Goal: Task Accomplishment & Management: Manage account settings

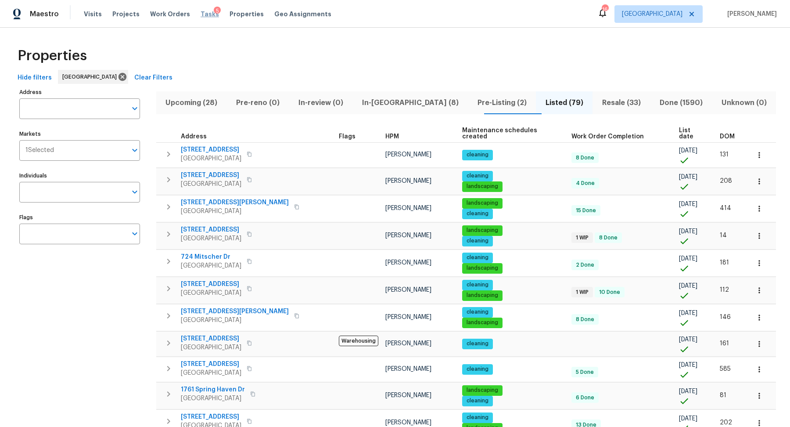
click at [201, 15] on span "Tasks" at bounding box center [210, 14] width 18 height 6
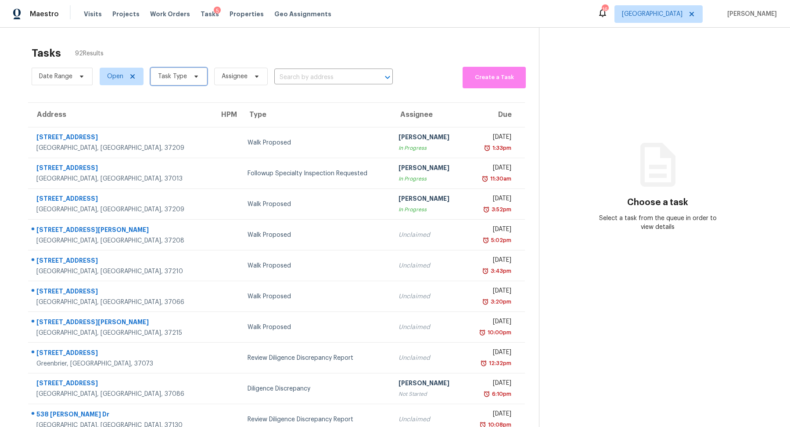
click at [194, 79] on icon at bounding box center [196, 76] width 7 height 7
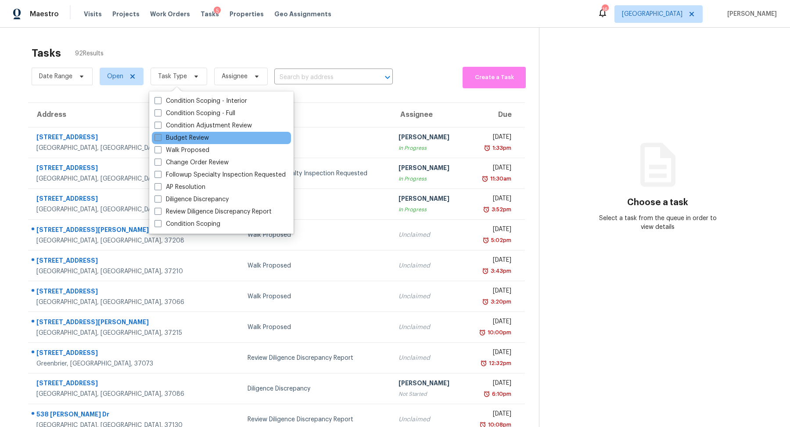
click at [180, 138] on label "Budget Review" at bounding box center [181, 137] width 54 height 9
click at [160, 138] on input "Budget Review" at bounding box center [157, 136] width 6 height 6
checkbox input "true"
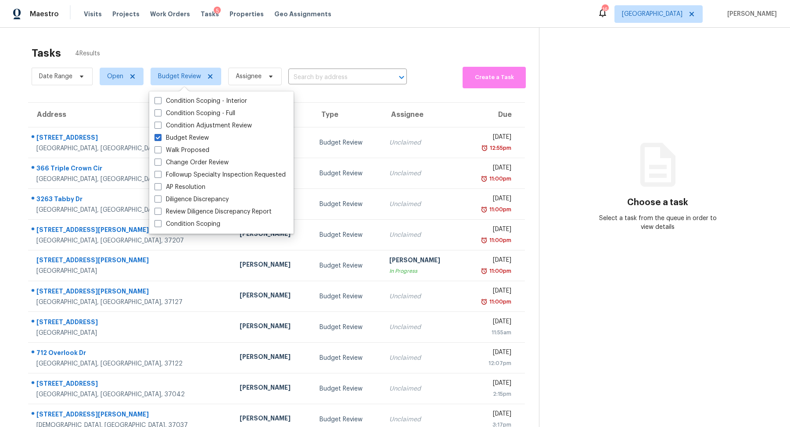
click at [15, 72] on section "Tasks 4 Results Date Range Open Budget Review Assignee ​ Create a Task Address …" at bounding box center [276, 248] width 525 height 413
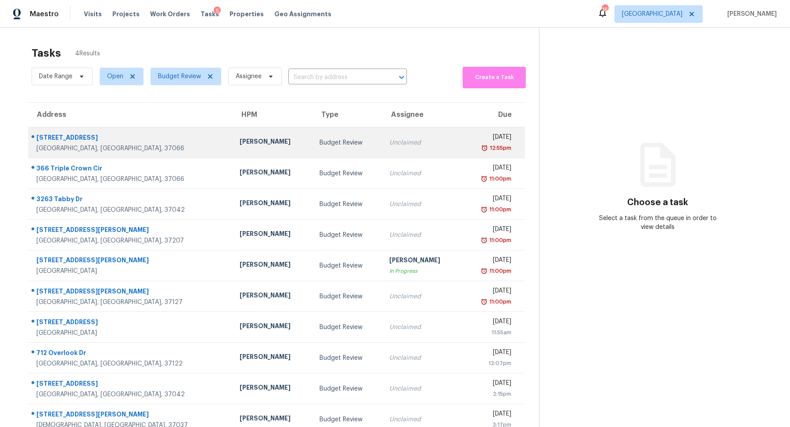
click at [49, 140] on div "[STREET_ADDRESS]" at bounding box center [130, 138] width 189 height 11
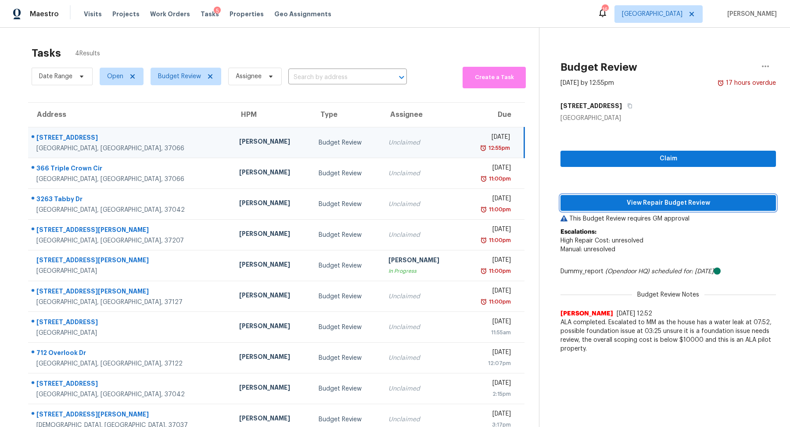
click at [639, 200] on span "View Repair Budget Review" at bounding box center [667, 202] width 201 height 11
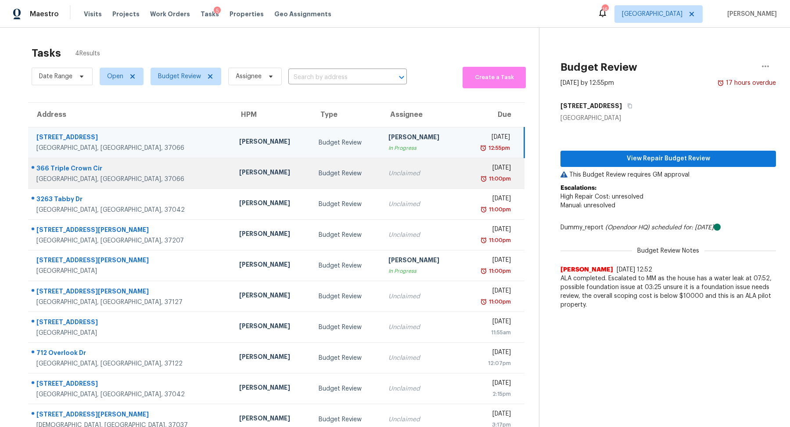
click at [74, 168] on div "366 Triple Crown Cir" at bounding box center [130, 169] width 189 height 11
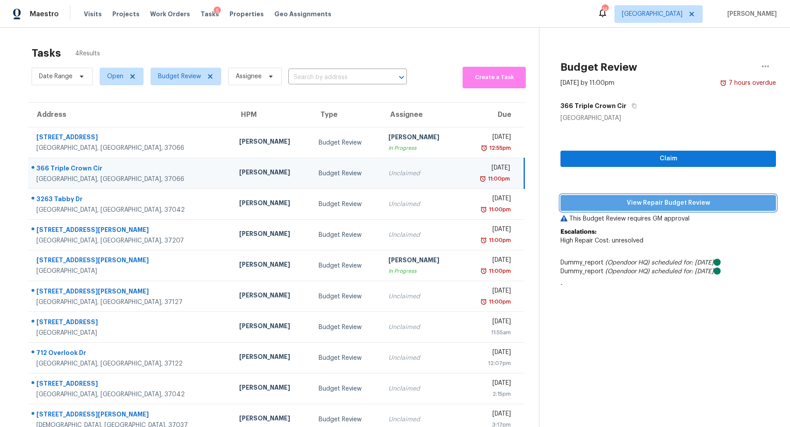
click at [639, 208] on span "View Repair Budget Review" at bounding box center [667, 202] width 201 height 11
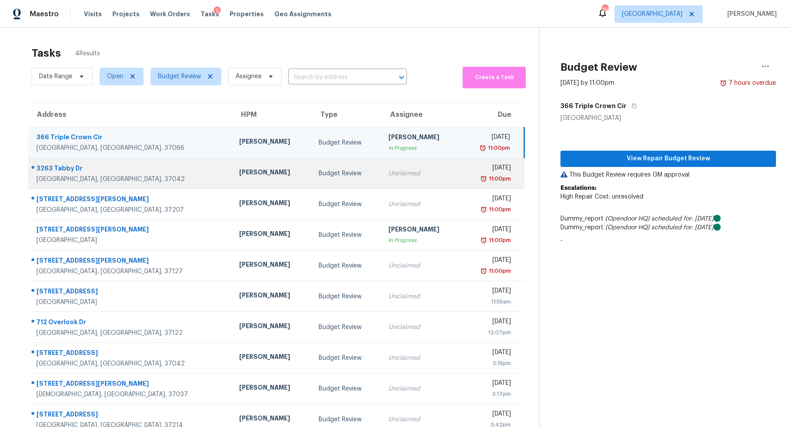
click at [66, 165] on div "3263 Tabby Dr" at bounding box center [130, 169] width 189 height 11
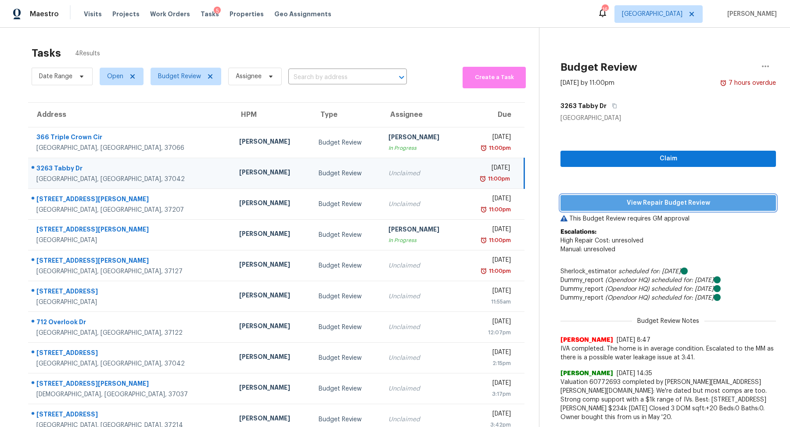
click at [667, 201] on span "View Repair Budget Review" at bounding box center [667, 202] width 201 height 11
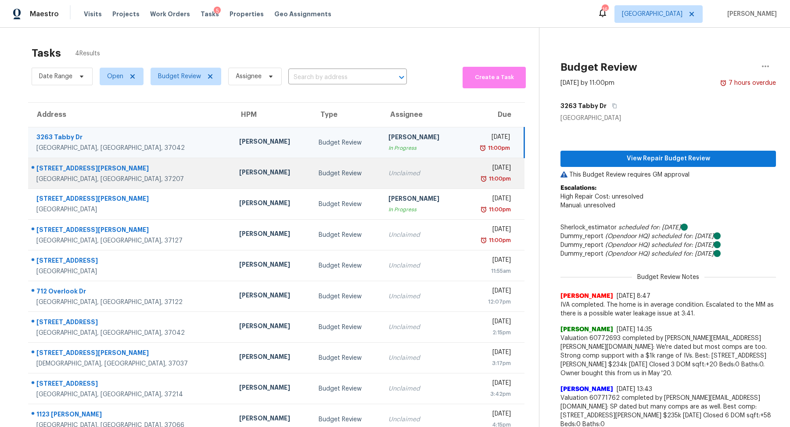
click at [68, 175] on div "[GEOGRAPHIC_DATA], [GEOGRAPHIC_DATA], 37207" at bounding box center [130, 179] width 189 height 9
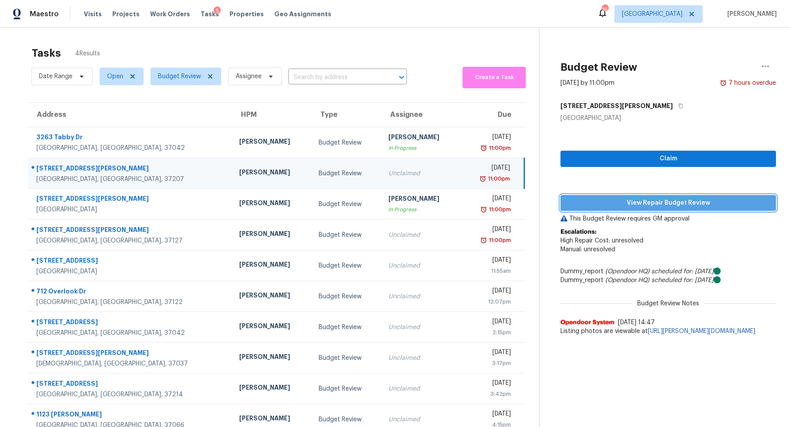
click at [654, 203] on span "View Repair Budget Review" at bounding box center [667, 202] width 201 height 11
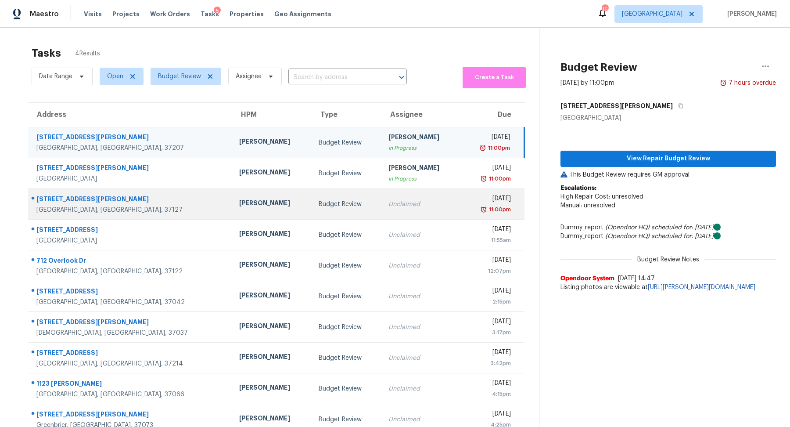
click at [72, 202] on div "[STREET_ADDRESS][PERSON_NAME]" at bounding box center [130, 199] width 189 height 11
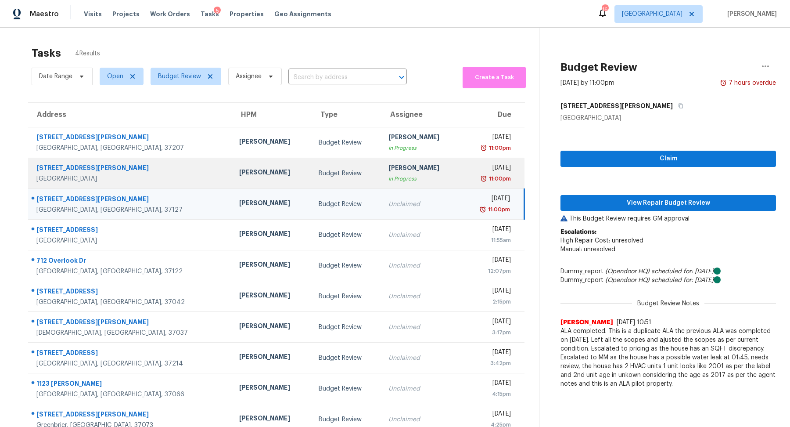
click at [75, 175] on div "[GEOGRAPHIC_DATA]" at bounding box center [130, 178] width 189 height 9
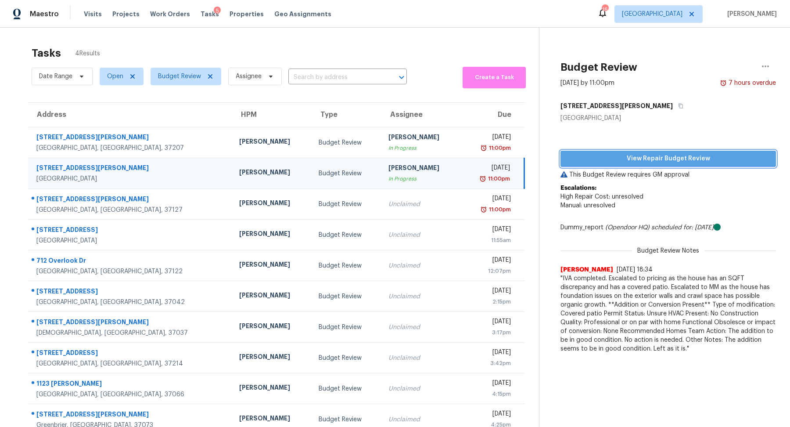
click at [627, 159] on span "View Repair Budget Review" at bounding box center [667, 158] width 201 height 11
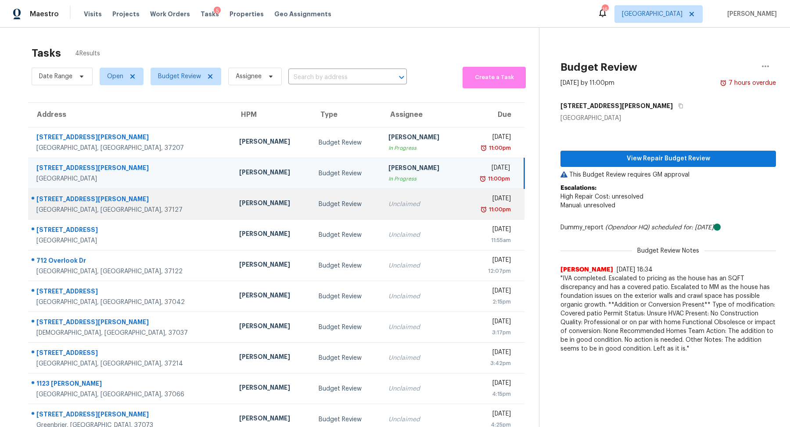
click at [49, 206] on div "[GEOGRAPHIC_DATA], [GEOGRAPHIC_DATA], 37127" at bounding box center [130, 209] width 189 height 9
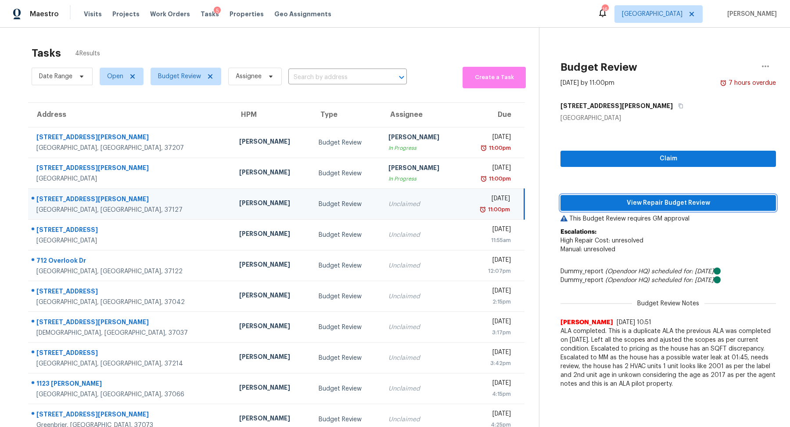
click at [605, 199] on span "View Repair Budget Review" at bounding box center [667, 202] width 201 height 11
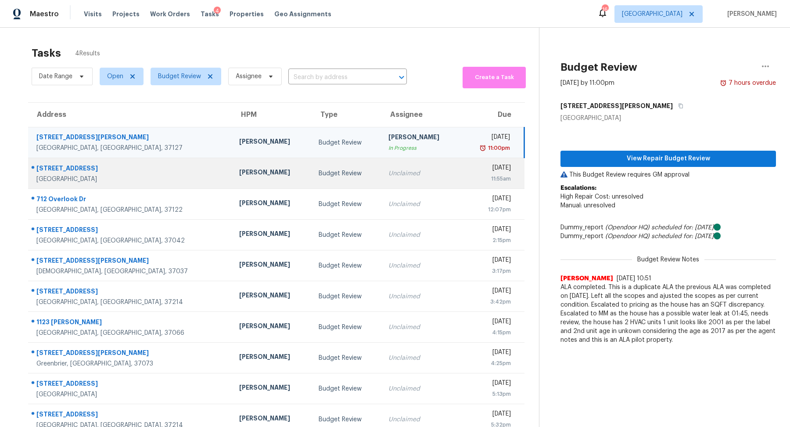
click at [77, 176] on div "[GEOGRAPHIC_DATA]" at bounding box center [130, 179] width 189 height 9
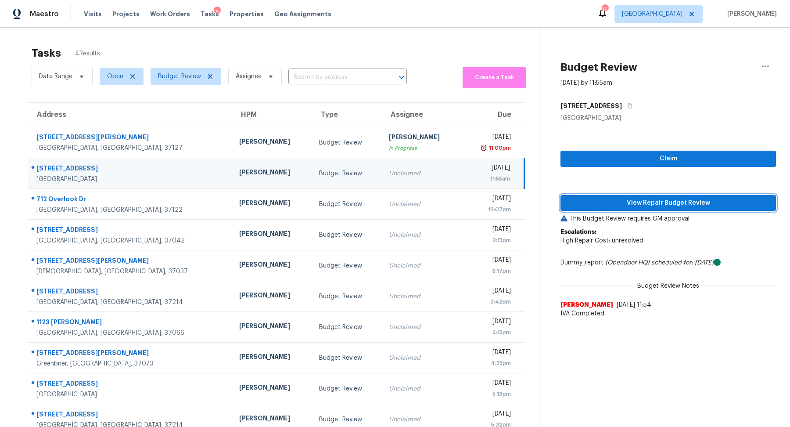
click at [662, 197] on span "View Repair Budget Review" at bounding box center [667, 202] width 201 height 11
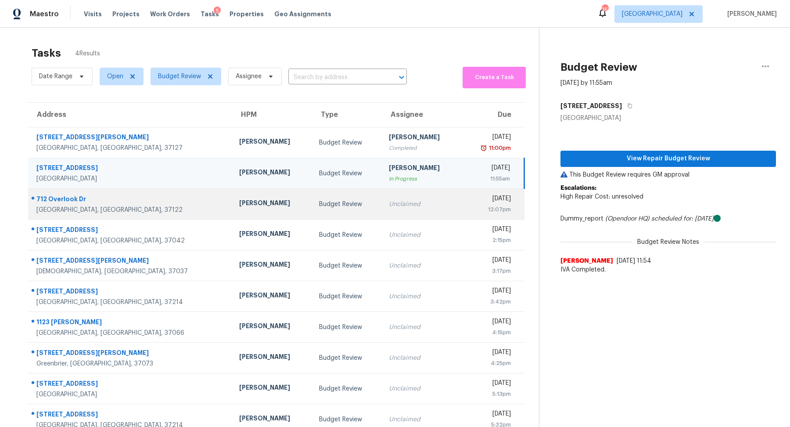
click at [72, 203] on div "712 Overlook Dr" at bounding box center [130, 199] width 189 height 11
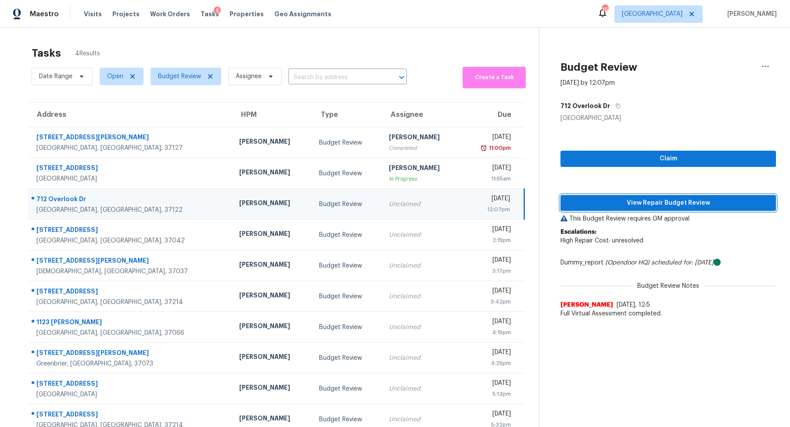
click at [670, 199] on span "View Repair Budget Review" at bounding box center [667, 202] width 201 height 11
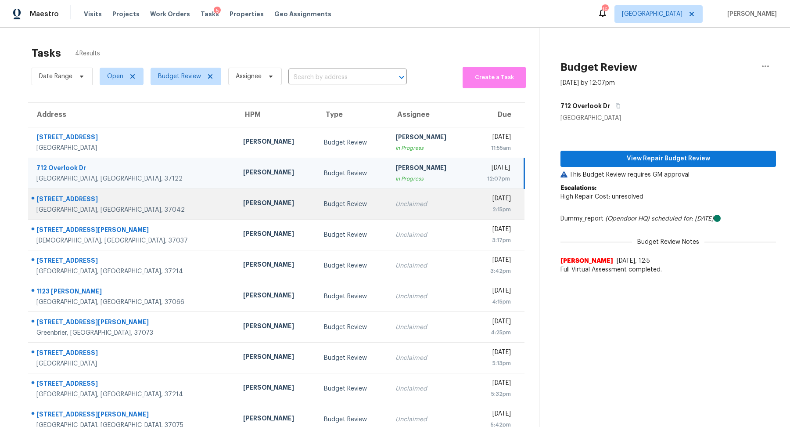
click at [74, 199] on div "[STREET_ADDRESS]" at bounding box center [132, 199] width 193 height 11
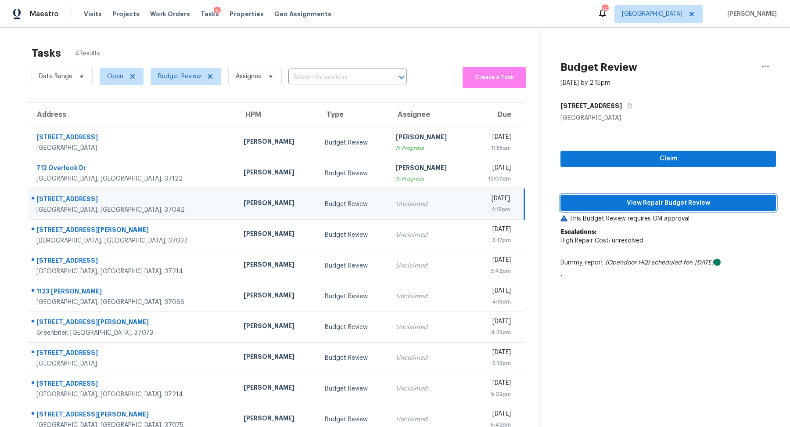
click at [653, 204] on span "View Repair Budget Review" at bounding box center [667, 202] width 201 height 11
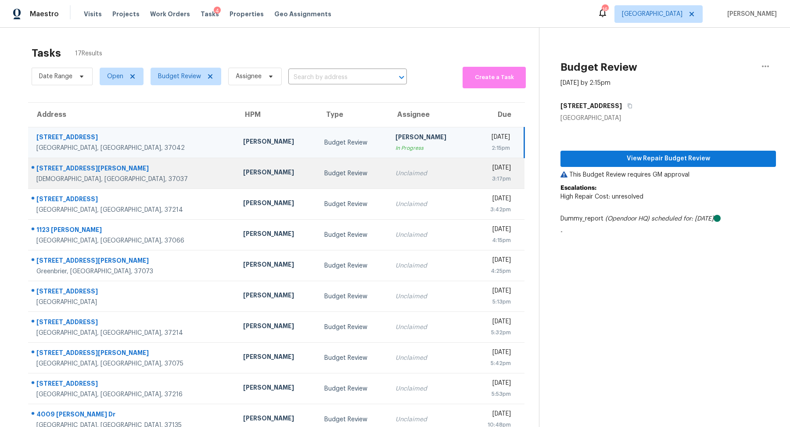
click at [74, 175] on div "[DEMOGRAPHIC_DATA], [GEOGRAPHIC_DATA], 37037" at bounding box center [132, 179] width 193 height 9
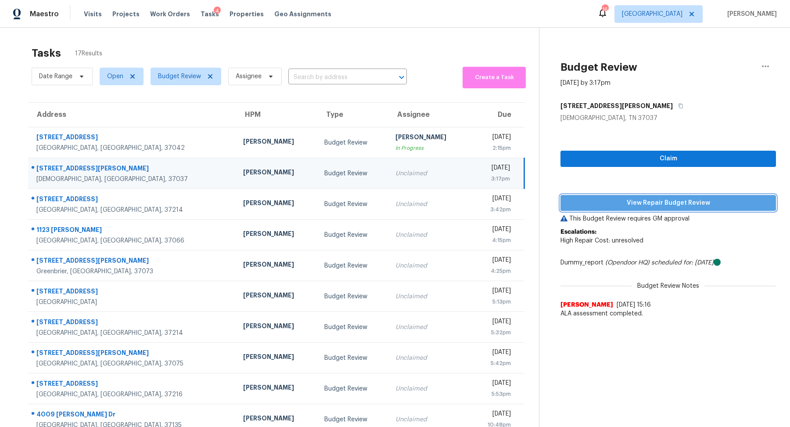
click at [684, 202] on span "View Repair Budget Review" at bounding box center [667, 202] width 201 height 11
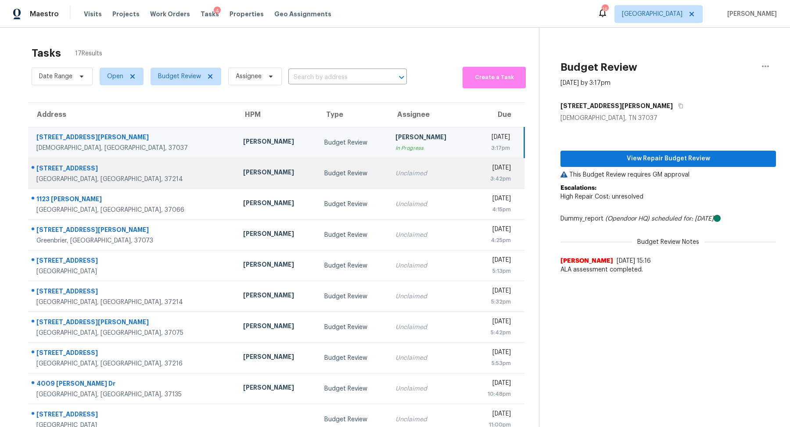
click at [75, 163] on div at bounding box center [129, 168] width 201 height 11
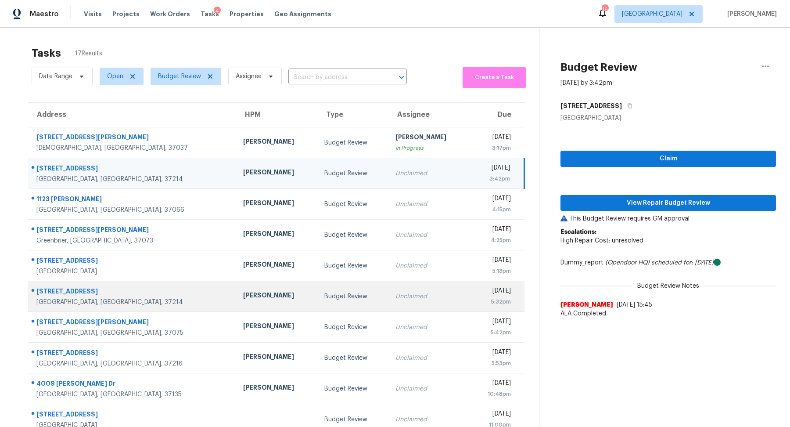
scroll to position [30, 0]
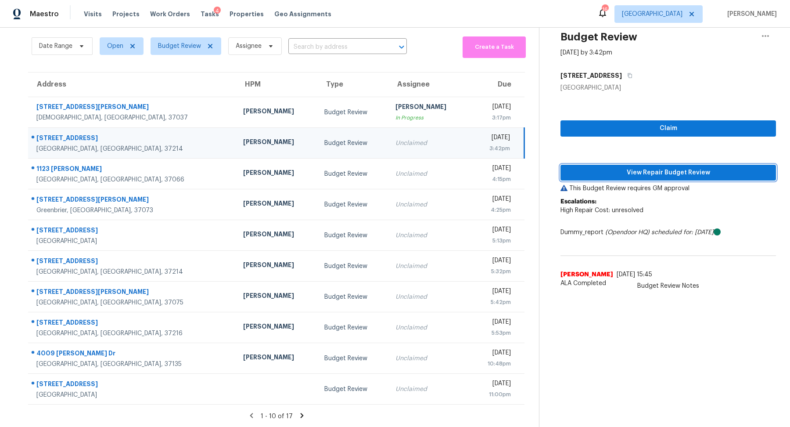
click at [674, 174] on span "View Repair Budget Review" at bounding box center [667, 172] width 201 height 11
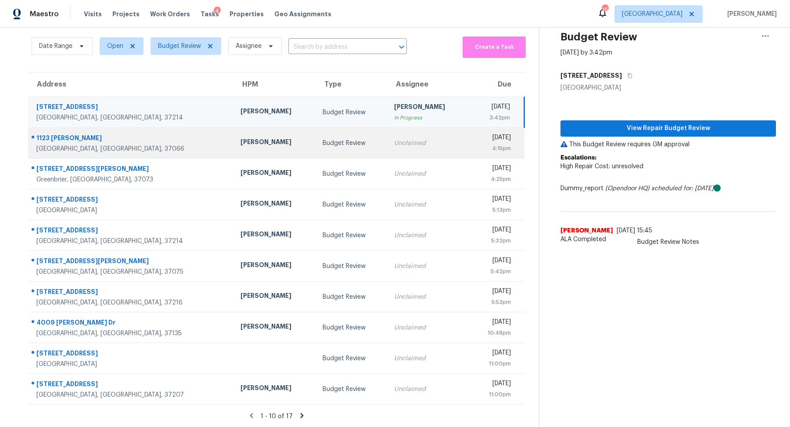
click at [54, 139] on div "1123 [PERSON_NAME]" at bounding box center [131, 138] width 190 height 11
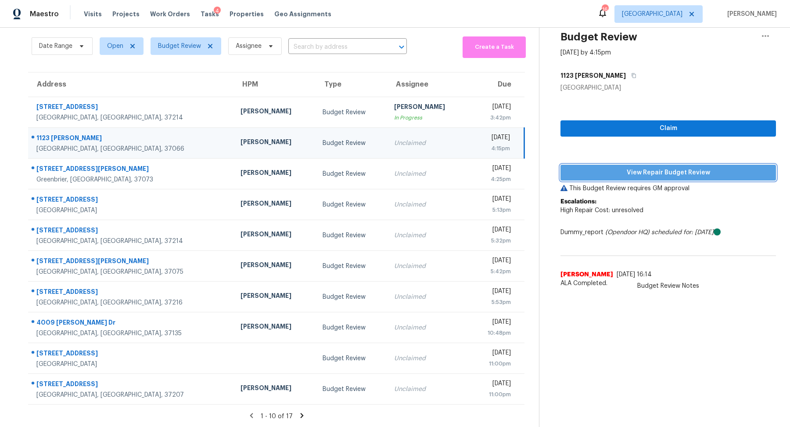
click at [659, 169] on span "View Repair Budget Review" at bounding box center [667, 172] width 201 height 11
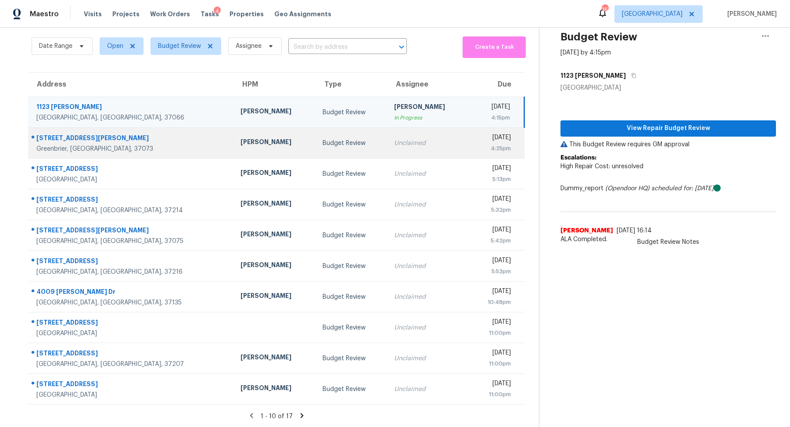
click at [70, 140] on div "[STREET_ADDRESS][PERSON_NAME]" at bounding box center [131, 138] width 190 height 11
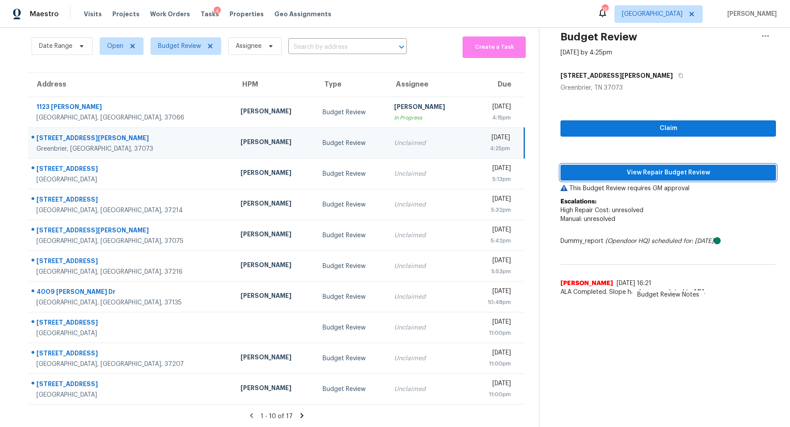
click at [704, 172] on span "View Repair Budget Review" at bounding box center [667, 172] width 201 height 11
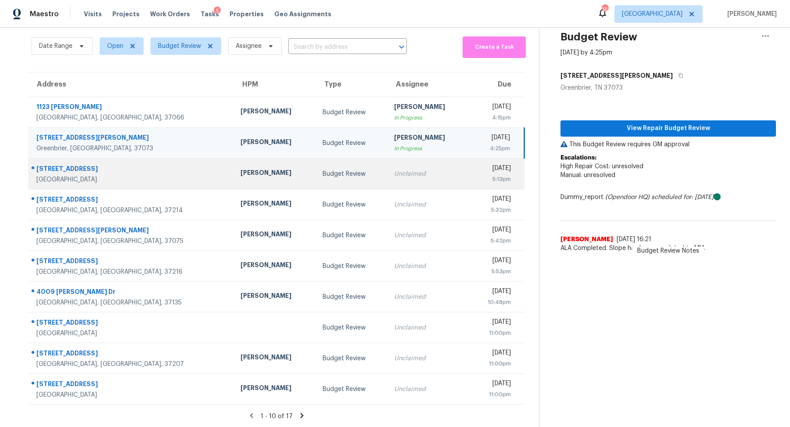
click at [84, 168] on div "[STREET_ADDRESS]" at bounding box center [131, 169] width 190 height 11
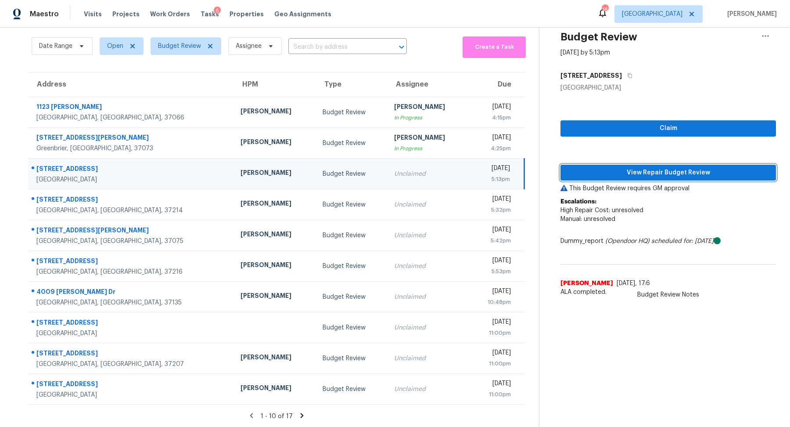
click at [678, 170] on span "View Repair Budget Review" at bounding box center [667, 172] width 201 height 11
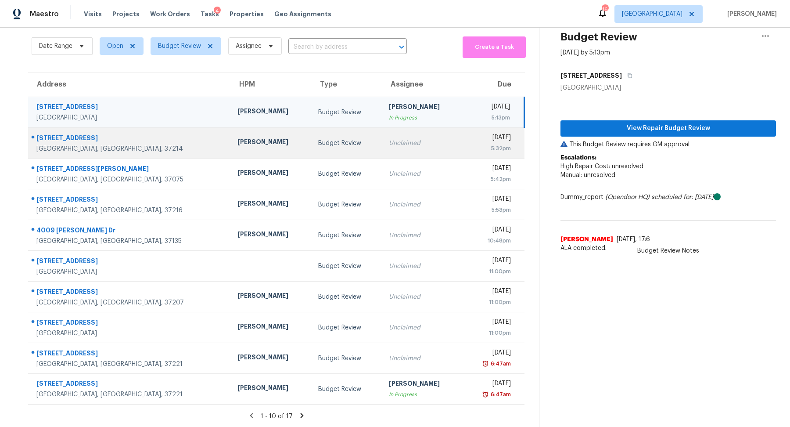
click at [61, 145] on div "[GEOGRAPHIC_DATA], [GEOGRAPHIC_DATA], 37214" at bounding box center [129, 148] width 187 height 9
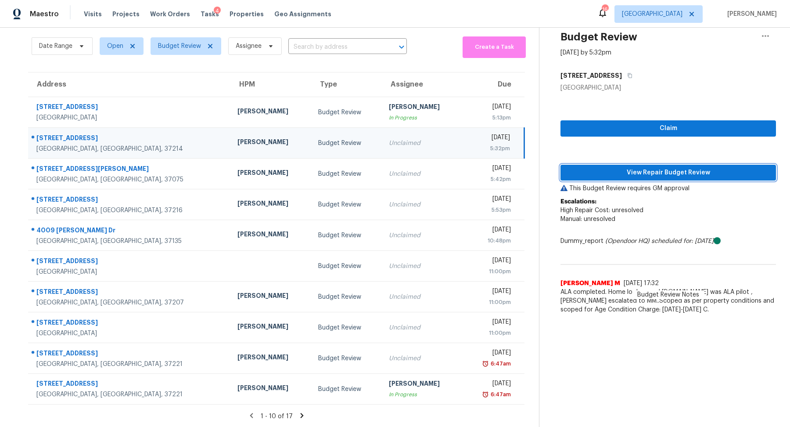
click at [597, 172] on span "View Repair Budget Review" at bounding box center [667, 172] width 201 height 11
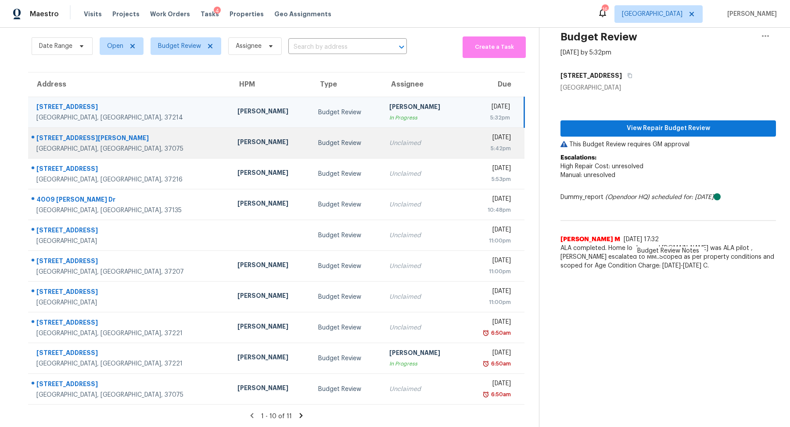
click at [57, 139] on div "[STREET_ADDRESS][PERSON_NAME]" at bounding box center [129, 138] width 187 height 11
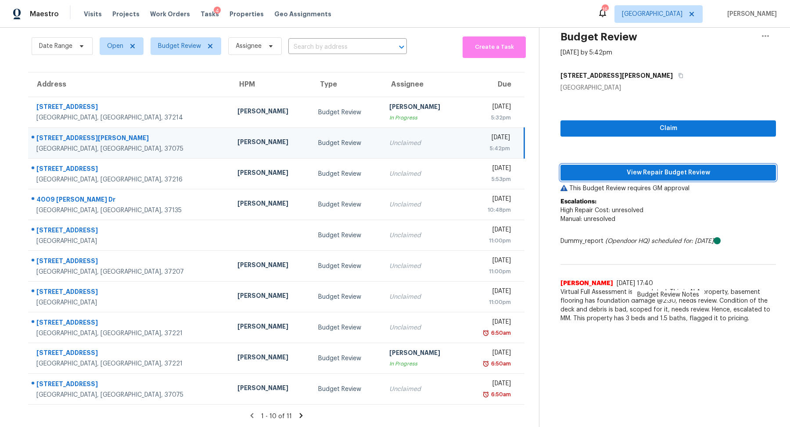
click at [696, 168] on span "View Repair Budget Review" at bounding box center [667, 172] width 201 height 11
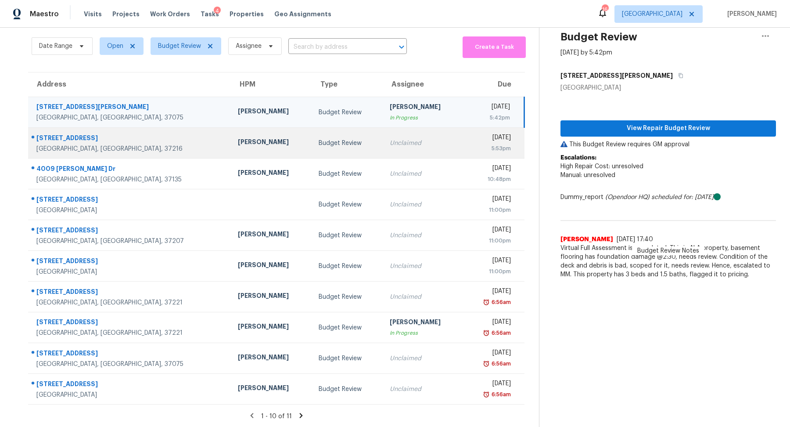
click at [62, 139] on div "[STREET_ADDRESS]" at bounding box center [129, 138] width 187 height 11
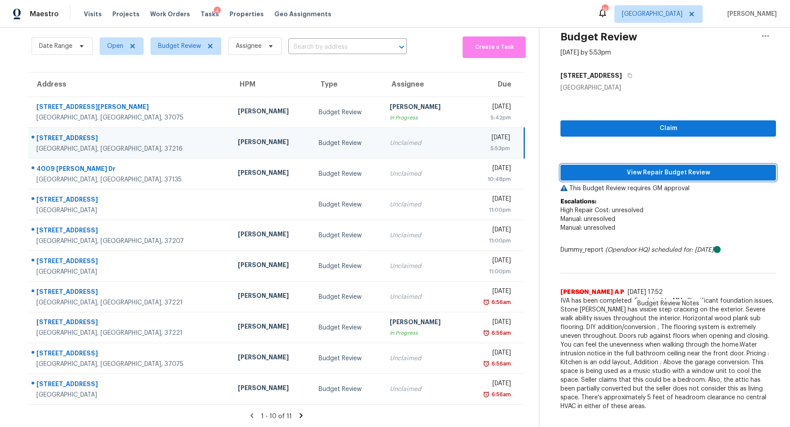
click at [682, 168] on span "View Repair Budget Review" at bounding box center [667, 172] width 201 height 11
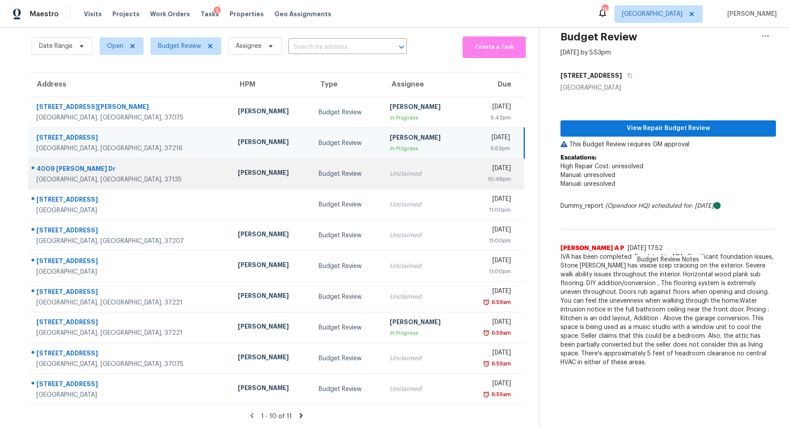
click at [64, 176] on div "[GEOGRAPHIC_DATA], [GEOGRAPHIC_DATA], 37135" at bounding box center [129, 179] width 187 height 9
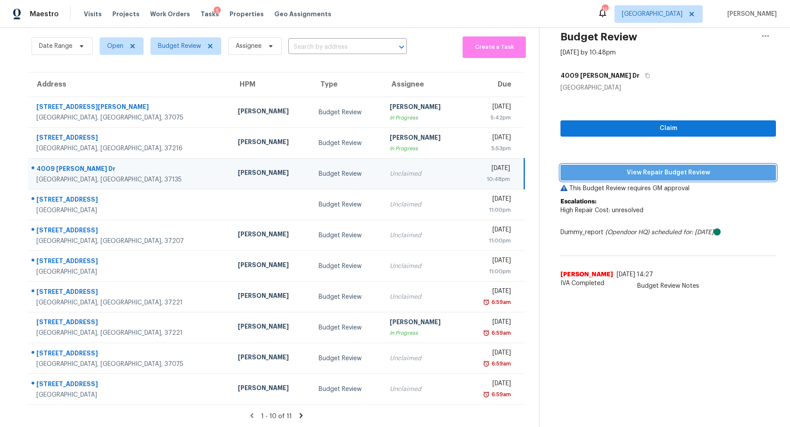
click at [647, 168] on span "View Repair Budget Review" at bounding box center [667, 172] width 201 height 11
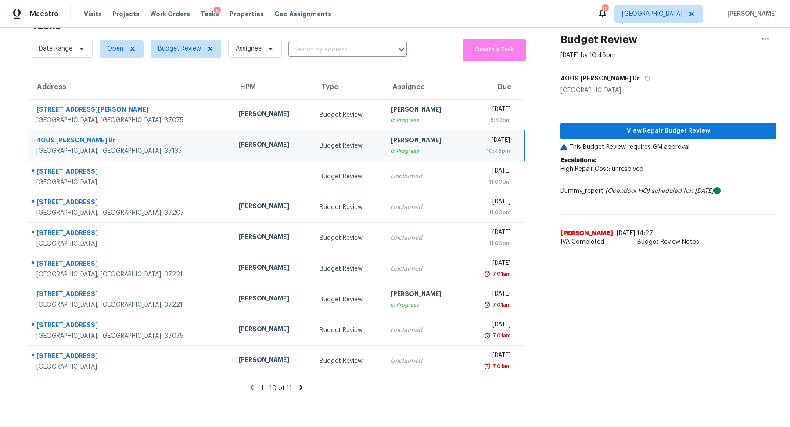
scroll to position [27, 0]
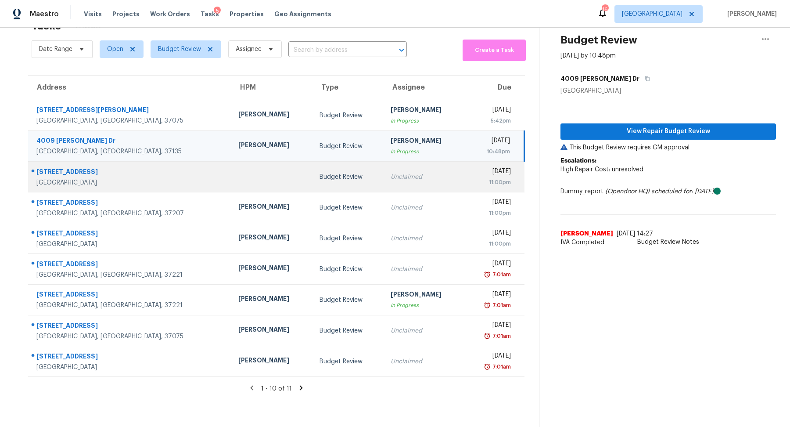
click at [61, 178] on div "[GEOGRAPHIC_DATA]" at bounding box center [130, 182] width 188 height 9
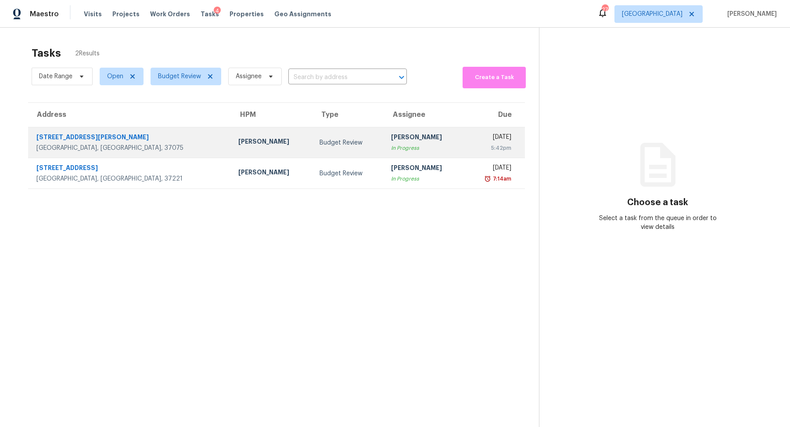
click at [73, 146] on div "[GEOGRAPHIC_DATA], [GEOGRAPHIC_DATA], 37075" at bounding box center [130, 148] width 188 height 9
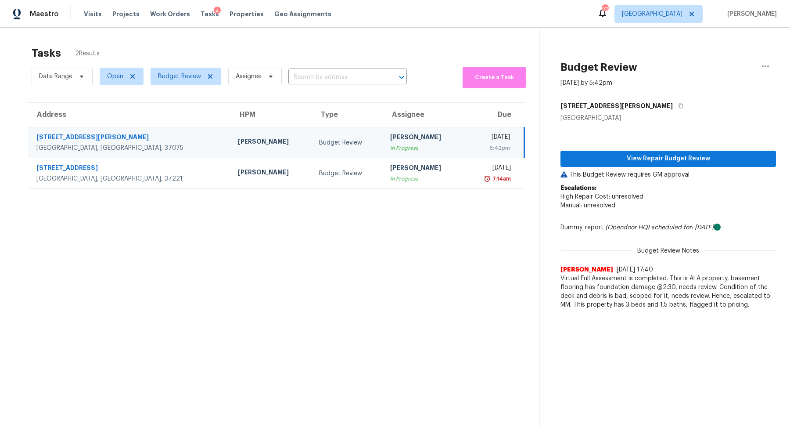
click at [650, 167] on div "View Repair Budget Review This Budget Review requires GM approval Escalations: …" at bounding box center [667, 217] width 215 height 191
click at [667, 158] on span "View Repair Budget Review" at bounding box center [667, 158] width 201 height 11
click at [190, 73] on span "Budget Review" at bounding box center [179, 76] width 43 height 9
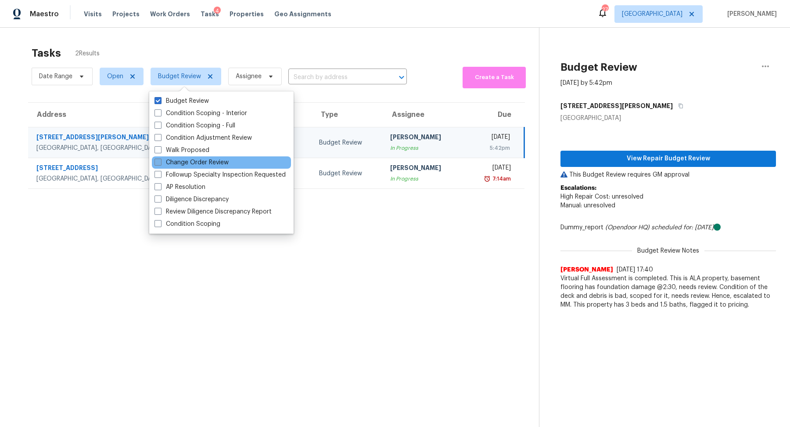
click at [213, 159] on label "Change Order Review" at bounding box center [191, 162] width 74 height 9
click at [160, 159] on input "Change Order Review" at bounding box center [157, 161] width 6 height 6
checkbox input "true"
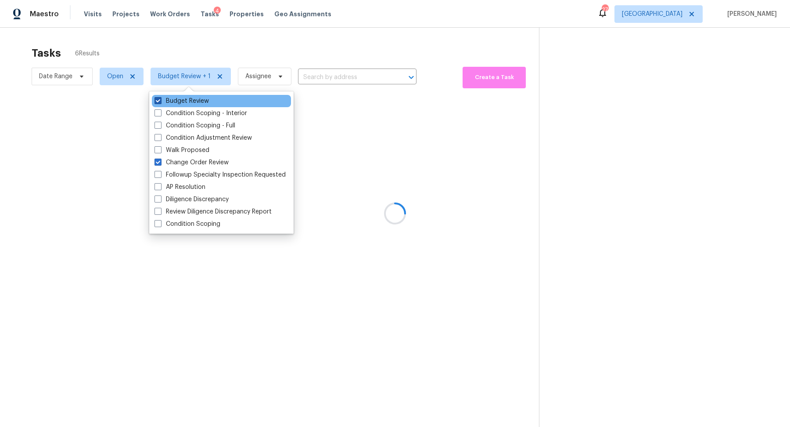
click at [194, 98] on label "Budget Review" at bounding box center [181, 101] width 54 height 9
click at [160, 98] on input "Budget Review" at bounding box center [157, 100] width 6 height 6
checkbox input "false"
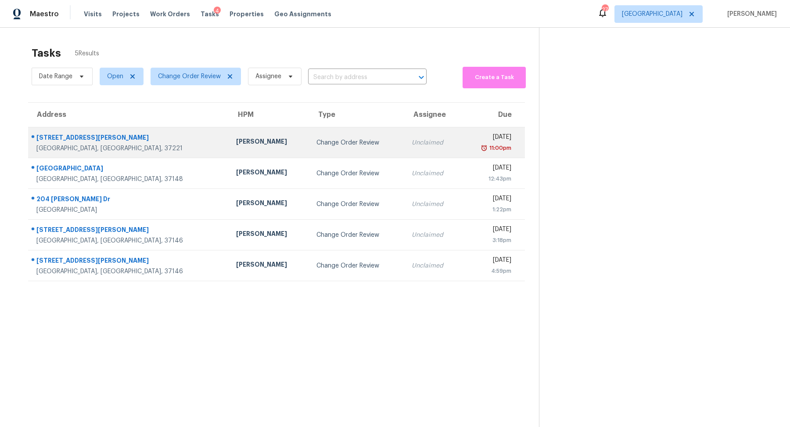
click at [72, 138] on div "8710 Sawyer Brown Rd" at bounding box center [129, 138] width 186 height 11
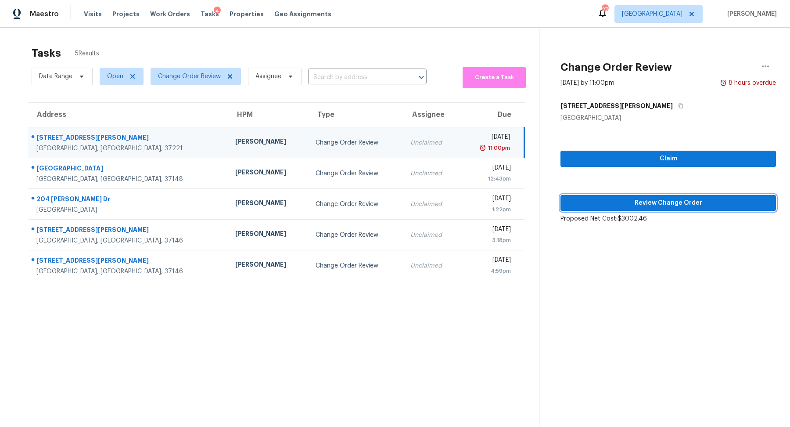
click at [649, 199] on span "Review Change Order" at bounding box center [667, 202] width 201 height 11
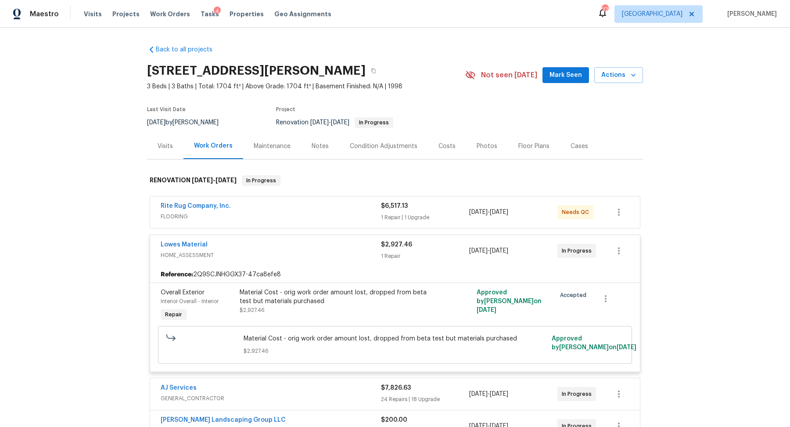
click at [325, 148] on div "Notes" at bounding box center [320, 146] width 17 height 9
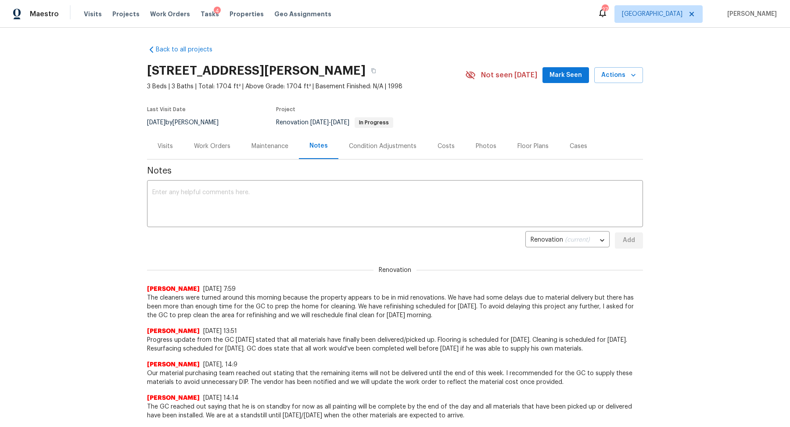
click at [161, 145] on div "Visits" at bounding box center [165, 146] width 15 height 9
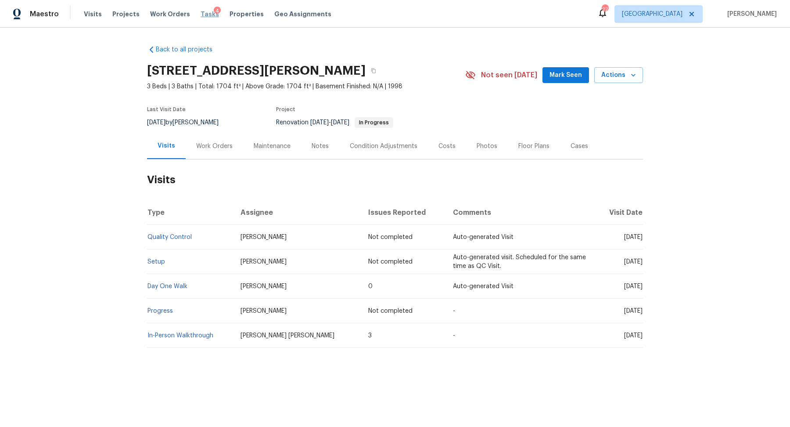
click at [204, 11] on span "Tasks" at bounding box center [210, 14] width 18 height 6
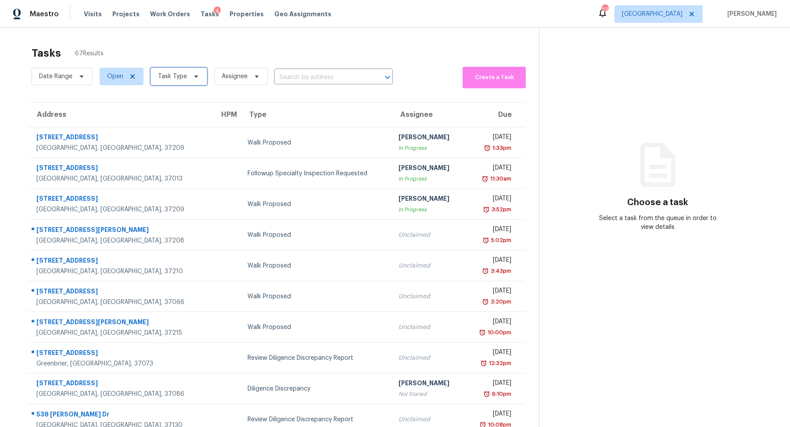
click at [173, 74] on span "Task Type" at bounding box center [172, 76] width 29 height 9
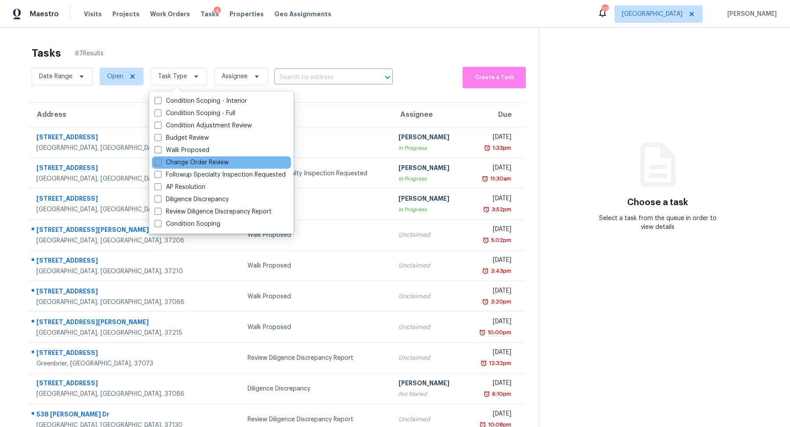
click at [172, 160] on label "Change Order Review" at bounding box center [191, 162] width 74 height 9
click at [160, 160] on input "Change Order Review" at bounding box center [157, 161] width 6 height 6
checkbox input "true"
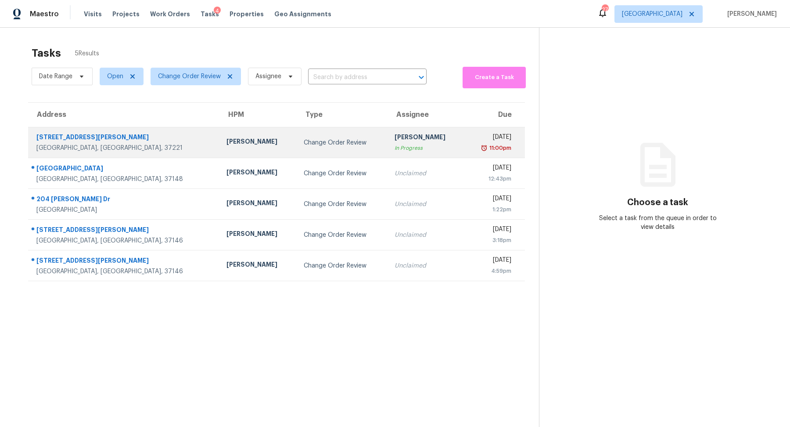
click at [56, 144] on div "[GEOGRAPHIC_DATA], [GEOGRAPHIC_DATA], 37221" at bounding box center [124, 148] width 176 height 9
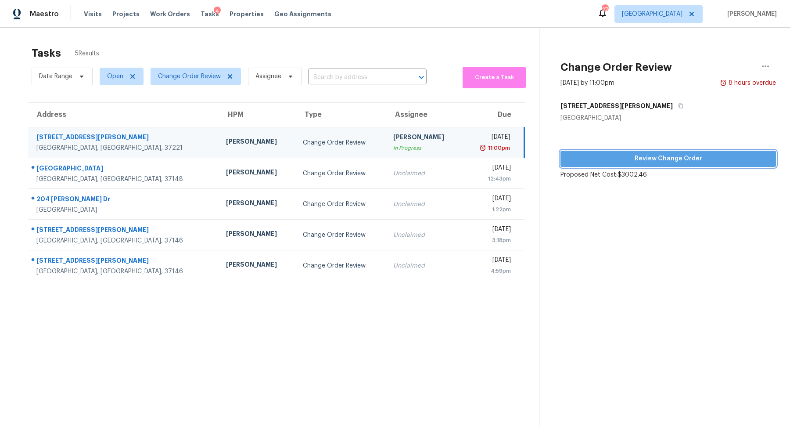
click at [589, 154] on span "Review Change Order" at bounding box center [667, 158] width 201 height 11
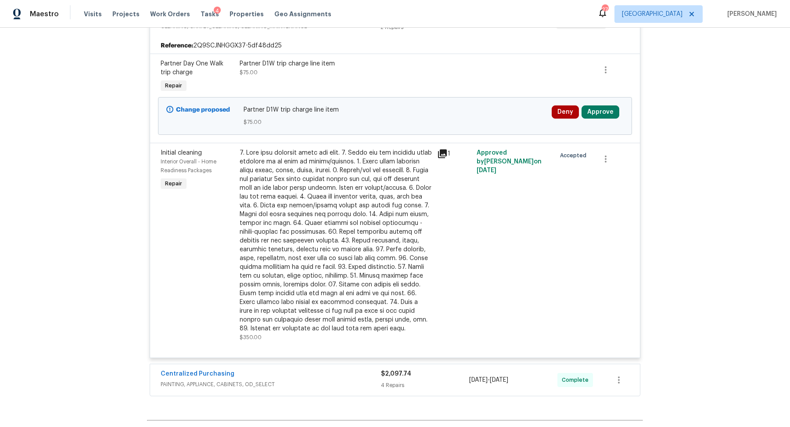
scroll to position [445, 0]
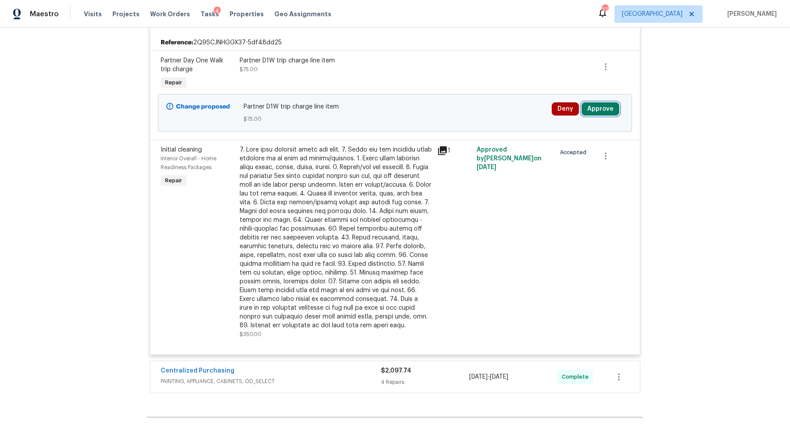
click at [607, 103] on button "Approve" at bounding box center [600, 108] width 38 height 13
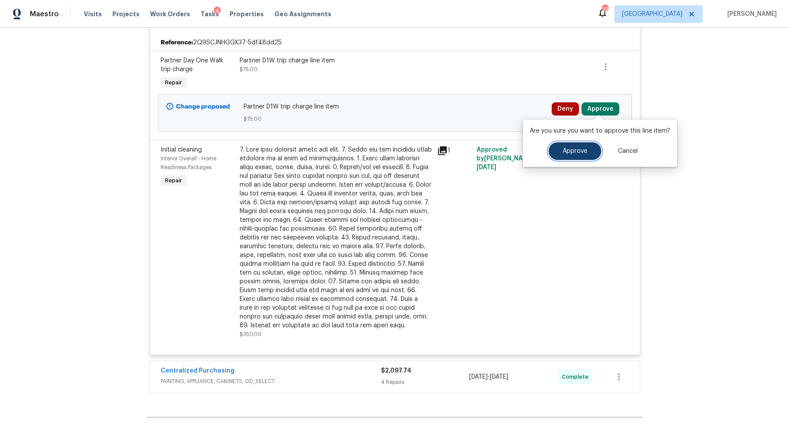
click at [559, 147] on button "Approve" at bounding box center [575, 151] width 53 height 18
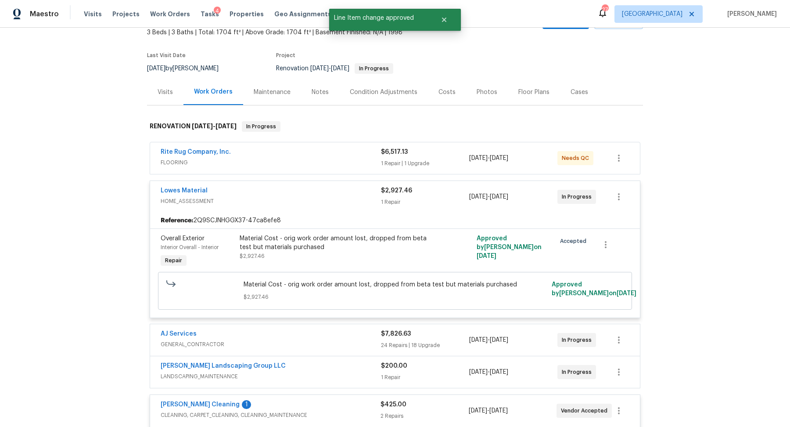
scroll to position [0, 0]
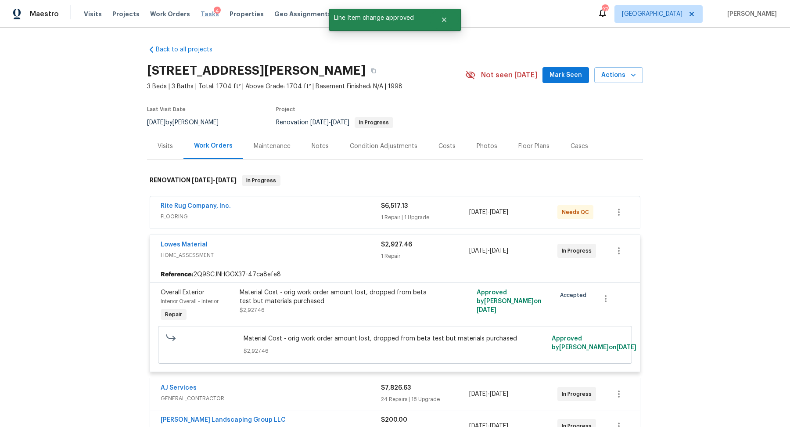
click at [201, 17] on span "Tasks" at bounding box center [210, 14] width 18 height 6
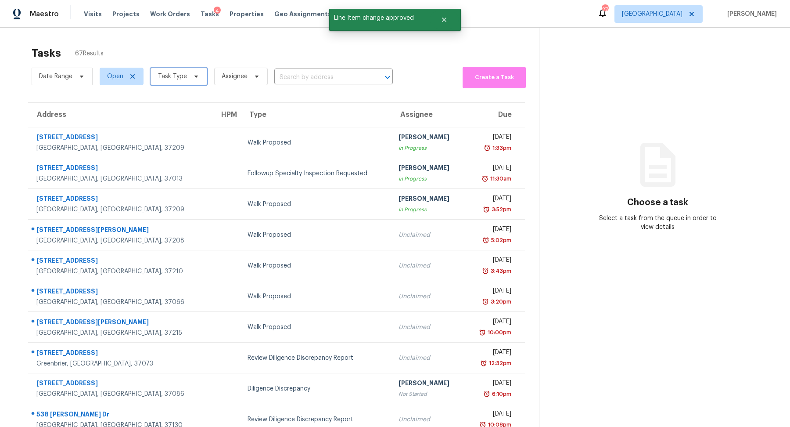
click at [176, 72] on span "Task Type" at bounding box center [172, 76] width 29 height 9
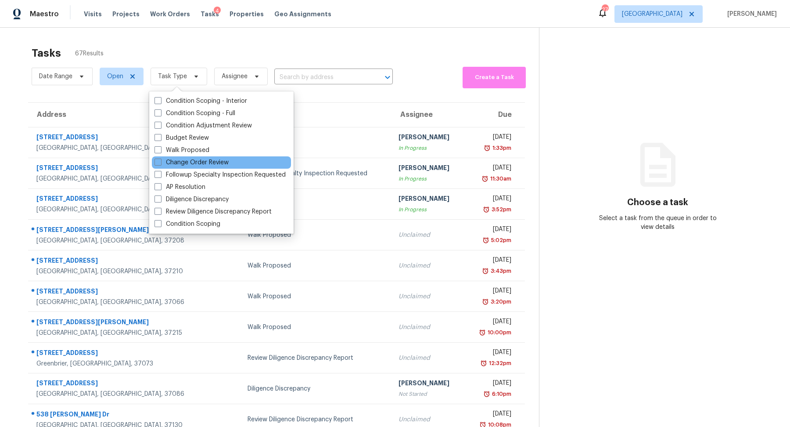
click at [184, 157] on div "Change Order Review" at bounding box center [221, 162] width 139 height 12
click at [179, 162] on label "Change Order Review" at bounding box center [191, 162] width 74 height 9
click at [160, 162] on input "Change Order Review" at bounding box center [157, 161] width 6 height 6
checkbox input "true"
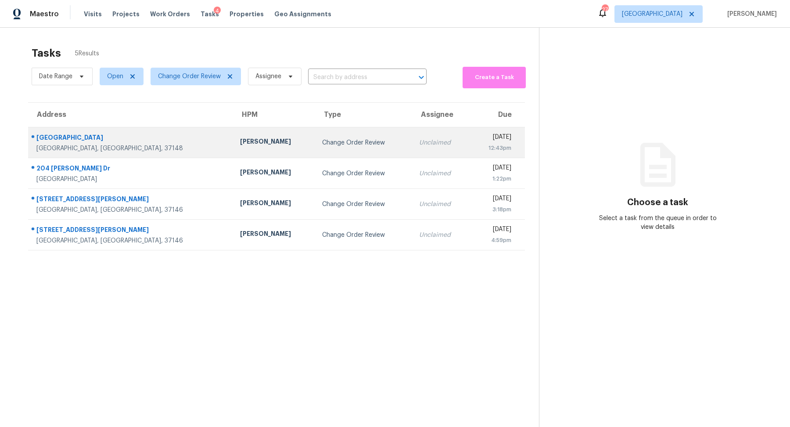
click at [68, 143] on div "844 College St" at bounding box center [131, 138] width 190 height 11
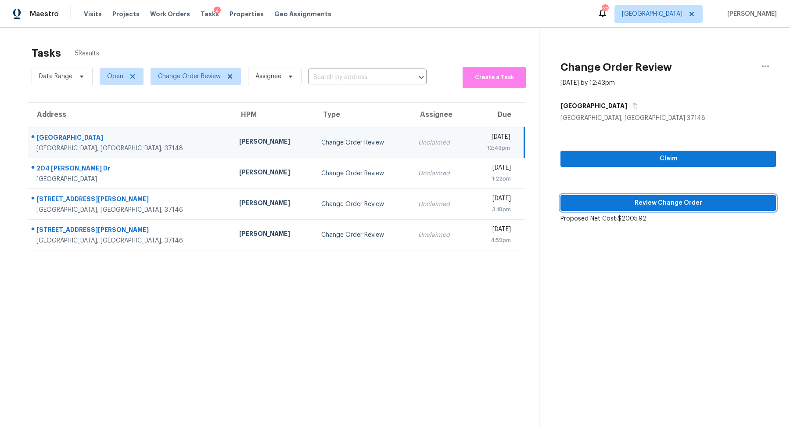
click at [613, 204] on span "Review Change Order" at bounding box center [667, 202] width 201 height 11
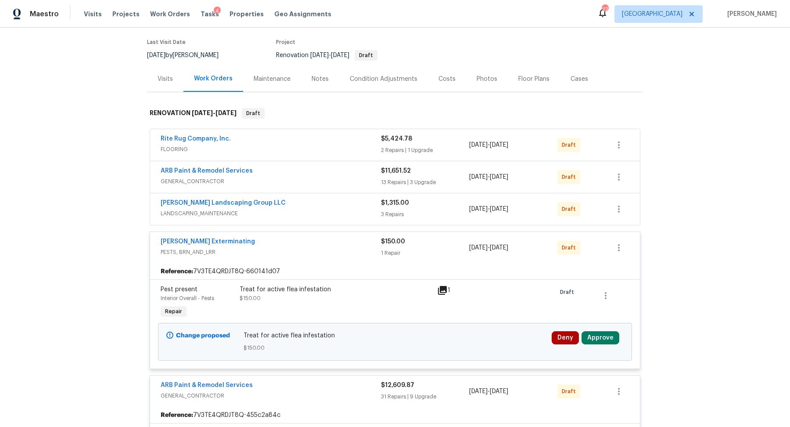
scroll to position [117, 0]
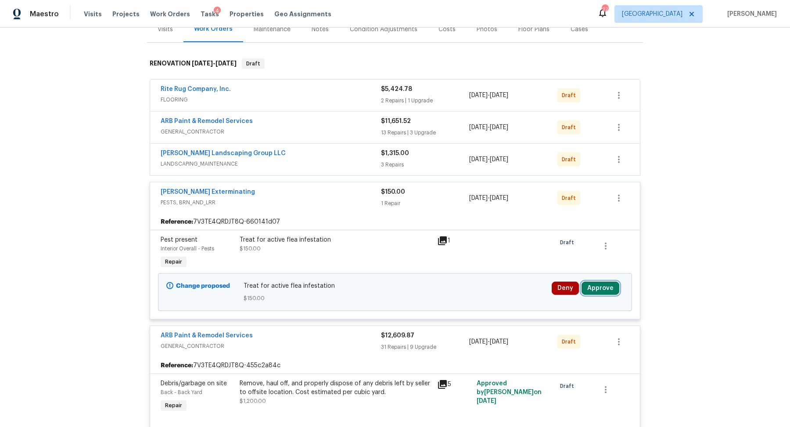
click at [597, 287] on button "Approve" at bounding box center [600, 287] width 38 height 13
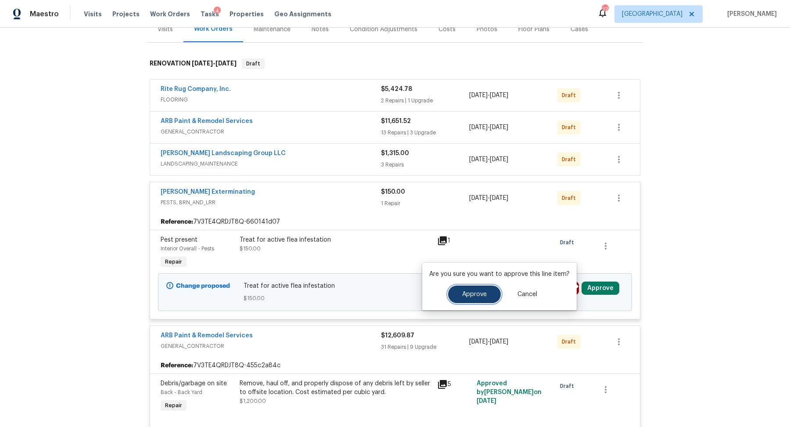
click at [478, 296] on span "Approve" at bounding box center [474, 294] width 25 height 7
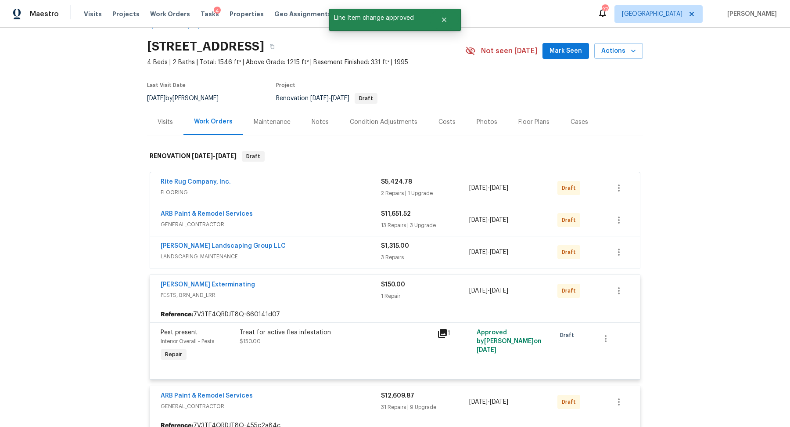
scroll to position [0, 0]
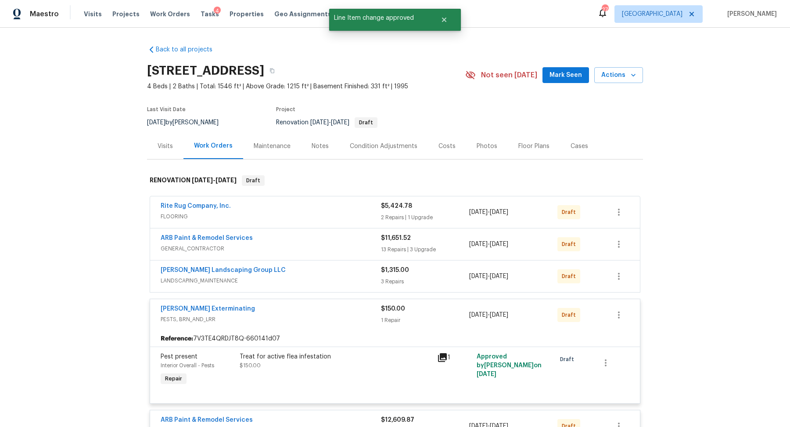
click at [314, 147] on div "Notes" at bounding box center [320, 146] width 17 height 9
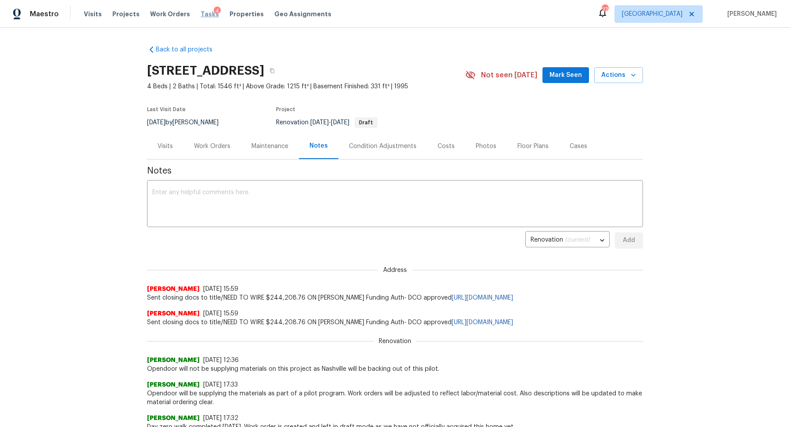
click at [202, 14] on span "Tasks" at bounding box center [210, 14] width 18 height 6
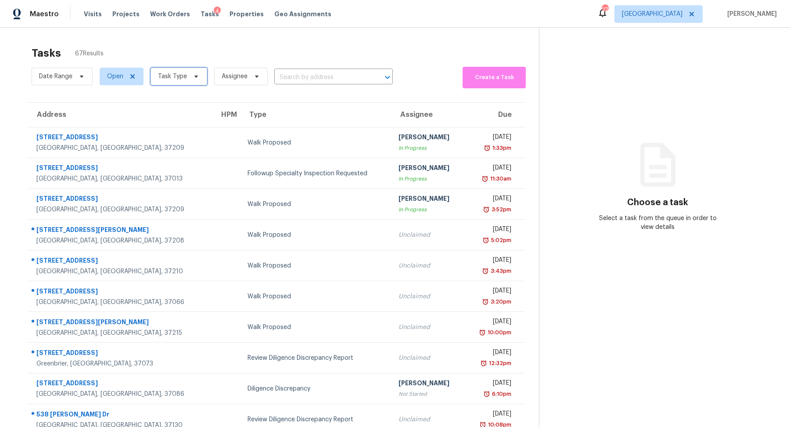
click at [193, 74] on icon at bounding box center [196, 76] width 7 height 7
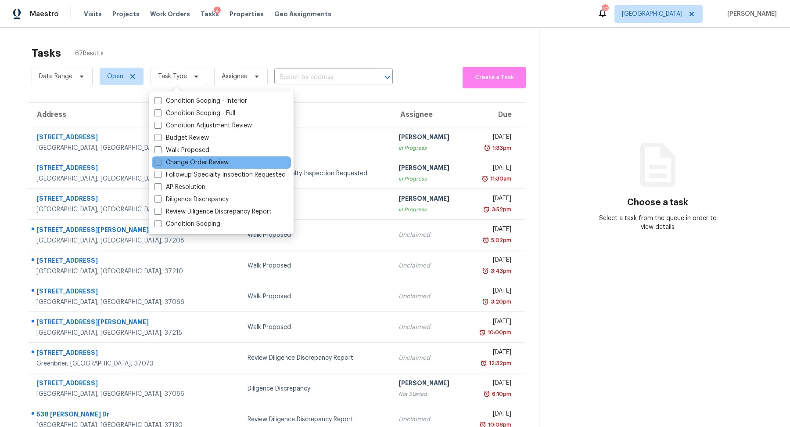
click at [191, 164] on label "Change Order Review" at bounding box center [191, 162] width 74 height 9
click at [160, 164] on input "Change Order Review" at bounding box center [157, 161] width 6 height 6
checkbox input "true"
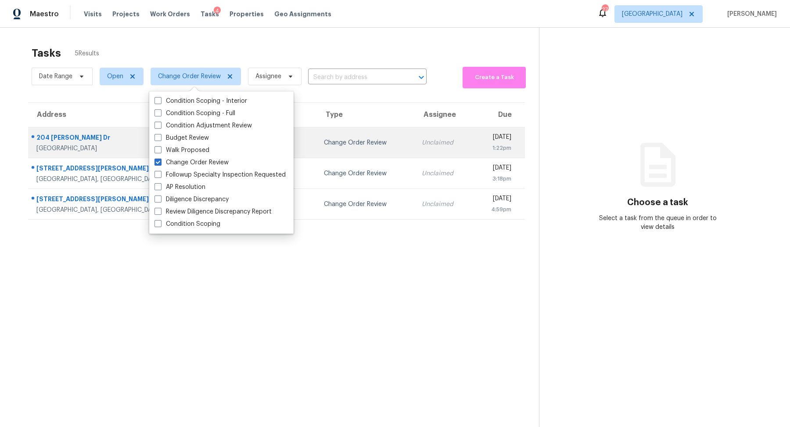
click at [44, 147] on div "Clarksville, TN, 37043" at bounding box center [131, 148] width 191 height 9
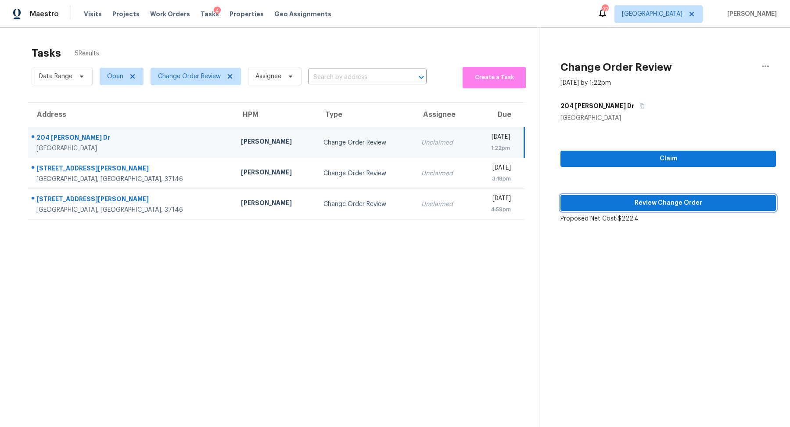
click at [665, 203] on span "Review Change Order" at bounding box center [667, 202] width 201 height 11
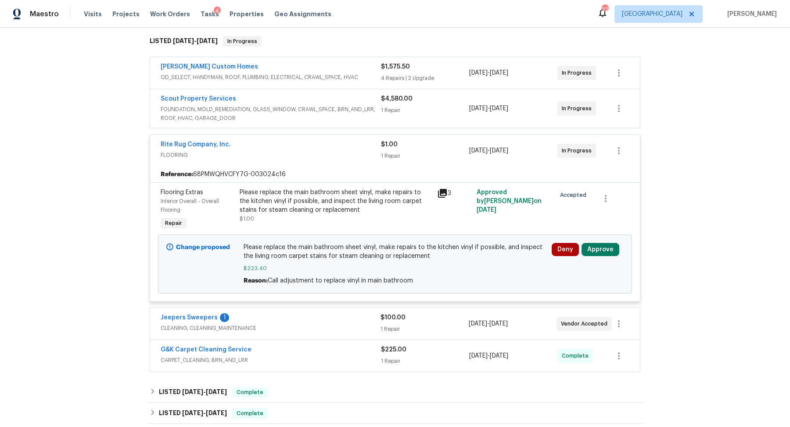
scroll to position [143, 0]
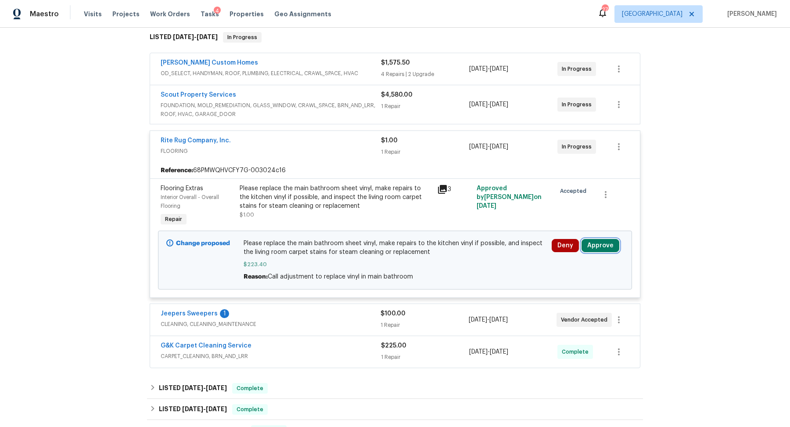
click at [595, 245] on button "Approve" at bounding box center [600, 245] width 38 height 13
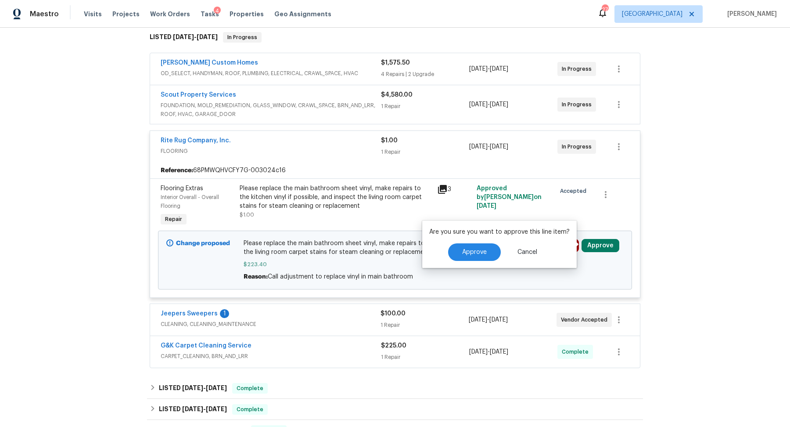
click at [475, 261] on div "Are you sure you want to approve this line item? Approve Cancel" at bounding box center [499, 243] width 154 height 47
click at [472, 254] on span "Approve" at bounding box center [474, 252] width 25 height 7
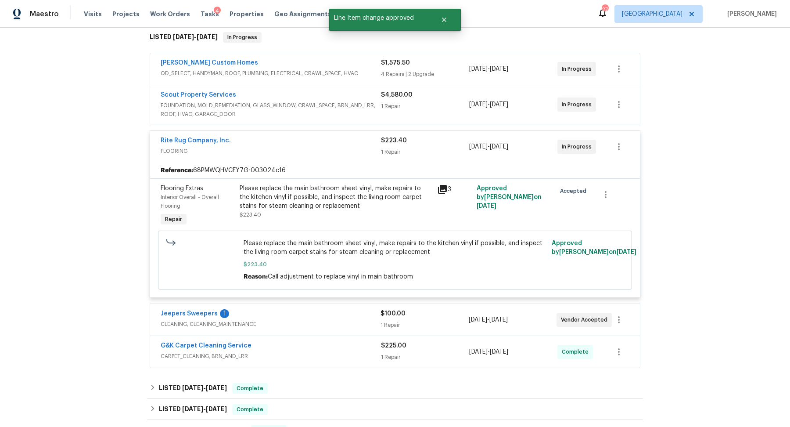
scroll to position [0, 0]
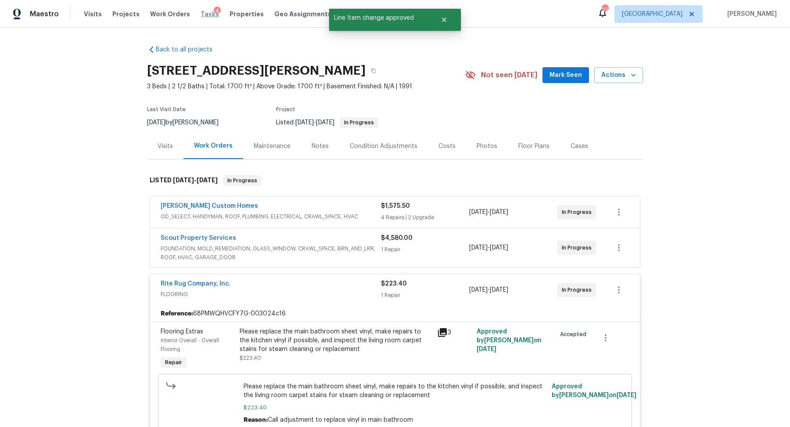
click at [201, 13] on span "Tasks" at bounding box center [210, 14] width 18 height 6
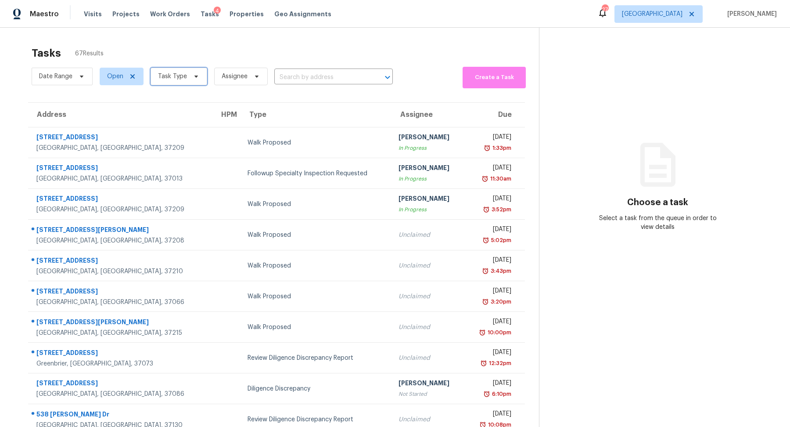
click at [190, 74] on span at bounding box center [195, 76] width 10 height 7
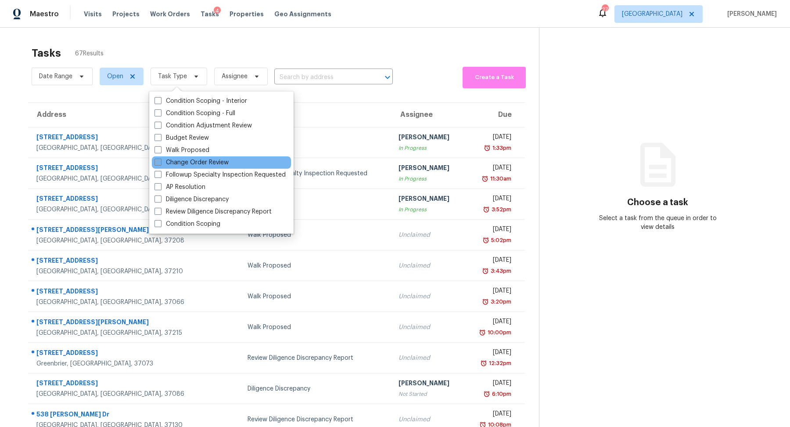
click at [161, 161] on label "Change Order Review" at bounding box center [191, 162] width 74 height 9
click at [160, 161] on input "Change Order Review" at bounding box center [157, 161] width 6 height 6
checkbox input "true"
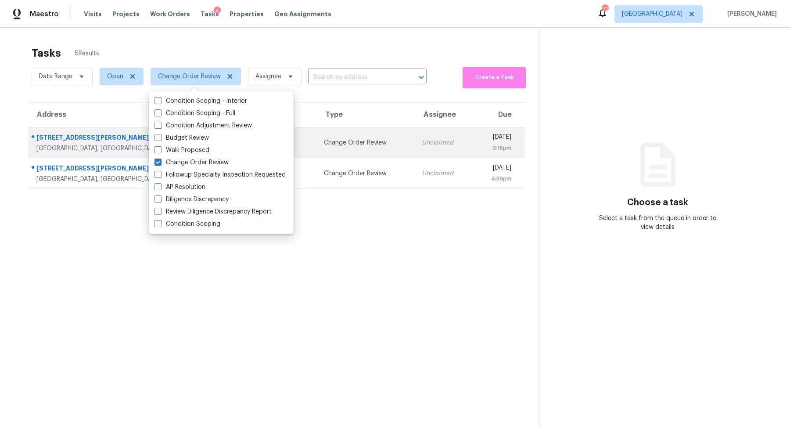
click at [49, 136] on div "108 Nancy Ave" at bounding box center [131, 138] width 191 height 11
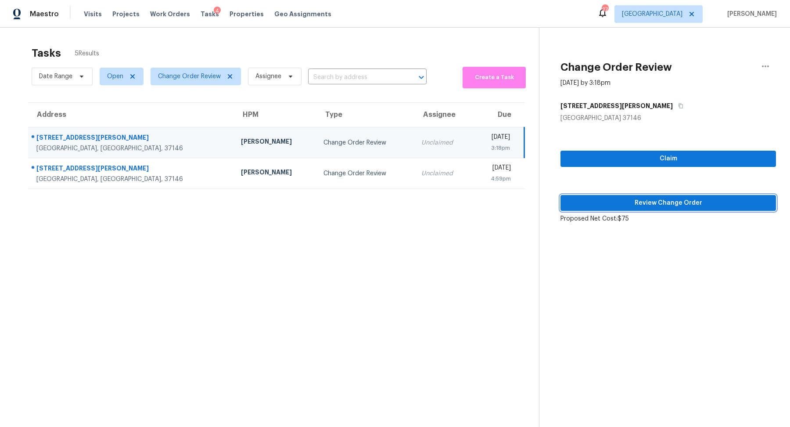
click at [659, 202] on span "Review Change Order" at bounding box center [667, 202] width 201 height 11
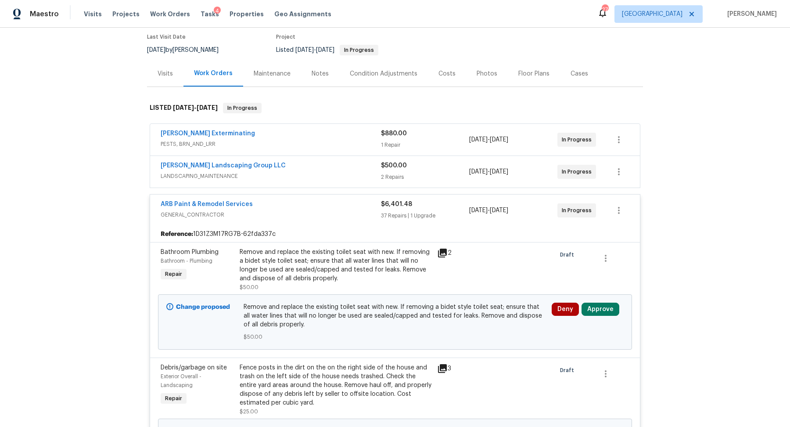
scroll to position [180, 0]
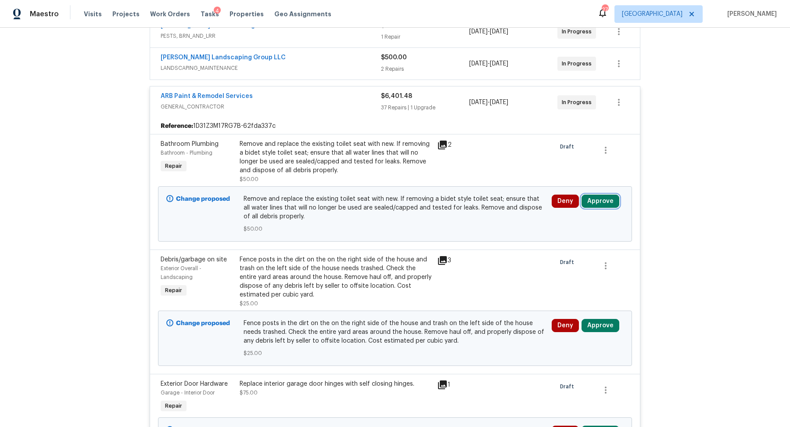
click at [603, 196] on button "Approve" at bounding box center [600, 200] width 38 height 13
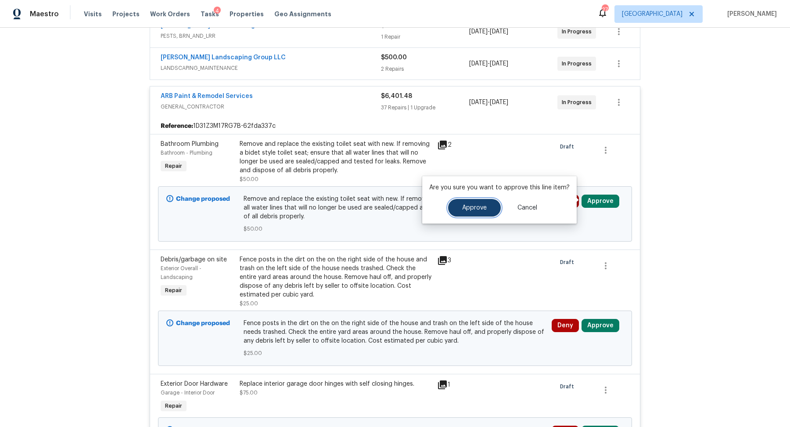
click at [463, 203] on button "Approve" at bounding box center [474, 208] width 53 height 18
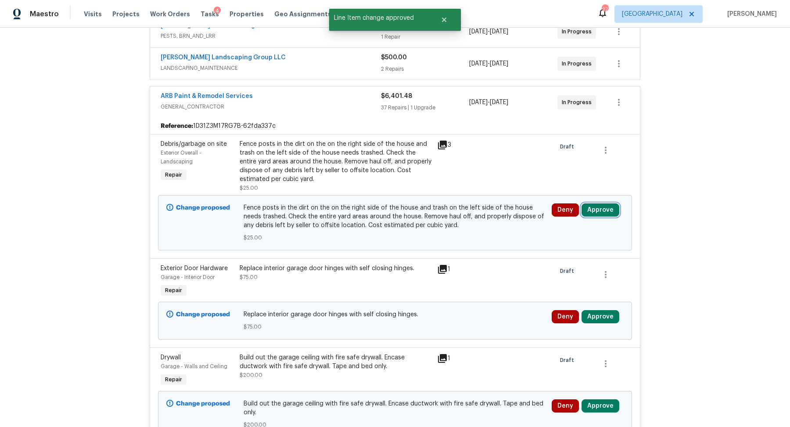
click at [600, 204] on button "Approve" at bounding box center [600, 209] width 38 height 13
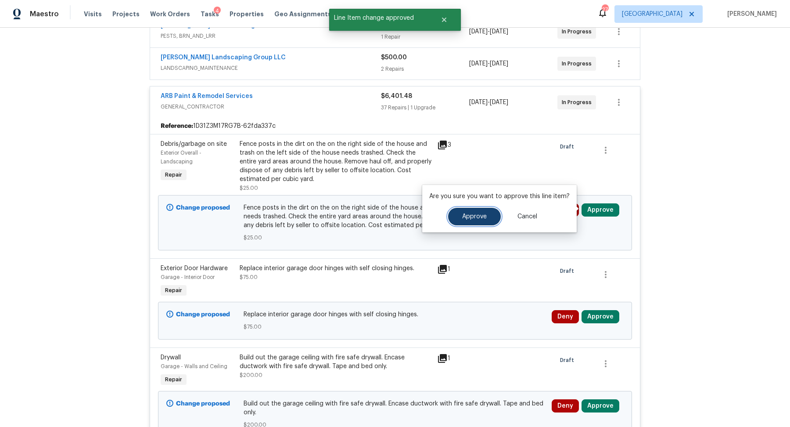
click at [475, 211] on button "Approve" at bounding box center [474, 217] width 53 height 18
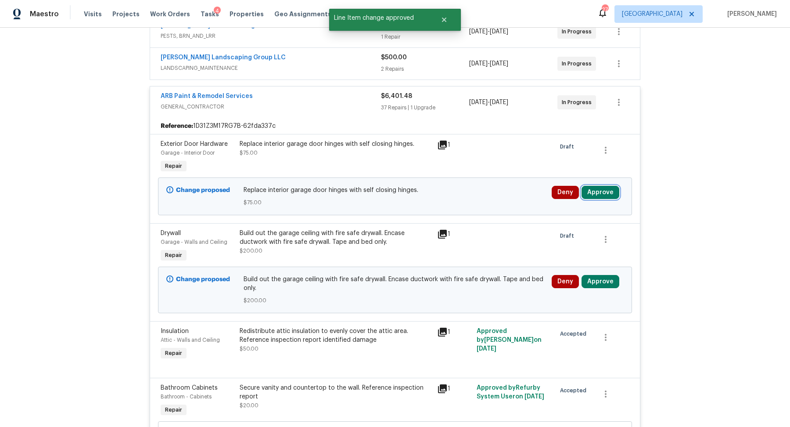
click at [591, 187] on button "Approve" at bounding box center [600, 192] width 38 height 13
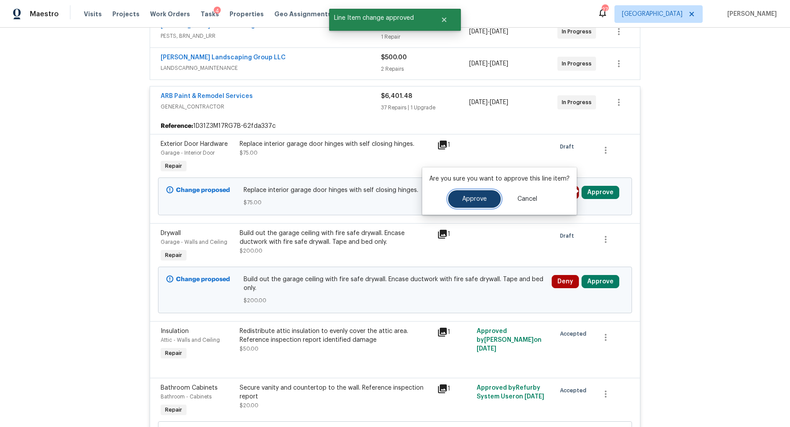
click at [478, 197] on span "Approve" at bounding box center [474, 199] width 25 height 7
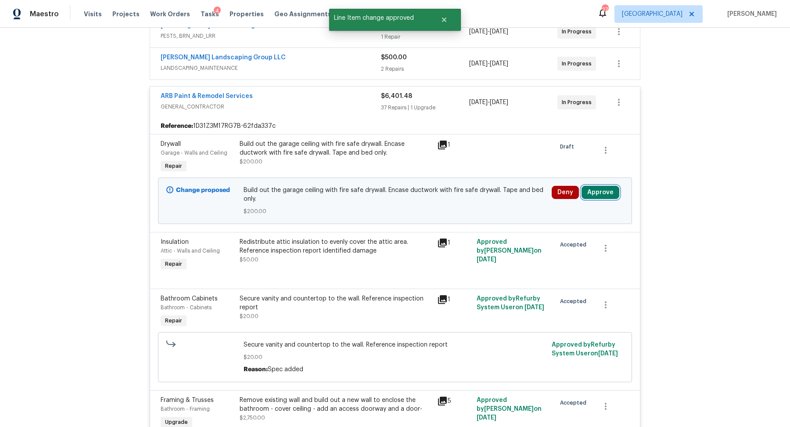
click at [592, 191] on button "Approve" at bounding box center [600, 192] width 38 height 13
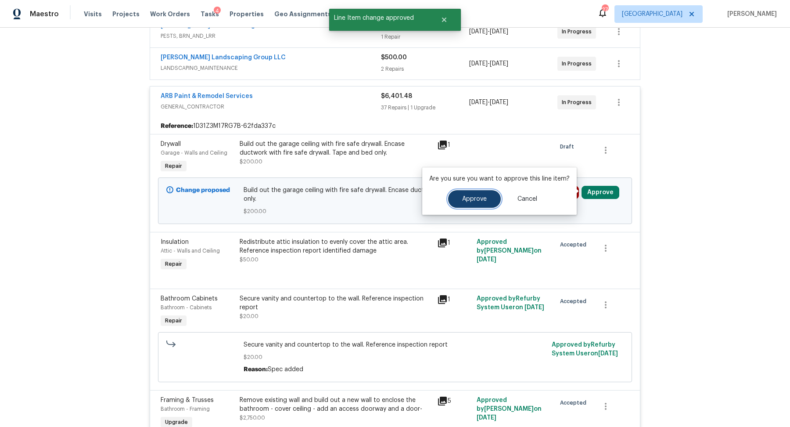
click at [478, 195] on button "Approve" at bounding box center [474, 199] width 53 height 18
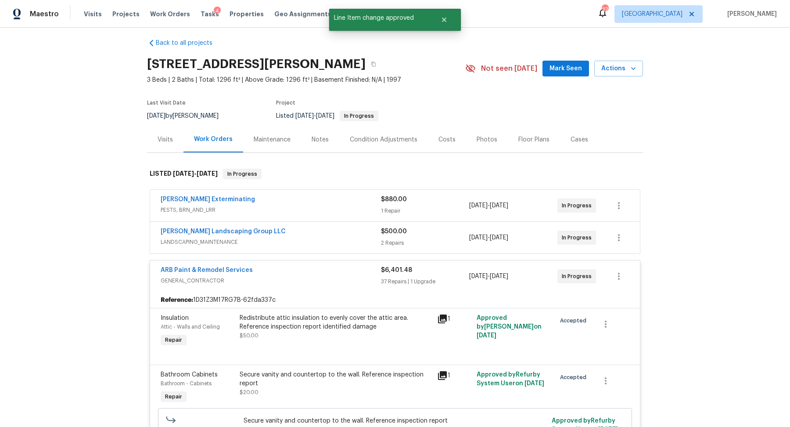
scroll to position [0, 0]
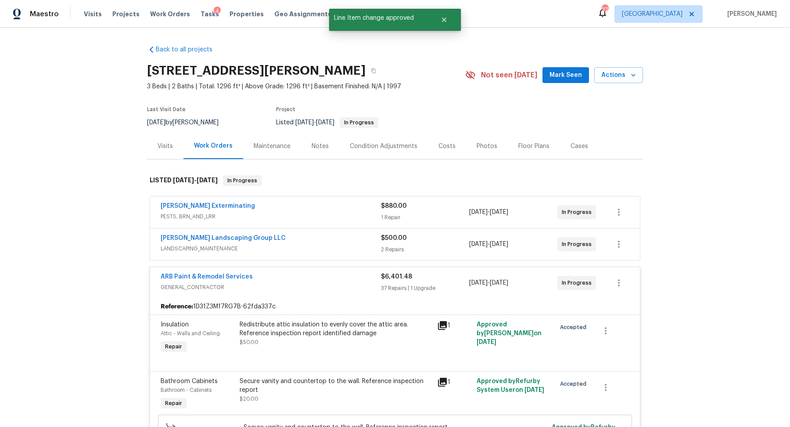
click at [460, 239] on div "$500.00" at bounding box center [425, 237] width 88 height 9
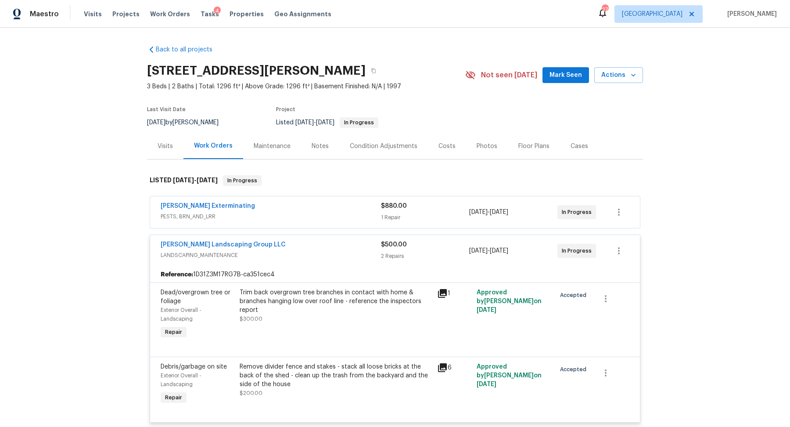
click at [453, 208] on div "$880.00" at bounding box center [425, 205] width 88 height 9
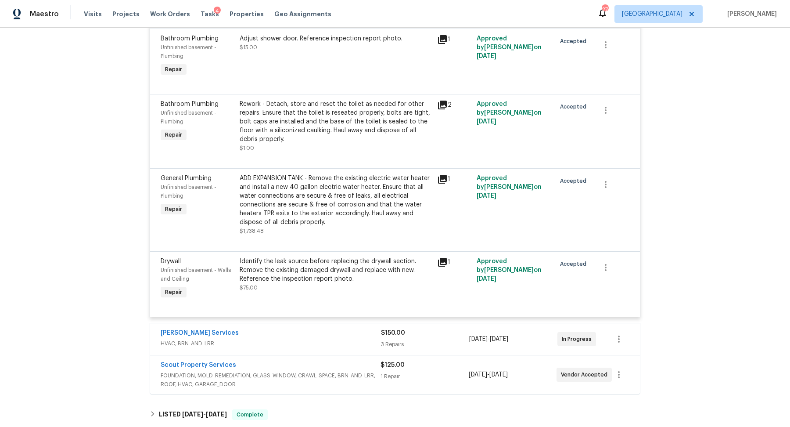
scroll to position [3017, 0]
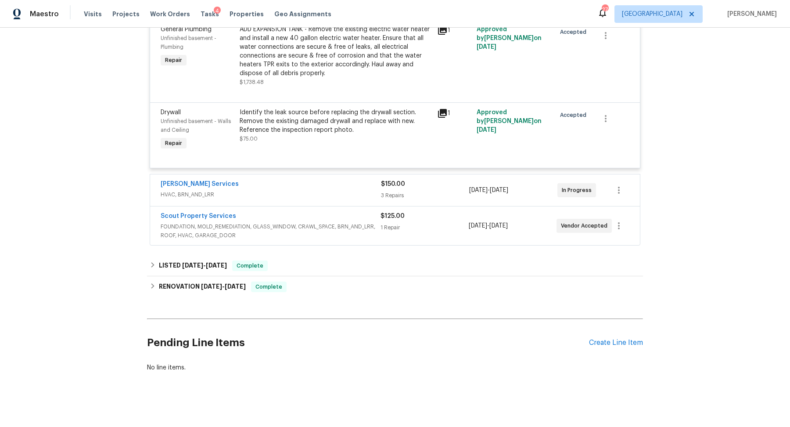
click at [447, 187] on div "$150.00 3 Repairs" at bounding box center [425, 189] width 88 height 21
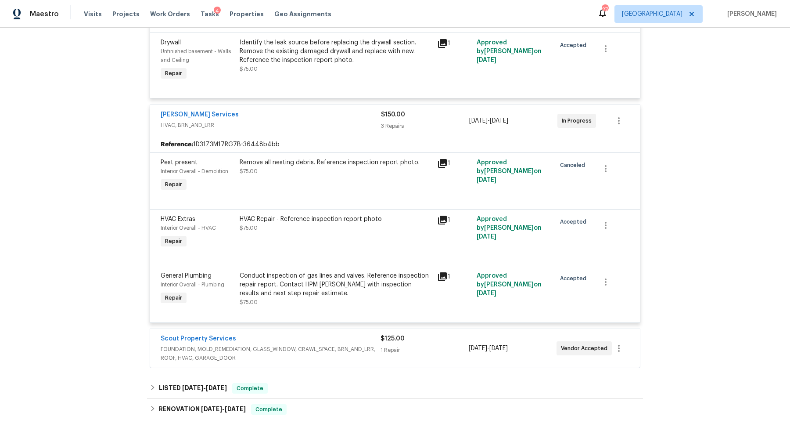
scroll to position [3210, 0]
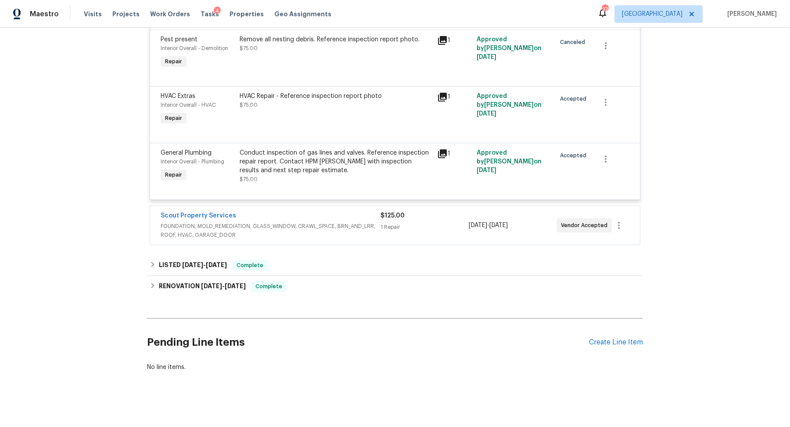
click at [435, 223] on div "1 Repair" at bounding box center [424, 227] width 88 height 9
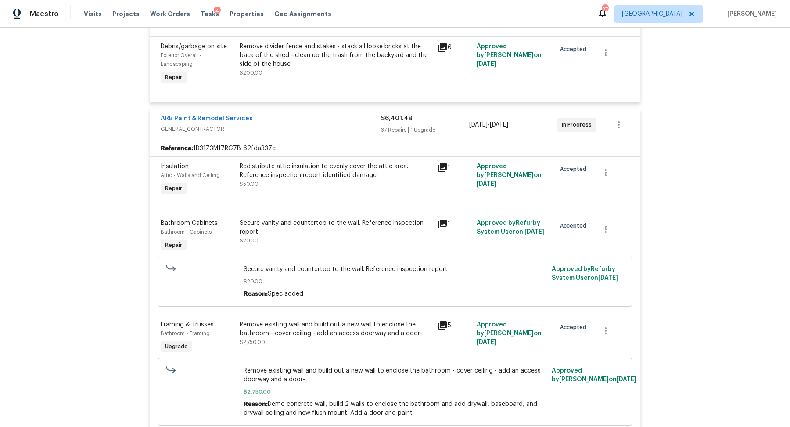
scroll to position [0, 0]
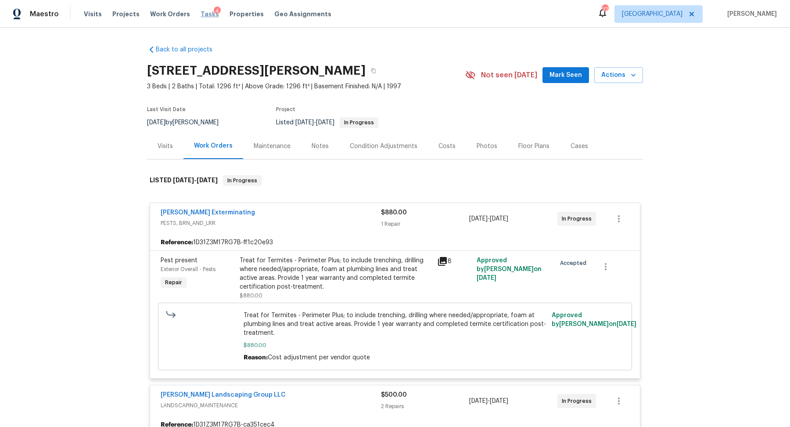
click at [203, 13] on span "Tasks" at bounding box center [210, 14] width 18 height 6
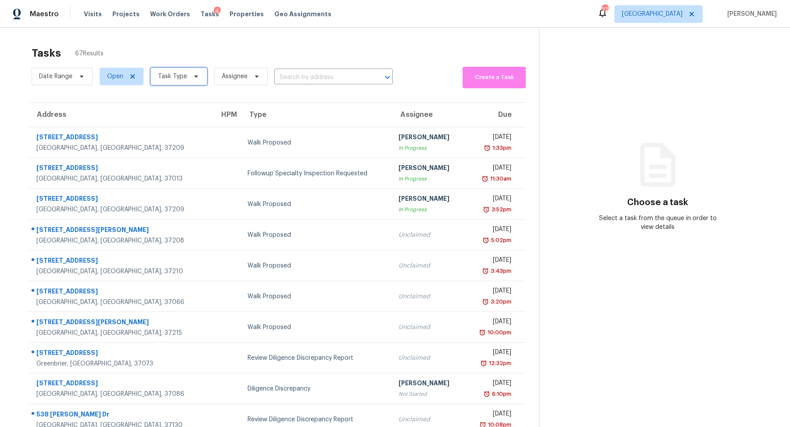
click at [176, 74] on span "Task Type" at bounding box center [172, 76] width 29 height 9
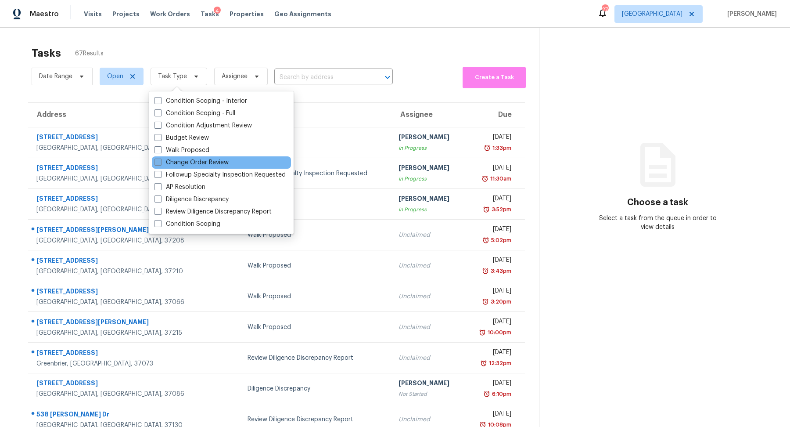
click at [189, 159] on label "Change Order Review" at bounding box center [191, 162] width 74 height 9
click at [160, 159] on input "Change Order Review" at bounding box center [157, 161] width 6 height 6
checkbox input "true"
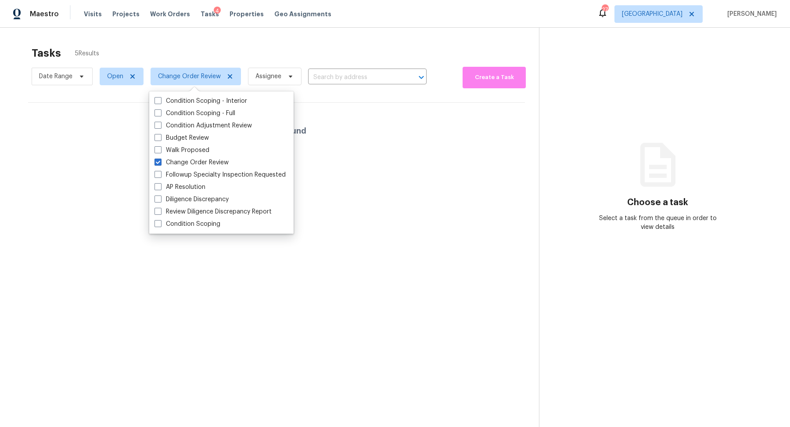
click at [158, 32] on div "Tasks 5 Results Date Range Open Change Order Review Assignee ​ Create a Task No…" at bounding box center [395, 241] width 790 height 427
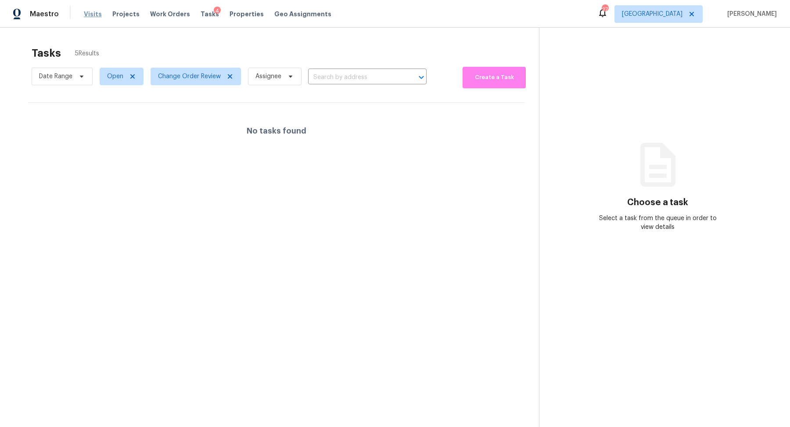
click at [90, 11] on span "Visits" at bounding box center [93, 14] width 18 height 9
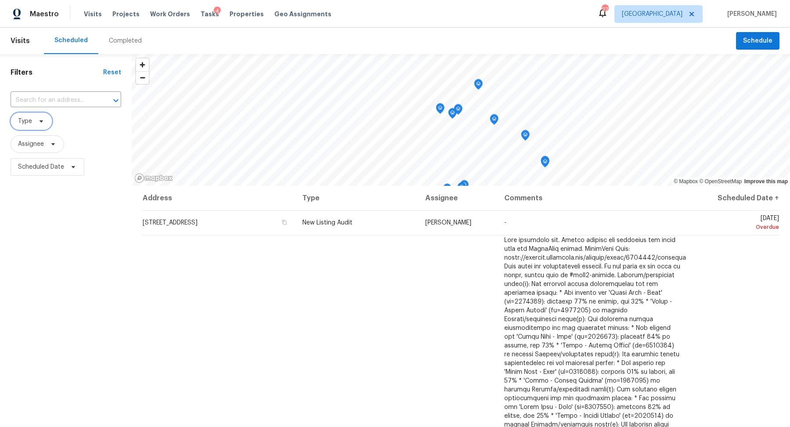
click at [42, 122] on icon at bounding box center [41, 121] width 7 height 7
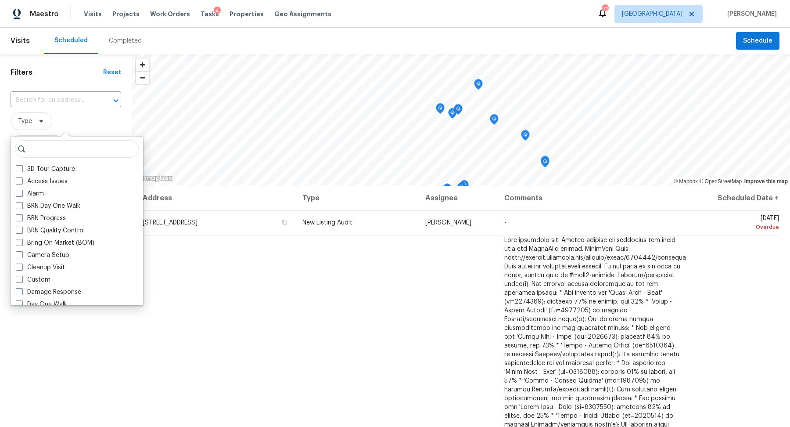
click at [45, 355] on div "Filters Reset ​ Type Assignee Scheduled Date" at bounding box center [66, 290] width 132 height 473
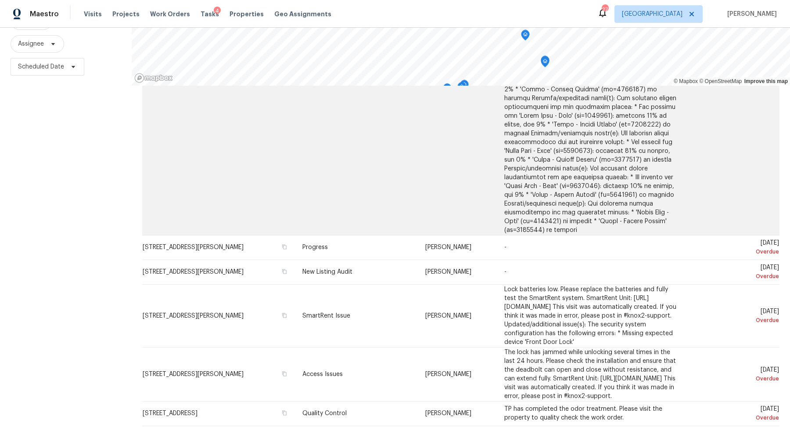
scroll to position [373, 0]
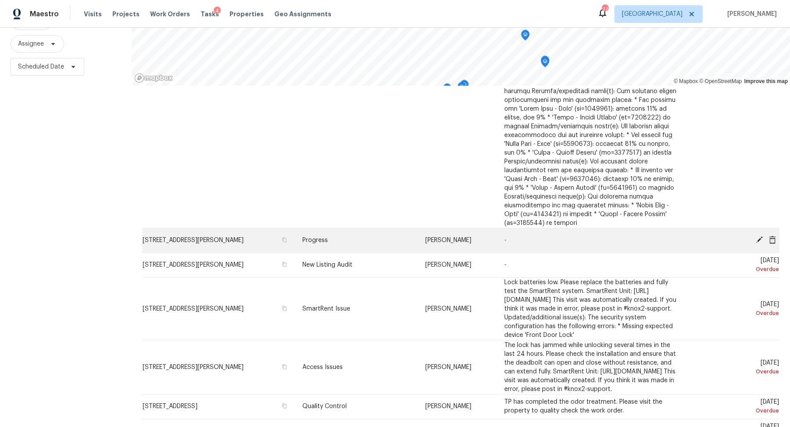
click at [771, 235] on icon at bounding box center [772, 239] width 7 height 8
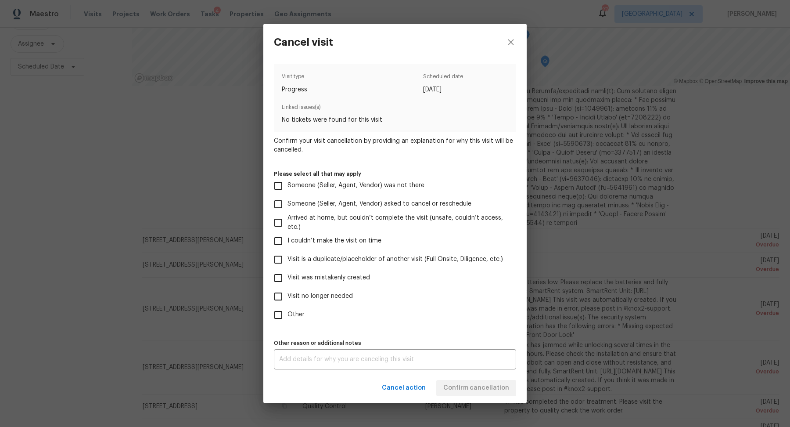
click at [323, 295] on span "Visit no longer needed" at bounding box center [319, 295] width 65 height 9
click at [287, 295] on input "Visit no longer needed" at bounding box center [278, 296] width 18 height 18
checkbox input "true"
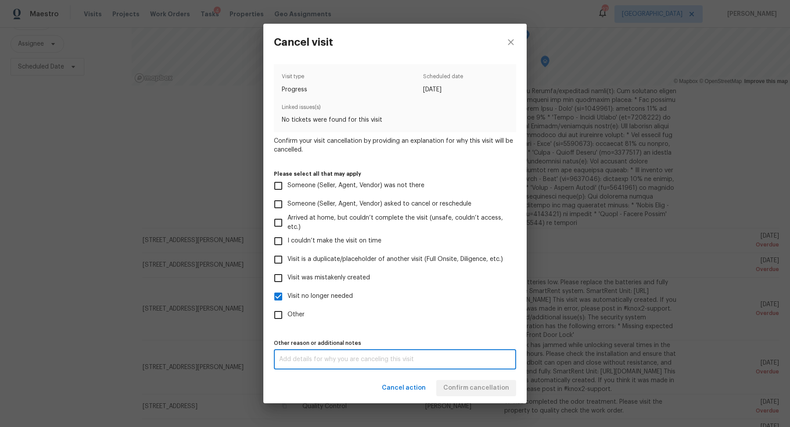
click at [350, 359] on textarea at bounding box center [395, 359] width 232 height 6
type textarea "na"
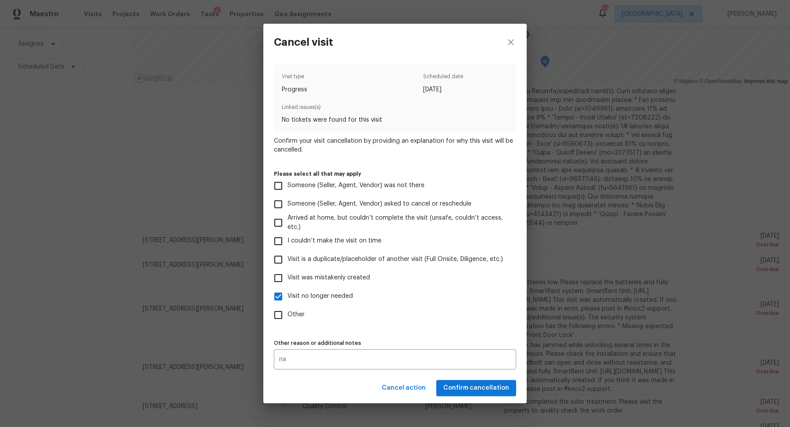
click at [456, 383] on div "Cancel action Confirm cancellation" at bounding box center [394, 388] width 263 height 30
click at [456, 384] on span "Confirm cancellation" at bounding box center [476, 387] width 66 height 11
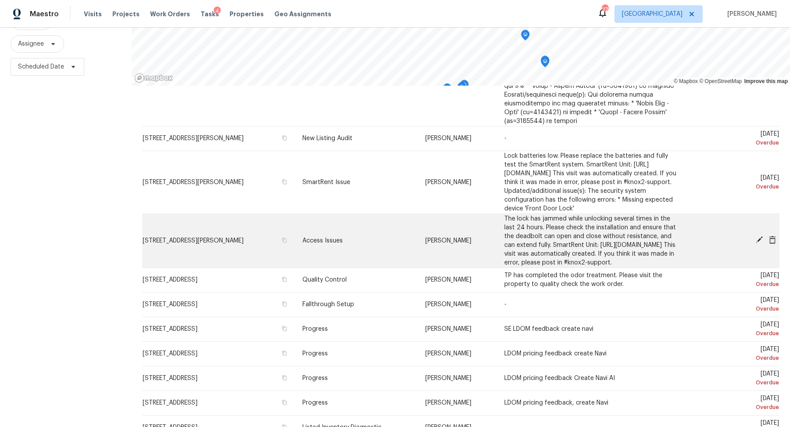
scroll to position [477, 0]
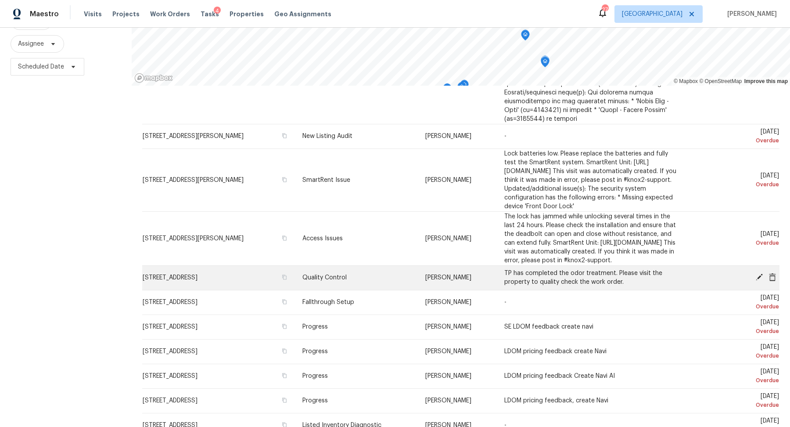
click at [295, 273] on td "478 Deerfield Dr, Murfreesboro, TN 37129" at bounding box center [218, 277] width 153 height 25
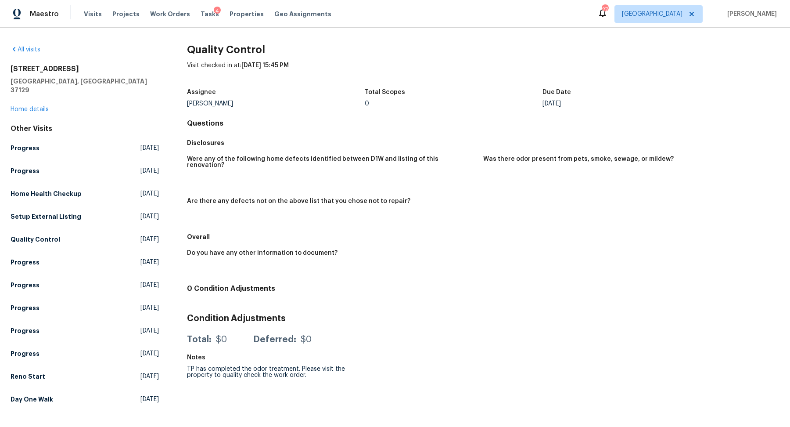
click at [26, 96] on div "478 Deerfield Dr Murfreesboro, TN 37129 Home details" at bounding box center [85, 89] width 148 height 49
click at [25, 106] on link "Home details" at bounding box center [30, 109] width 38 height 6
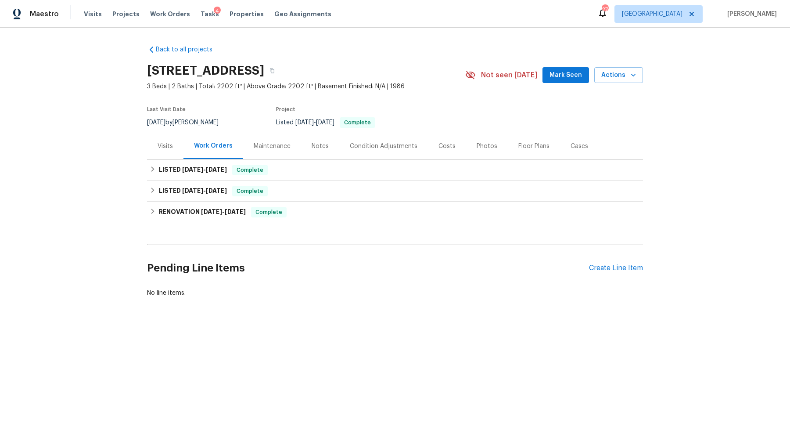
click at [168, 140] on div "Visits" at bounding box center [165, 146] width 36 height 26
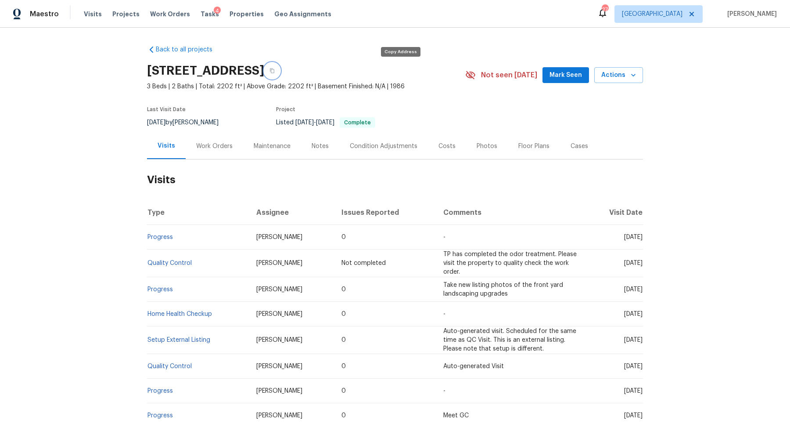
click at [275, 68] on icon "button" at bounding box center [271, 70] width 5 height 5
click at [88, 15] on span "Visits" at bounding box center [93, 14] width 18 height 9
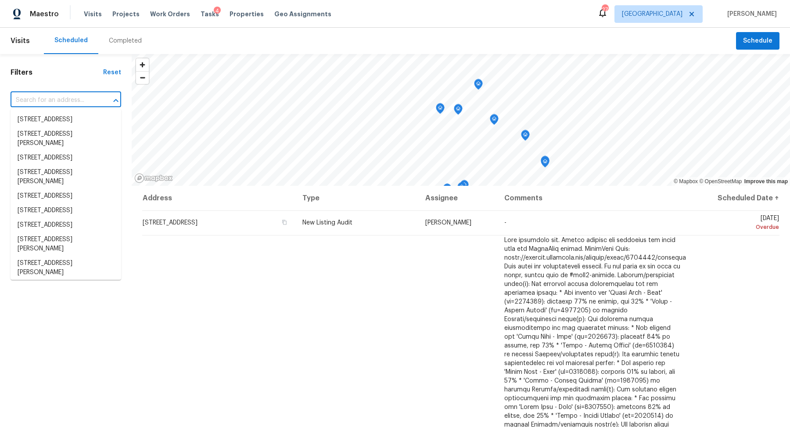
click at [68, 103] on input "text" at bounding box center [54, 100] width 86 height 14
paste input "478 Deerfield Dr, Murfreesboro, TN 37129"
type input "478 Deerfield Dr, Murfreesboro, TN 37129"
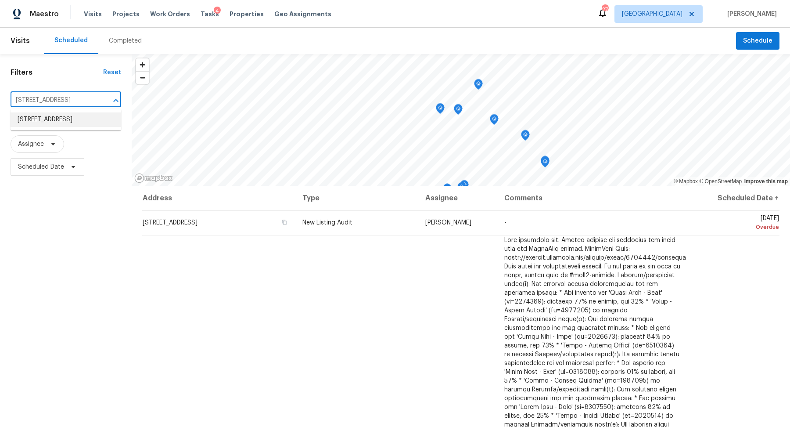
click at [69, 120] on li "478 Deerfield Dr, Murfreesboro, TN 37129" at bounding box center [66, 119] width 111 height 14
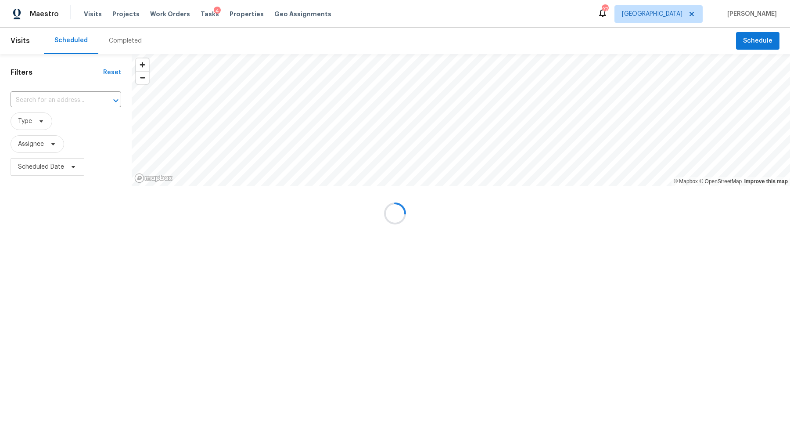
type input "478 Deerfield Dr, Murfreesboro, TN 37129"
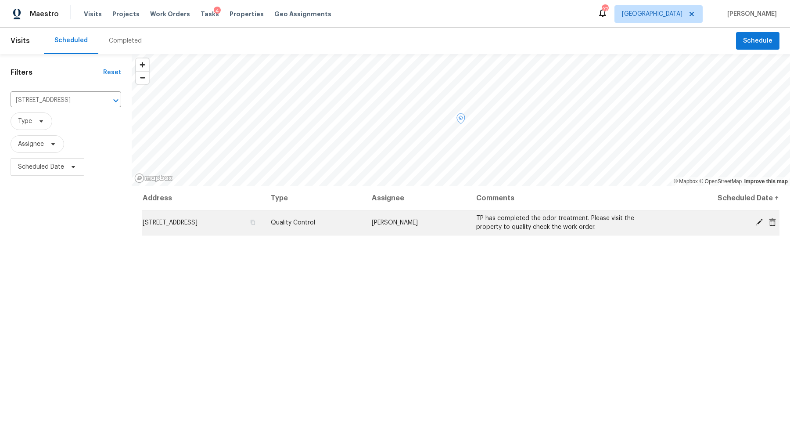
click at [772, 219] on icon at bounding box center [772, 222] width 7 height 8
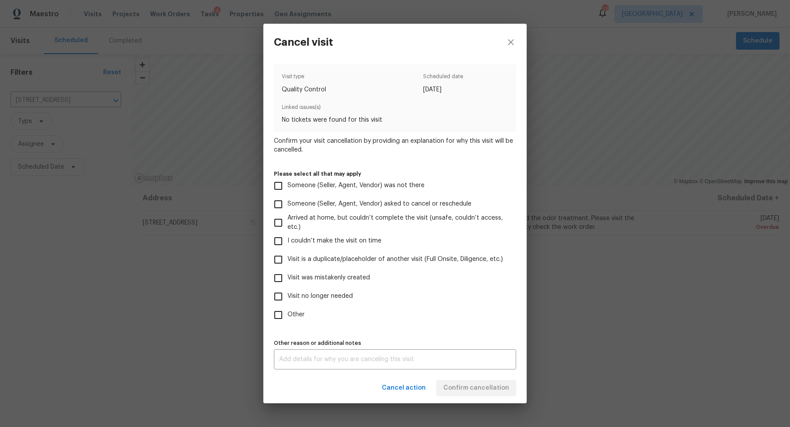
click at [341, 294] on span "Visit no longer needed" at bounding box center [319, 295] width 65 height 9
click at [287, 294] on input "Visit no longer needed" at bounding box center [278, 296] width 18 height 18
checkbox input "true"
click at [346, 363] on div "x Other reason or additional notes" at bounding box center [395, 359] width 242 height 20
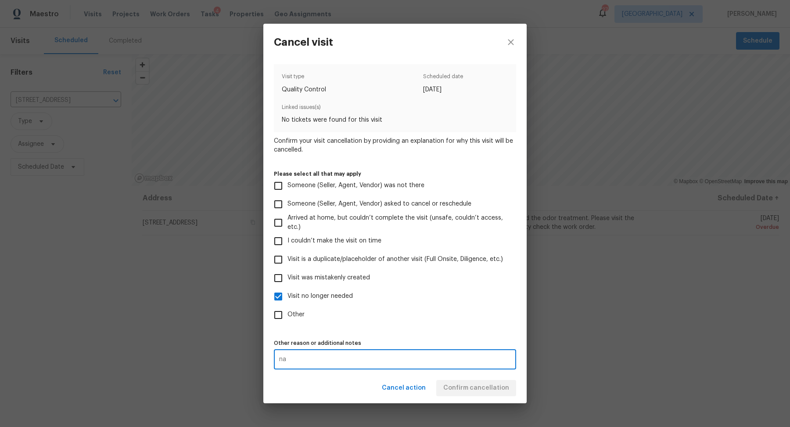
type textarea "na"
click at [457, 388] on div "Cancel action Confirm cancellation" at bounding box center [394, 388] width 263 height 30
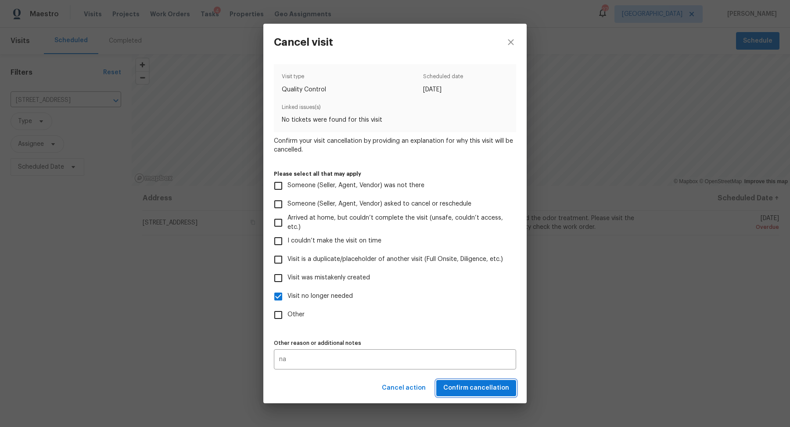
click at [457, 388] on span "Confirm cancellation" at bounding box center [476, 387] width 66 height 11
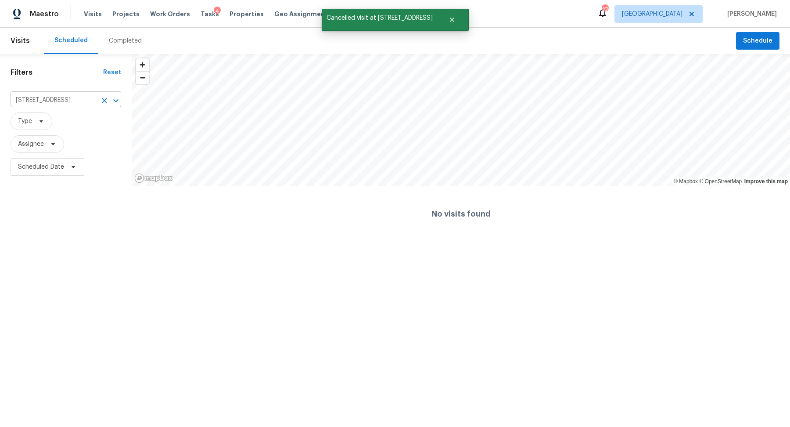
click at [104, 99] on icon "Clear" at bounding box center [104, 100] width 5 height 5
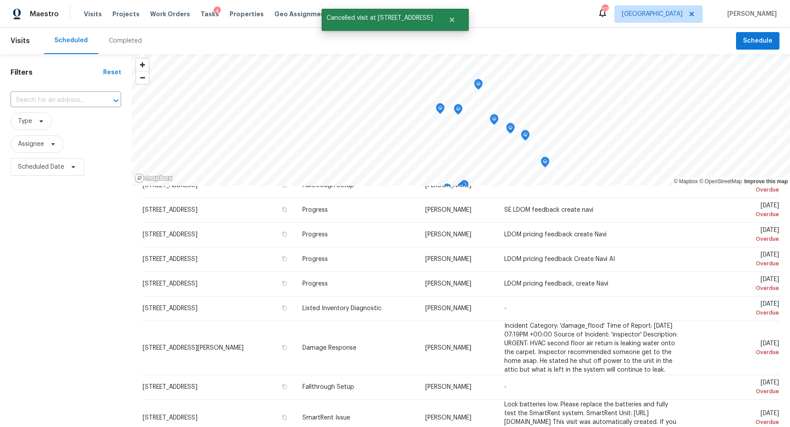
scroll to position [670, 0]
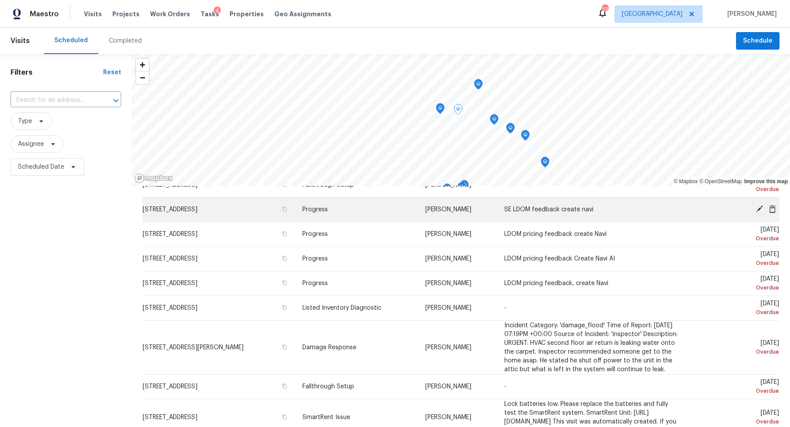
click at [770, 207] on icon at bounding box center [772, 209] width 7 height 8
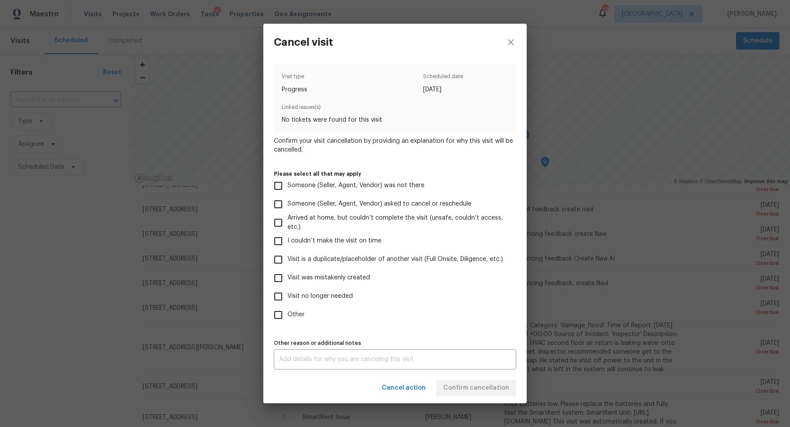
click at [343, 297] on span "Visit no longer needed" at bounding box center [319, 295] width 65 height 9
click at [287, 297] on input "Visit no longer needed" at bounding box center [278, 296] width 18 height 18
checkbox input "true"
click at [338, 350] on div "x Other reason or additional notes" at bounding box center [395, 359] width 242 height 20
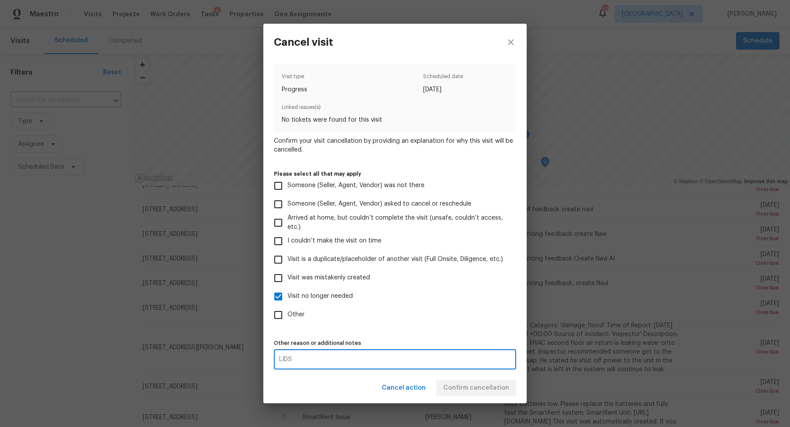
type textarea "LIDS"
click at [466, 388] on div "Cancel action Confirm cancellation" at bounding box center [394, 388] width 263 height 30
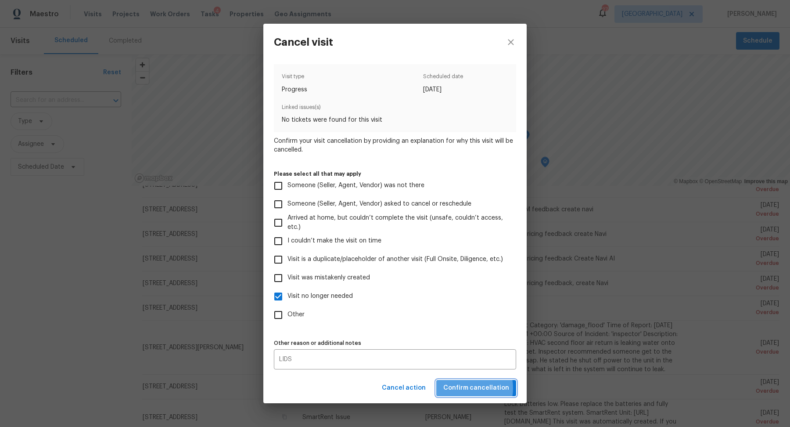
click at [466, 388] on span "Confirm cancellation" at bounding box center [476, 387] width 66 height 11
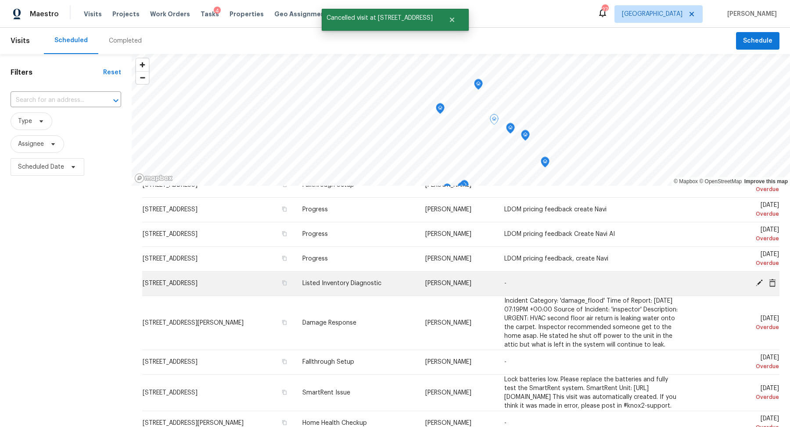
click at [760, 280] on icon at bounding box center [759, 282] width 7 height 7
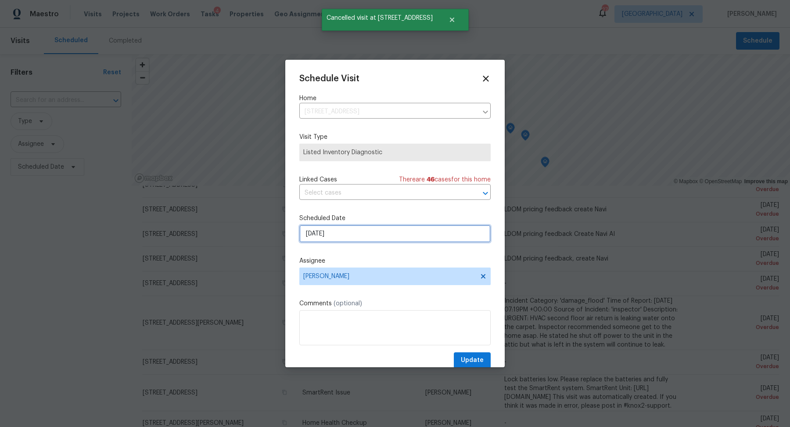
click at [447, 232] on input "8/7/2025" at bounding box center [394, 234] width 191 height 18
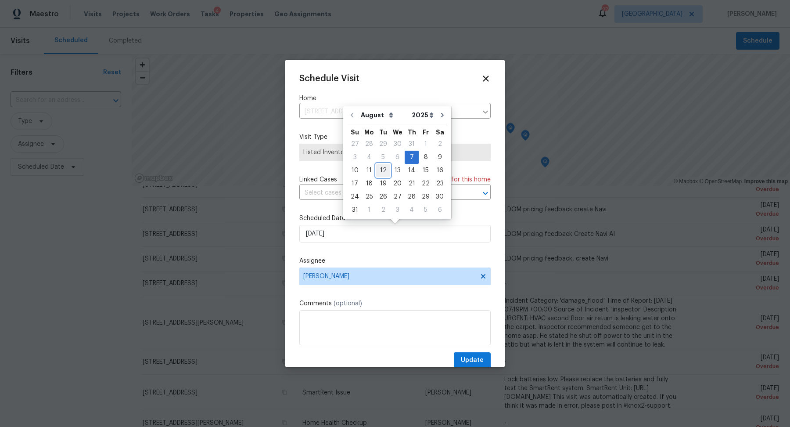
click at [382, 169] on div "12" at bounding box center [383, 170] width 14 height 12
type input "8/12/2025"
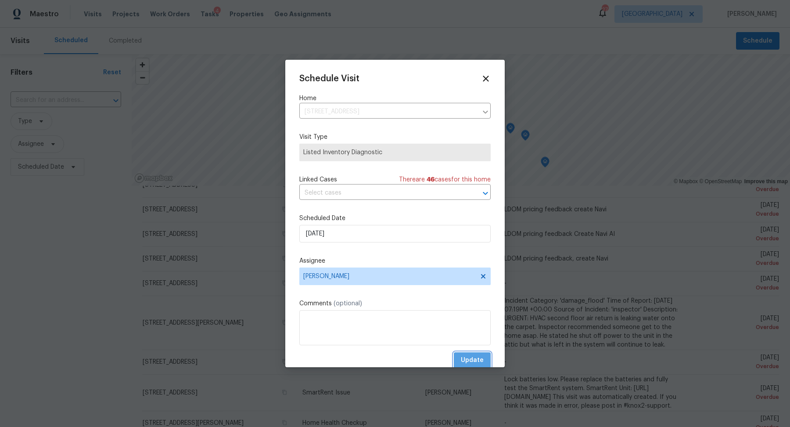
click at [481, 362] on span "Update" at bounding box center [472, 360] width 23 height 11
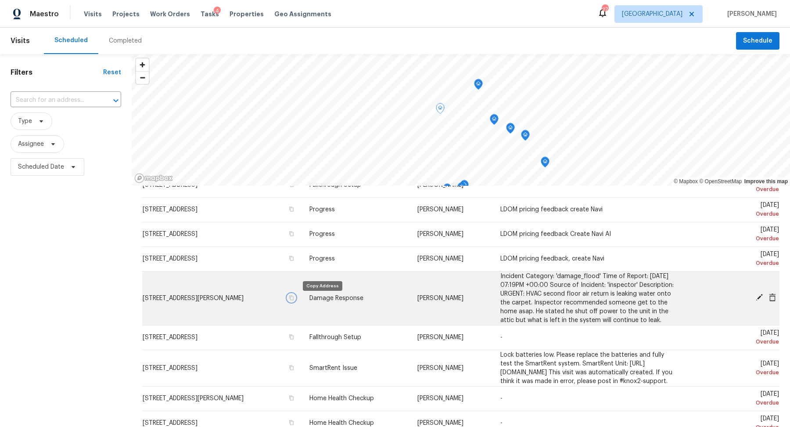
click at [294, 300] on icon "button" at bounding box center [291, 297] width 5 height 5
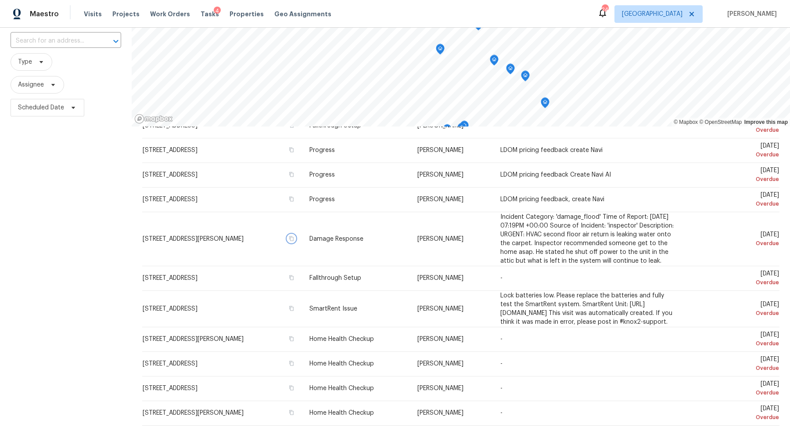
scroll to position [60, 0]
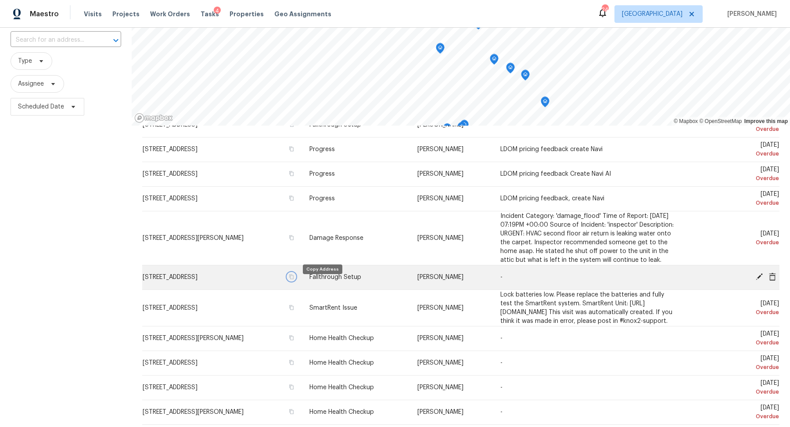
click at [294, 279] on icon "button" at bounding box center [291, 276] width 5 height 5
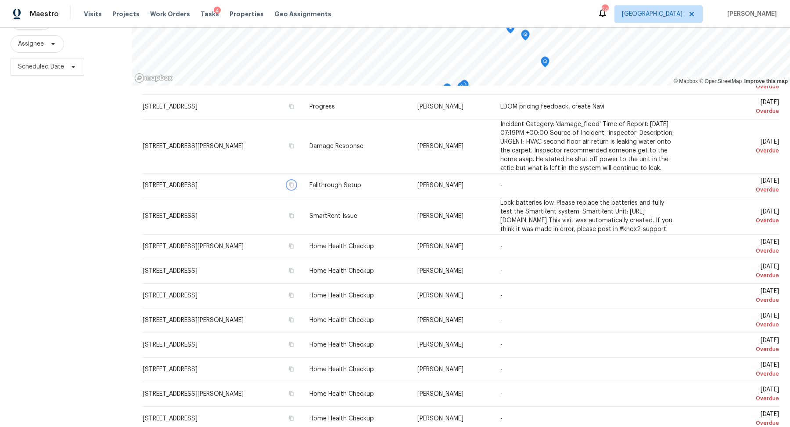
scroll to position [765, 0]
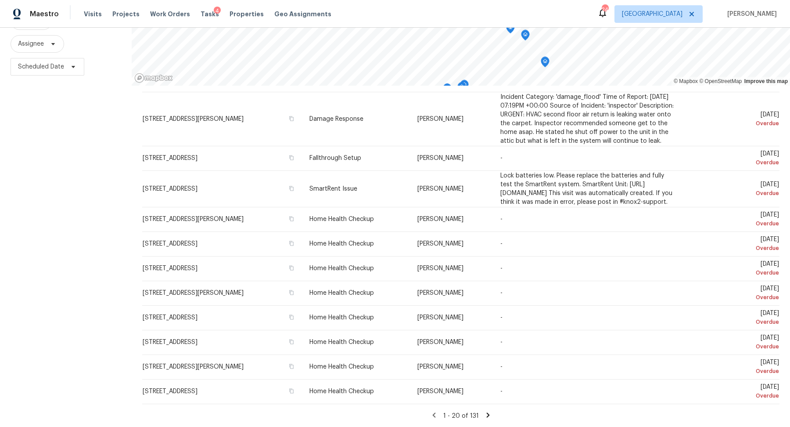
click at [485, 411] on icon at bounding box center [488, 415] width 8 height 8
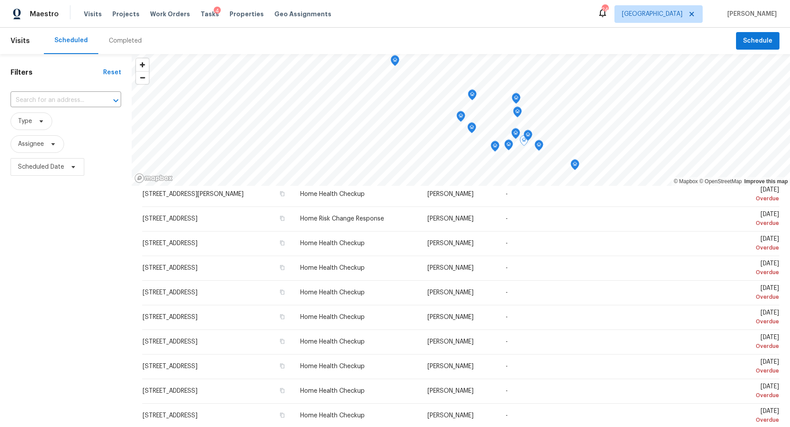
scroll to position [0, 0]
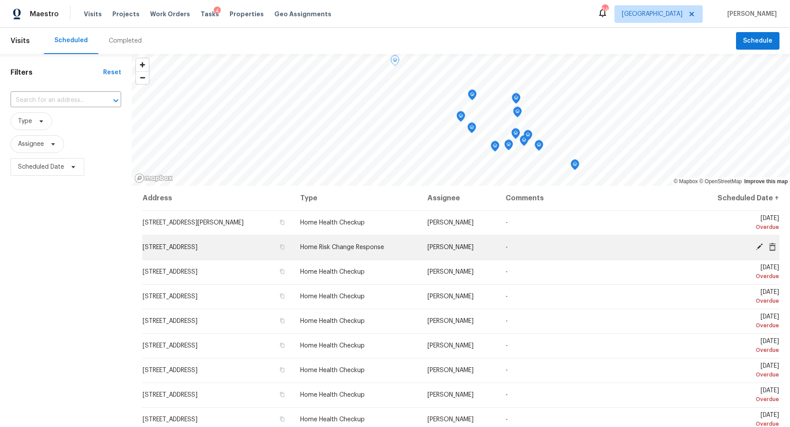
click at [757, 244] on icon at bounding box center [759, 247] width 8 height 8
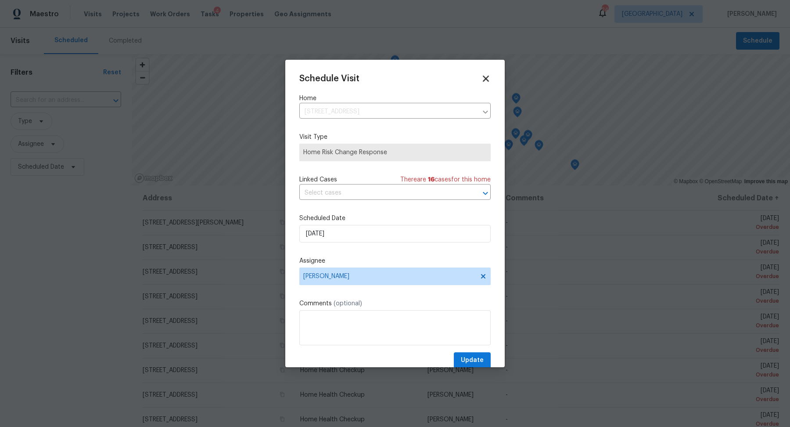
click at [489, 76] on icon at bounding box center [486, 78] width 10 height 10
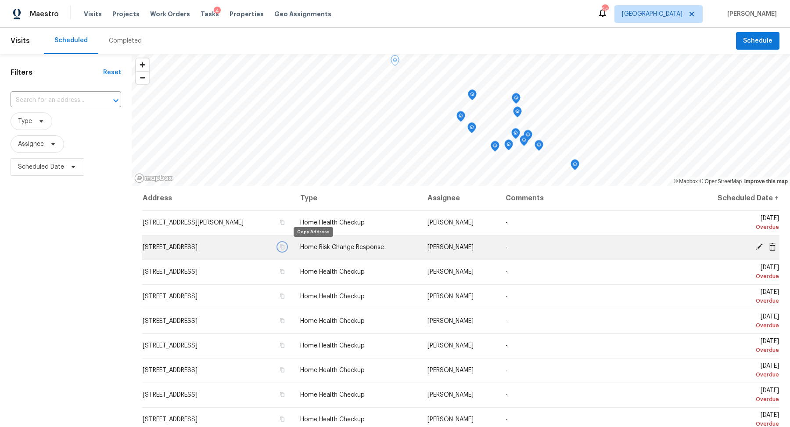
click at [285, 245] on icon "button" at bounding box center [282, 246] width 4 height 5
click at [774, 243] on icon at bounding box center [772, 246] width 7 height 8
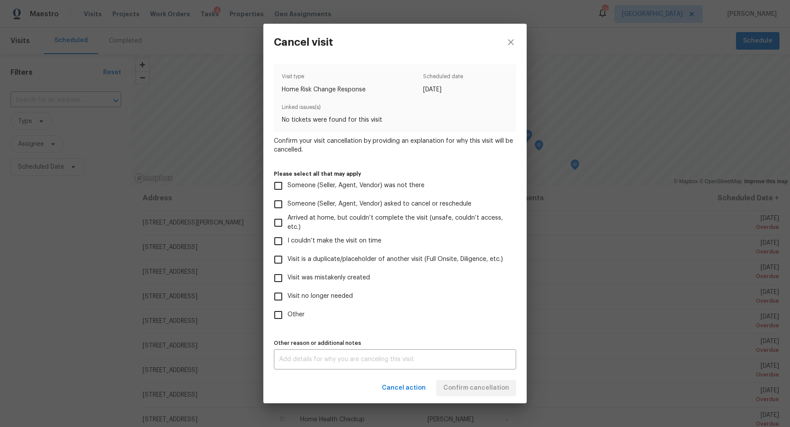
click at [331, 299] on span "Visit no longer needed" at bounding box center [319, 295] width 65 height 9
click at [287, 299] on input "Visit no longer needed" at bounding box center [278, 296] width 18 height 18
checkbox input "true"
click at [338, 271] on label "Visit was mistakenly created" at bounding box center [389, 278] width 240 height 18
click at [287, 271] on input "Visit was mistakenly created" at bounding box center [278, 278] width 18 height 18
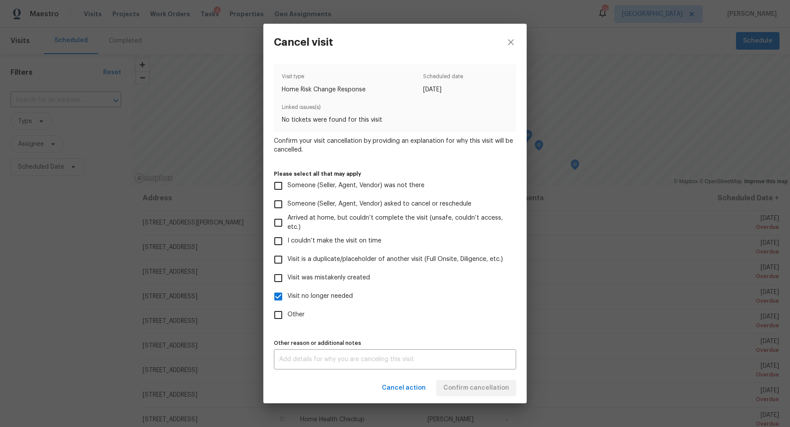
checkbox input "true"
click at [319, 307] on label "Other" at bounding box center [389, 314] width 240 height 18
click at [287, 307] on input "Other" at bounding box center [278, 314] width 18 height 18
checkbox input "true"
click at [324, 297] on span "Visit no longer needed" at bounding box center [319, 295] width 65 height 9
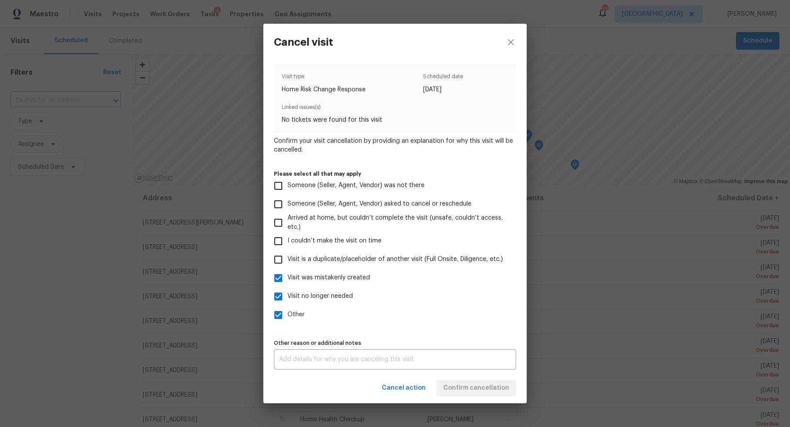
click at [287, 297] on input "Visit no longer needed" at bounding box center [278, 296] width 18 height 18
checkbox input "false"
click at [295, 311] on span "Other" at bounding box center [295, 314] width 17 height 9
click at [287, 311] on input "Other" at bounding box center [278, 314] width 18 height 18
checkbox input "false"
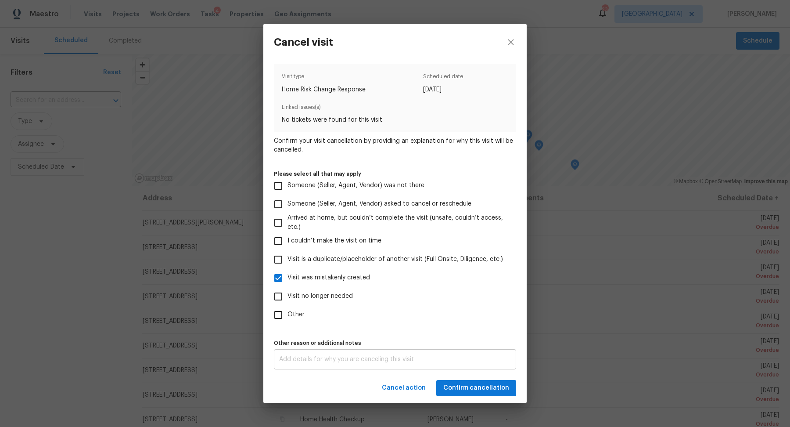
click at [343, 355] on div "x Other reason or additional notes" at bounding box center [395, 359] width 242 height 20
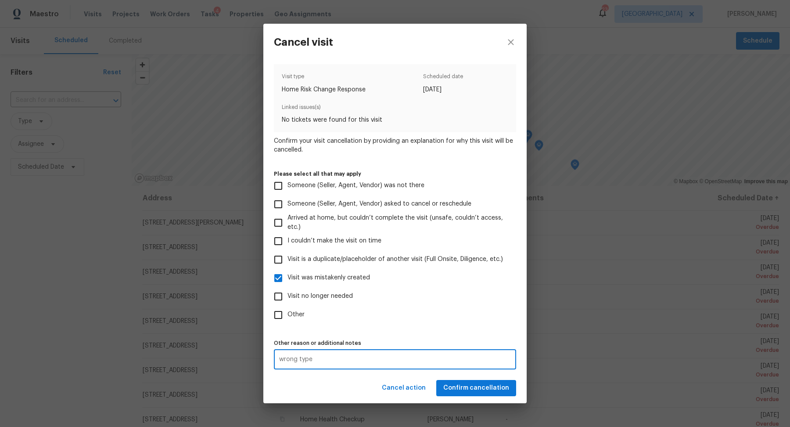
type textarea "wrong type"
click at [478, 384] on span "Confirm cancellation" at bounding box center [476, 387] width 66 height 11
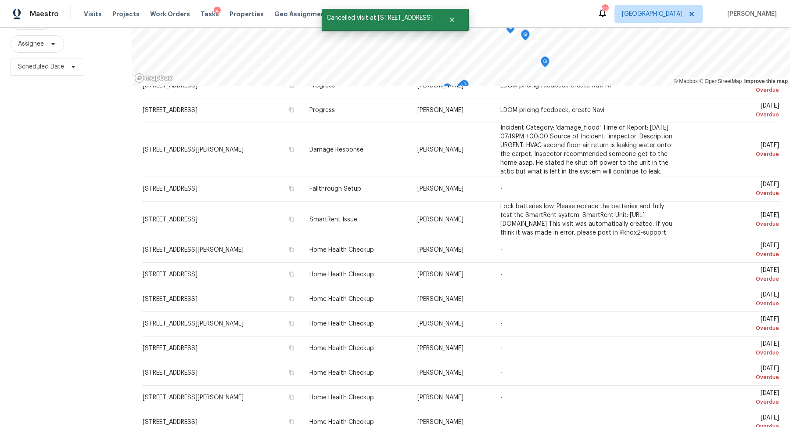
scroll to position [765, 0]
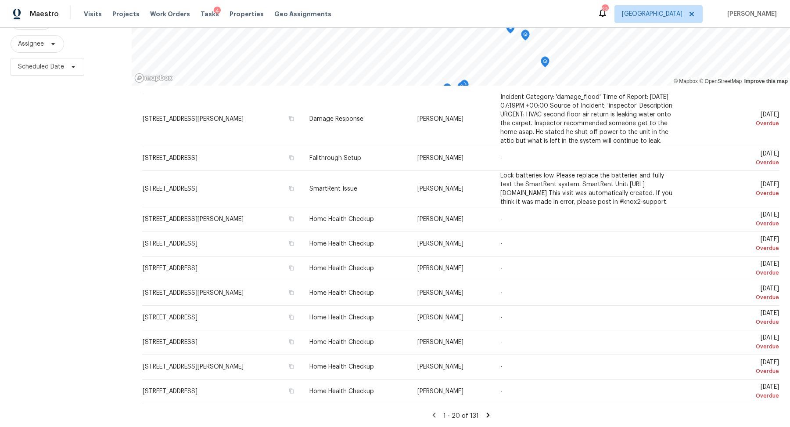
click at [484, 414] on icon at bounding box center [488, 415] width 8 height 8
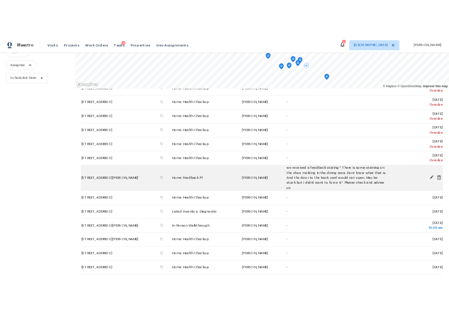
scroll to position [100, 0]
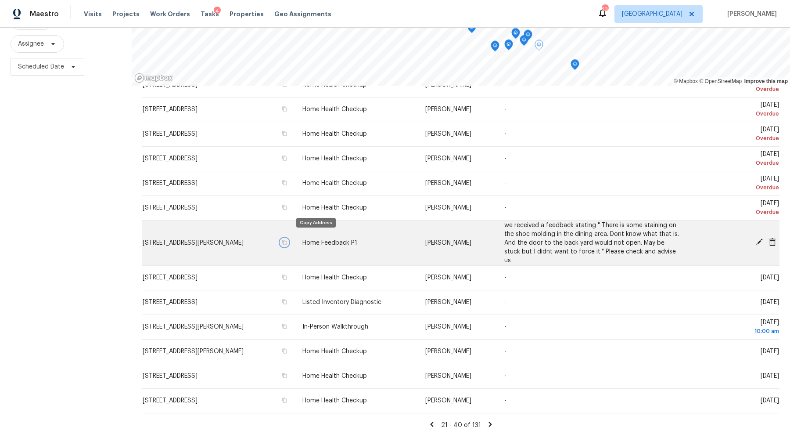
click at [287, 240] on icon "button" at bounding box center [285, 242] width 4 height 5
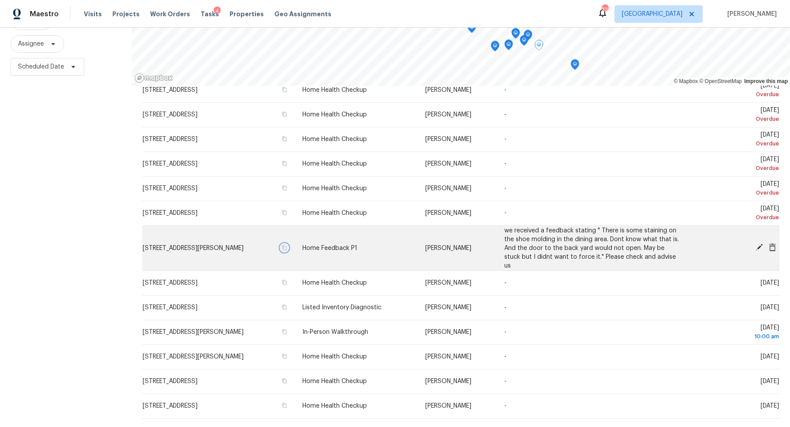
scroll to position [210, 0]
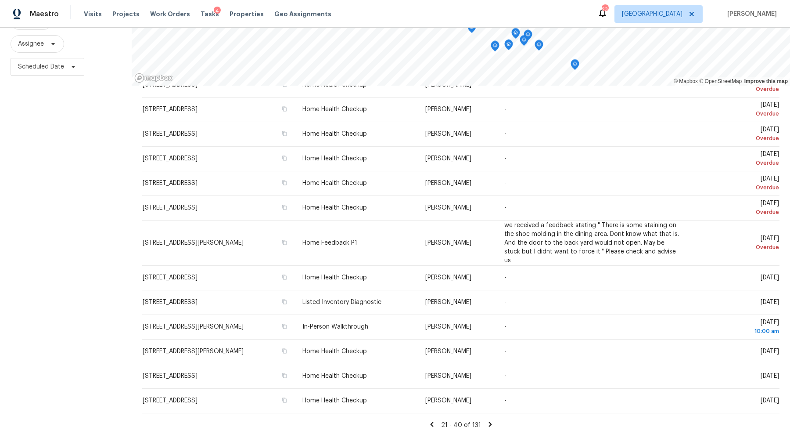
click at [488, 421] on icon at bounding box center [489, 423] width 3 height 5
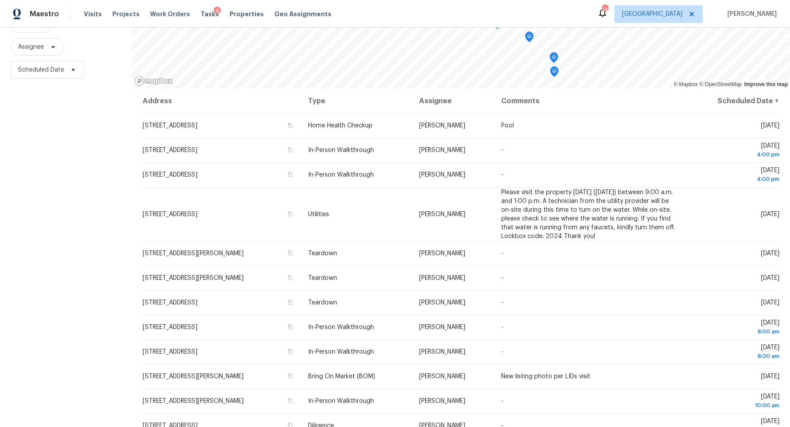
scroll to position [100, 0]
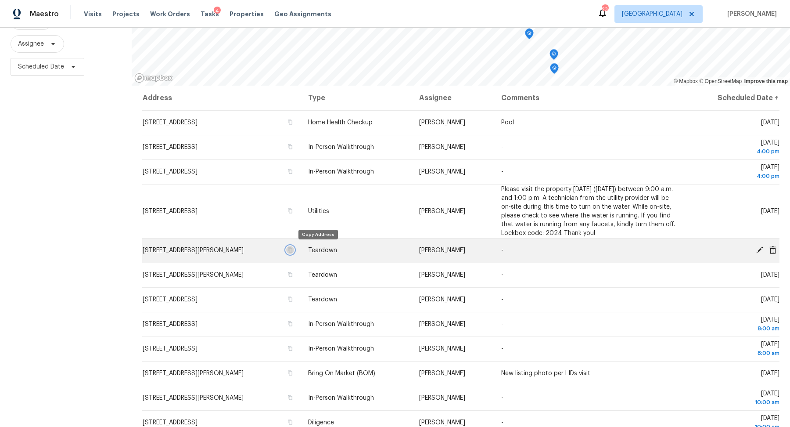
click at [293, 248] on icon "button" at bounding box center [289, 249] width 5 height 5
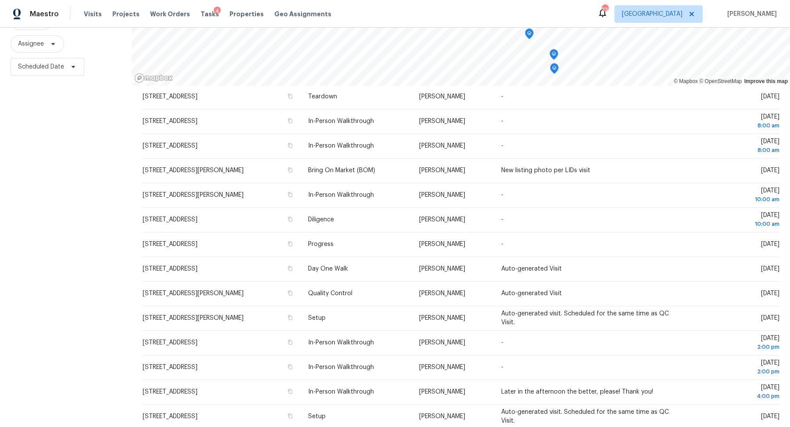
scroll to position [227, 0]
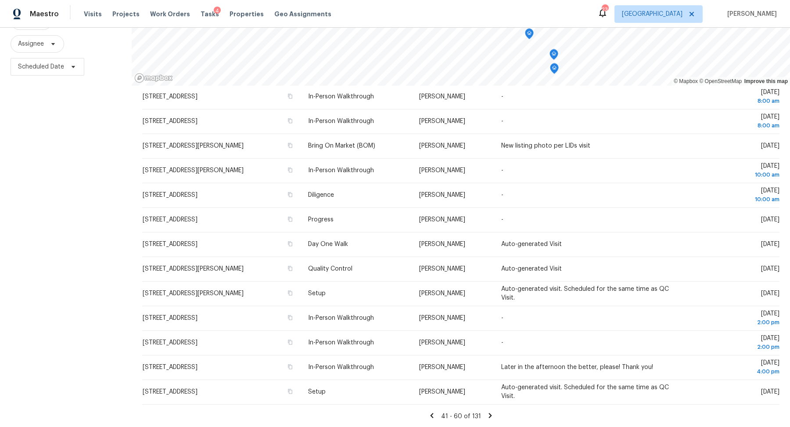
click at [488, 413] on icon at bounding box center [489, 415] width 3 height 5
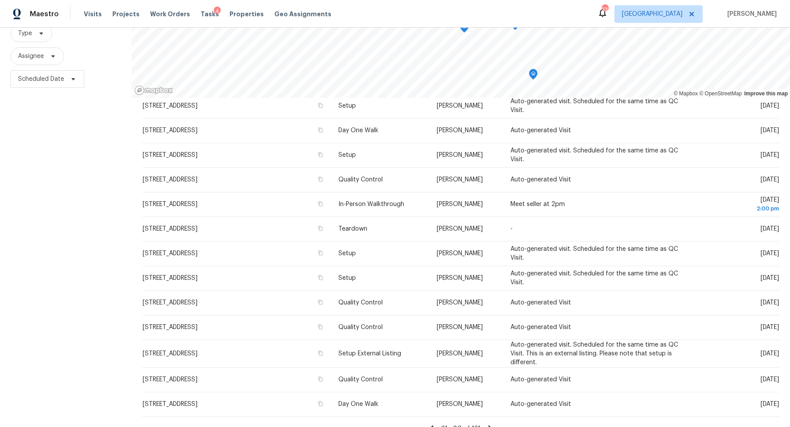
scroll to position [100, 0]
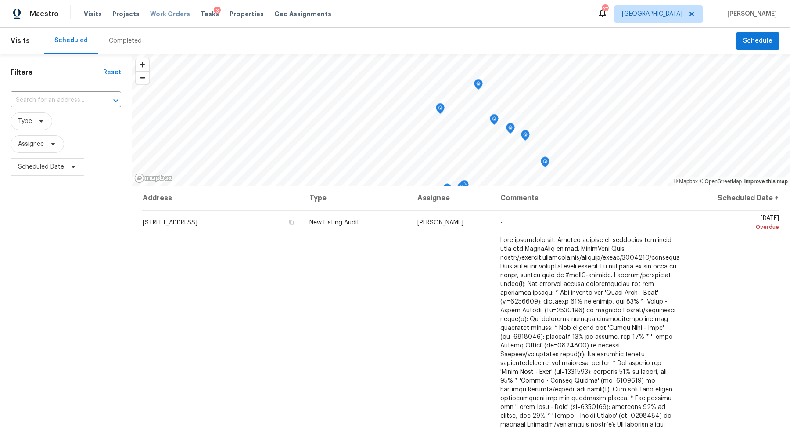
click at [164, 11] on span "Work Orders" at bounding box center [170, 14] width 40 height 9
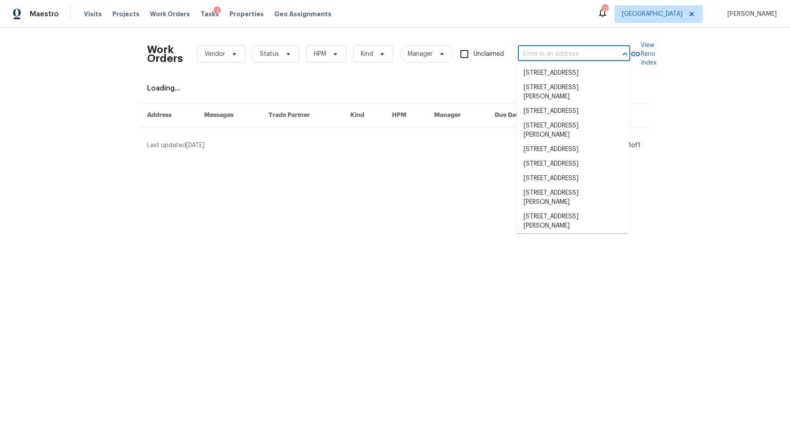
click at [548, 51] on input "text" at bounding box center [562, 54] width 88 height 14
paste input "7925 Boone Trce, Nashville, TN 37221"
type input "7925 Boone Trce, Nashville, TN 37221"
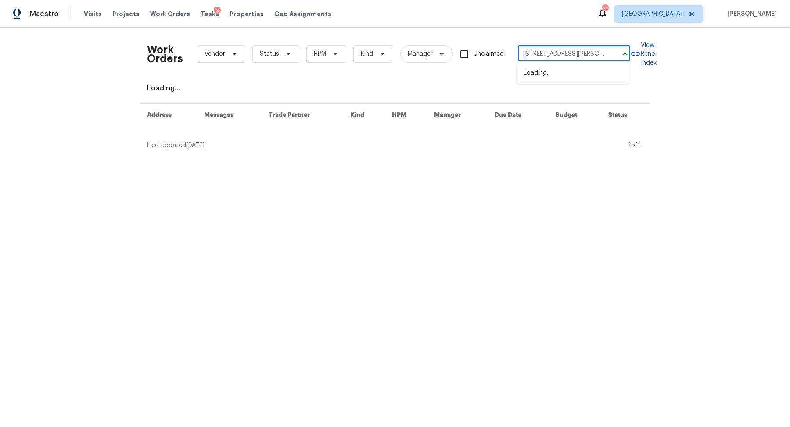
scroll to position [0, 23]
click at [552, 72] on li "7925 Boone Trce, Nashville, TN 37221" at bounding box center [573, 78] width 112 height 24
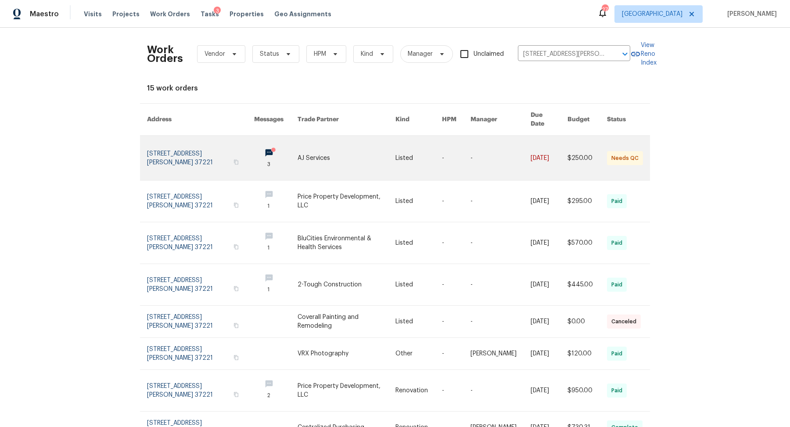
click at [172, 139] on link at bounding box center [200, 158] width 107 height 44
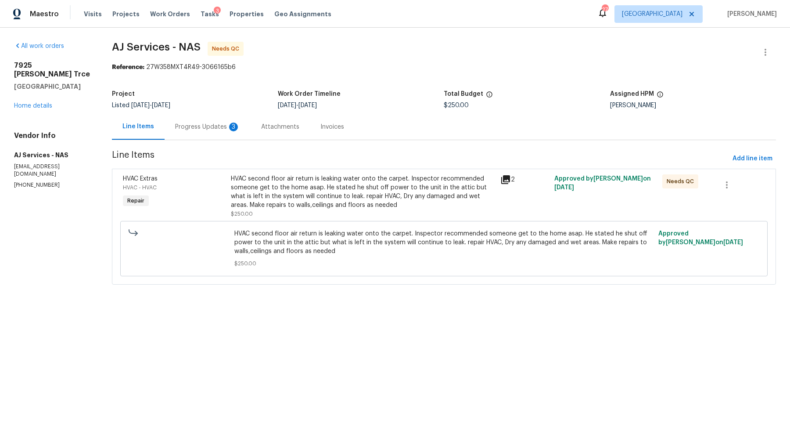
click at [183, 125] on div "Progress Updates 3" at bounding box center [207, 126] width 65 height 9
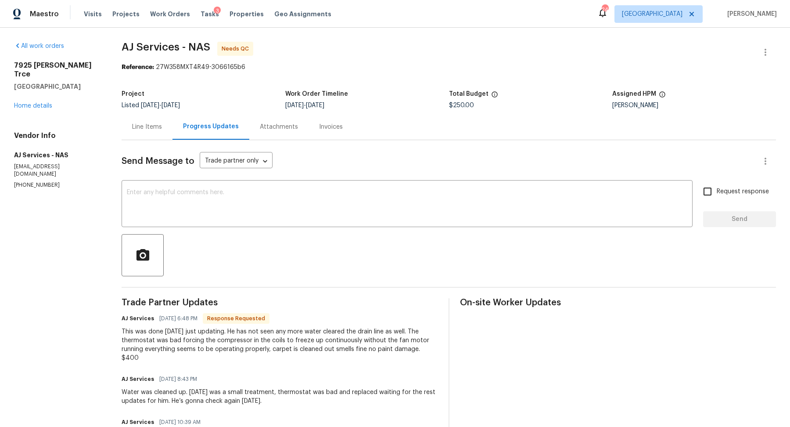
click at [148, 131] on div "Line Items" at bounding box center [147, 127] width 51 height 26
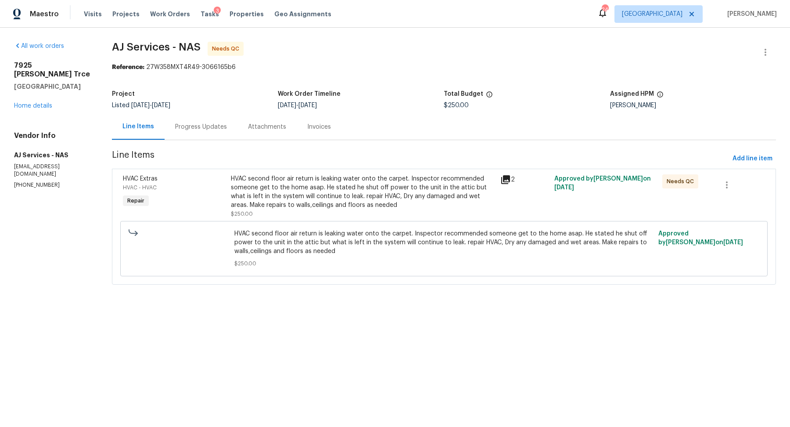
click at [391, 197] on div "HVAC second floor air return is leaking water onto the carpet. Inspector recomm…" at bounding box center [363, 191] width 265 height 35
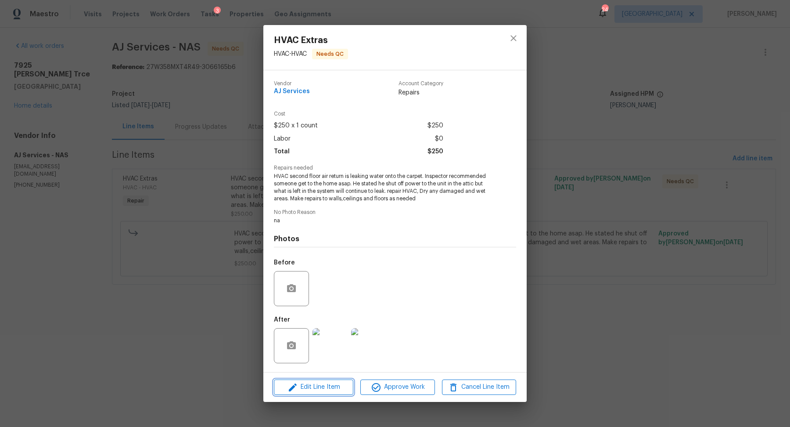
click at [337, 388] on span "Edit Line Item" at bounding box center [313, 386] width 74 height 11
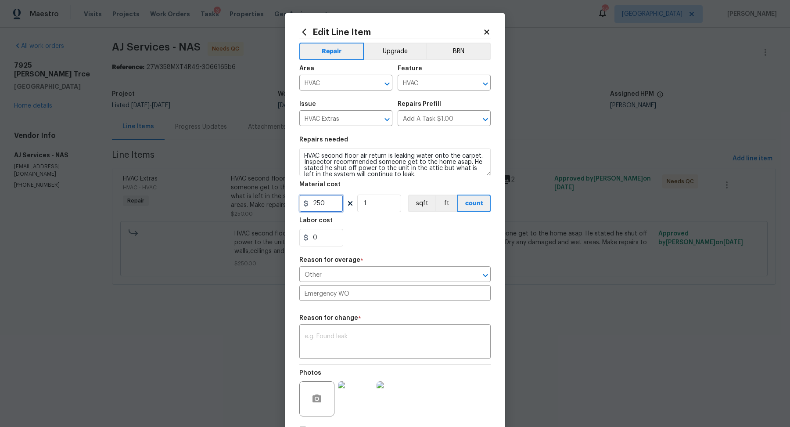
click at [327, 201] on input "250" at bounding box center [321, 203] width 44 height 18
type input "400"
click at [371, 336] on textarea at bounding box center [395, 342] width 181 height 18
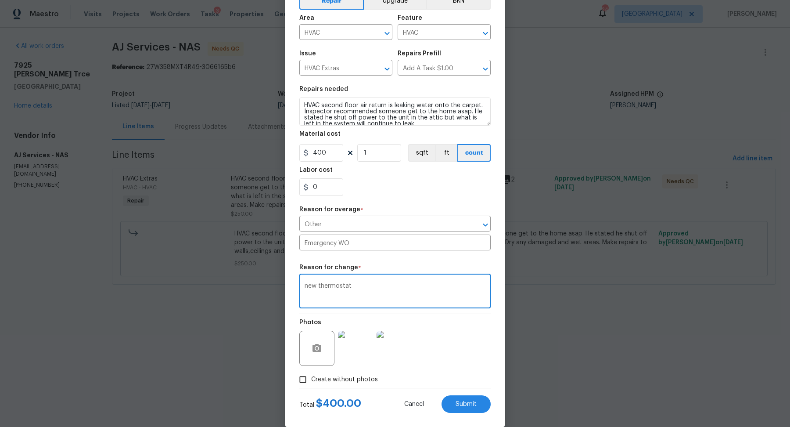
scroll to position [62, 0]
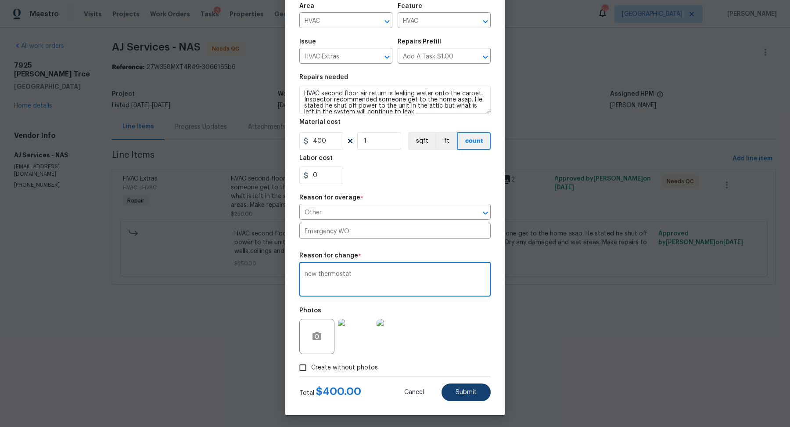
type textarea "new thermostat"
click at [470, 395] on button "Submit" at bounding box center [465, 392] width 49 height 18
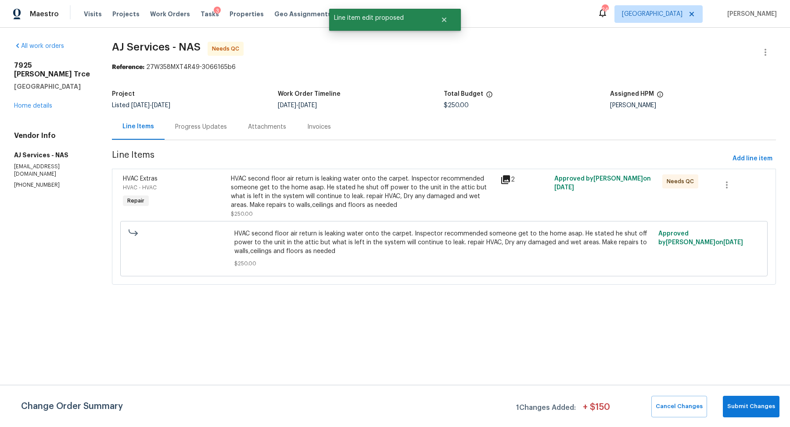
scroll to position [0, 0]
click at [757, 406] on span "Submit Changes" at bounding box center [751, 406] width 48 height 10
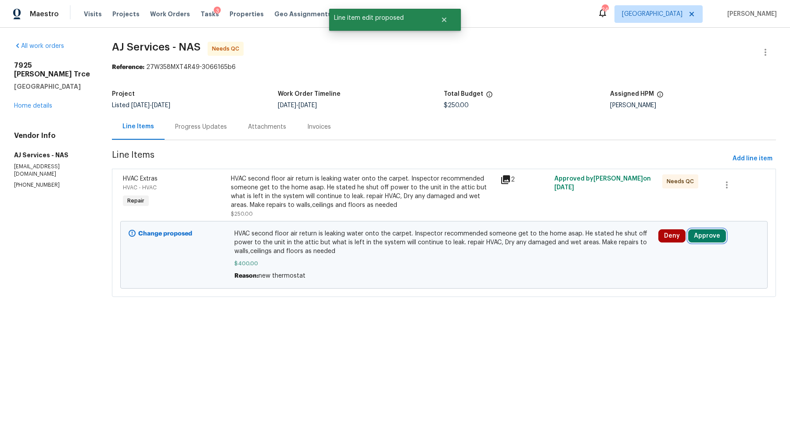
click at [704, 235] on button "Approve" at bounding box center [707, 235] width 38 height 13
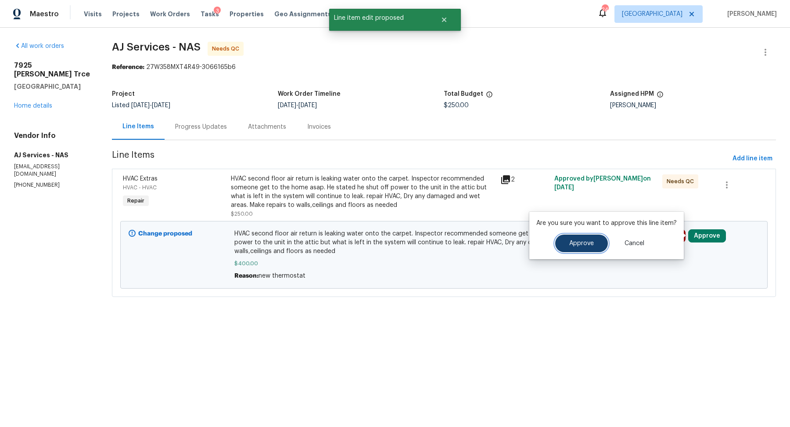
click at [582, 241] on span "Approve" at bounding box center [581, 243] width 25 height 7
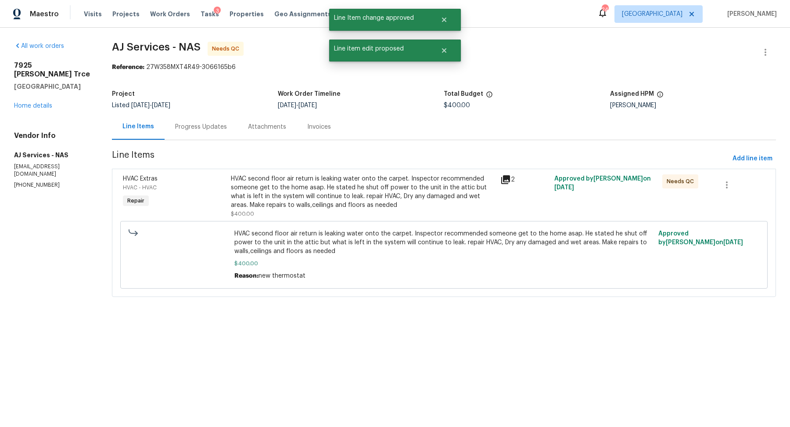
click at [352, 192] on div "HVAC second floor air return is leaking water onto the carpet. Inspector recomm…" at bounding box center [363, 191] width 265 height 35
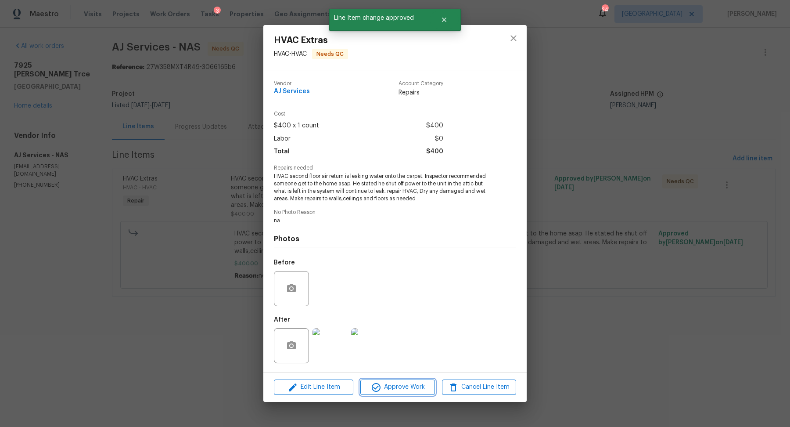
click at [410, 385] on span "Approve Work" at bounding box center [397, 386] width 69 height 11
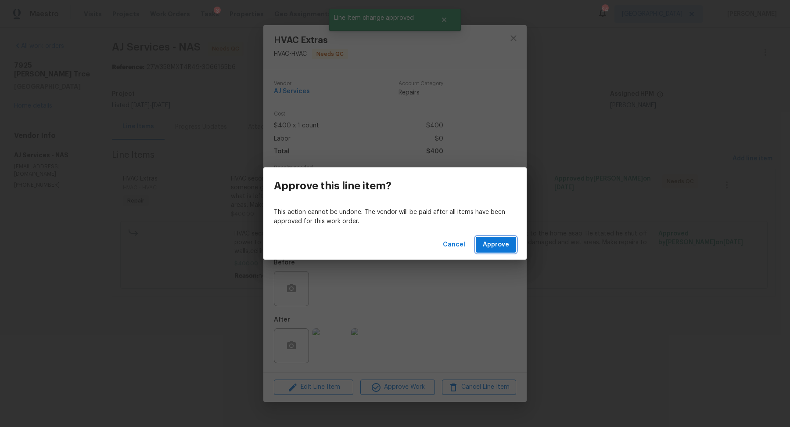
click at [494, 244] on span "Approve" at bounding box center [496, 244] width 26 height 11
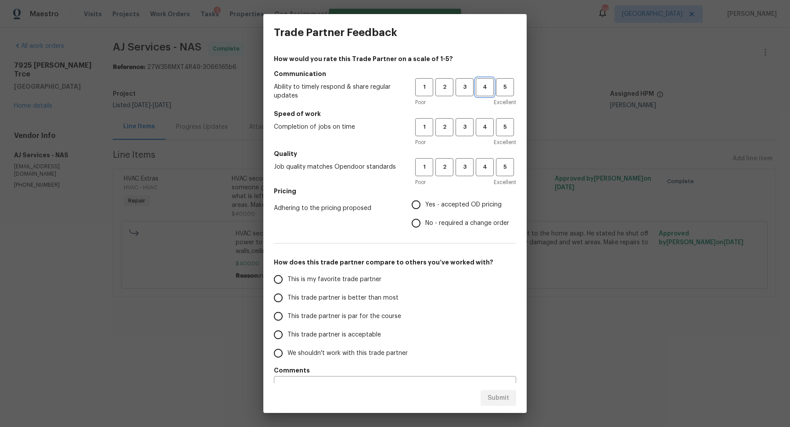
click at [486, 87] on span "4" at bounding box center [485, 87] width 16 height 10
click at [486, 129] on span "4" at bounding box center [485, 127] width 16 height 10
click at [486, 166] on span "4" at bounding box center [485, 167] width 16 height 10
click at [427, 201] on span "Yes - accepted OD pricing" at bounding box center [463, 204] width 76 height 9
click at [425, 201] on input "Yes - accepted OD pricing" at bounding box center [416, 204] width 18 height 18
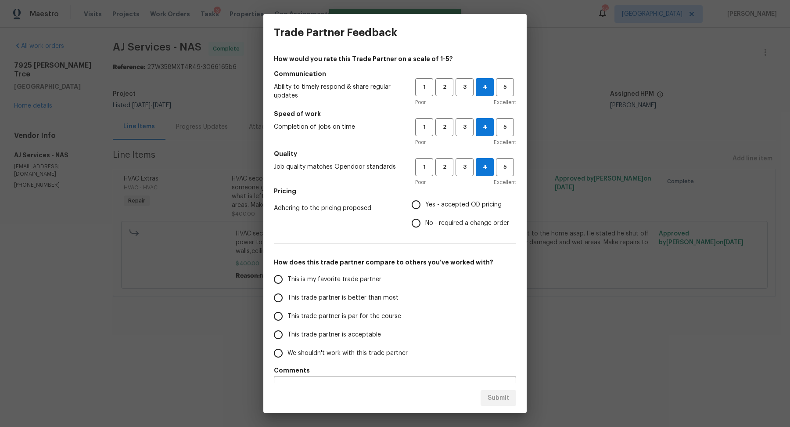
radio input "true"
click at [345, 294] on span "This trade partner is better than most" at bounding box center [342, 297] width 111 height 9
click at [287, 294] on input "This trade partner is better than most" at bounding box center [278, 297] width 18 height 18
click at [494, 401] on span "Submit" at bounding box center [499, 397] width 22 height 11
radio input "true"
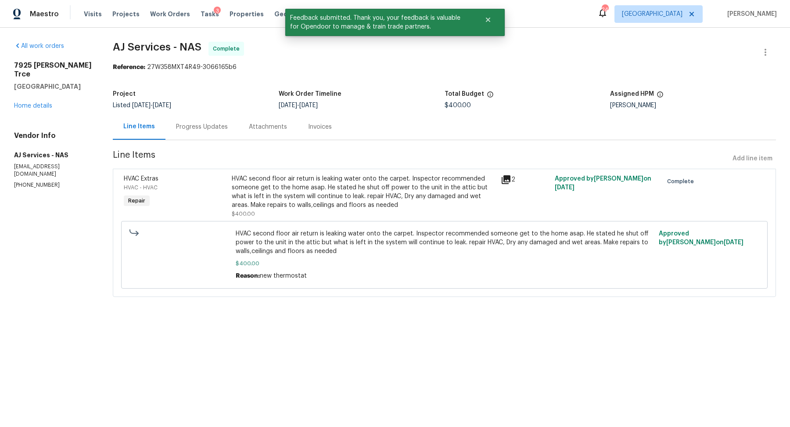
click at [28, 93] on div "7925 Boone Trce Nashville, TN 37221 Home details" at bounding box center [53, 85] width 78 height 49
click at [26, 103] on link "Home details" at bounding box center [33, 106] width 38 height 6
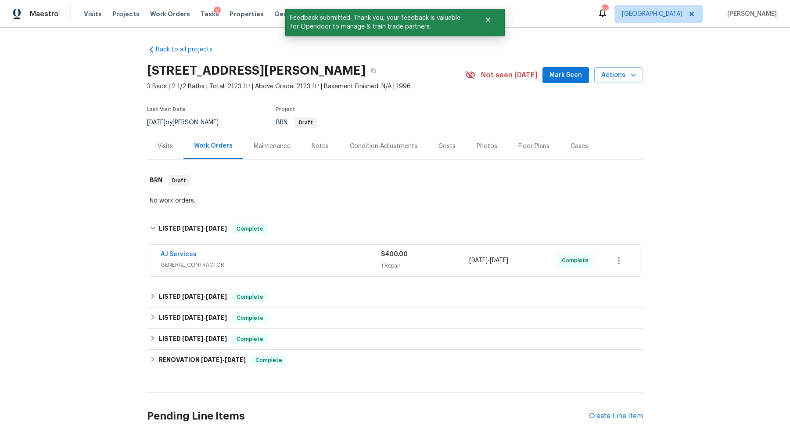
click at [319, 155] on div "Notes" at bounding box center [320, 146] width 38 height 26
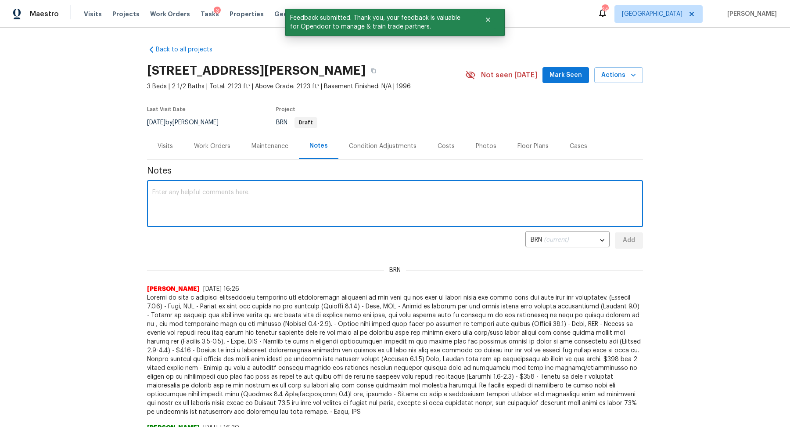
click at [284, 190] on textarea at bounding box center [394, 204] width 485 height 31
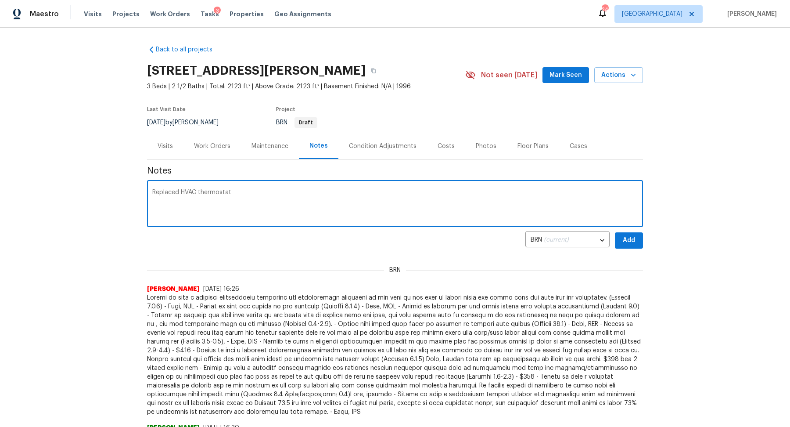
type textarea "Replaced HVAC thermostat"
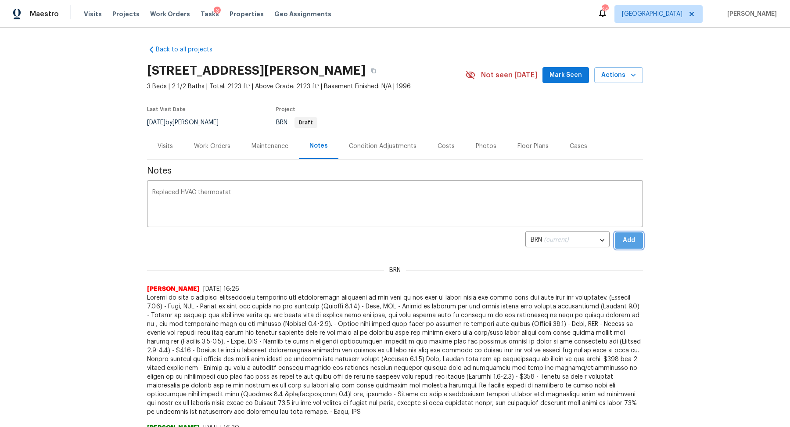
click at [639, 239] on button "Add" at bounding box center [629, 240] width 28 height 16
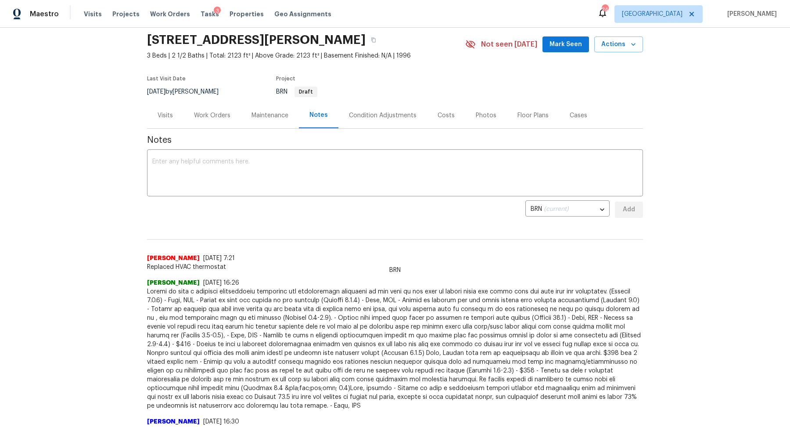
scroll to position [33, 0]
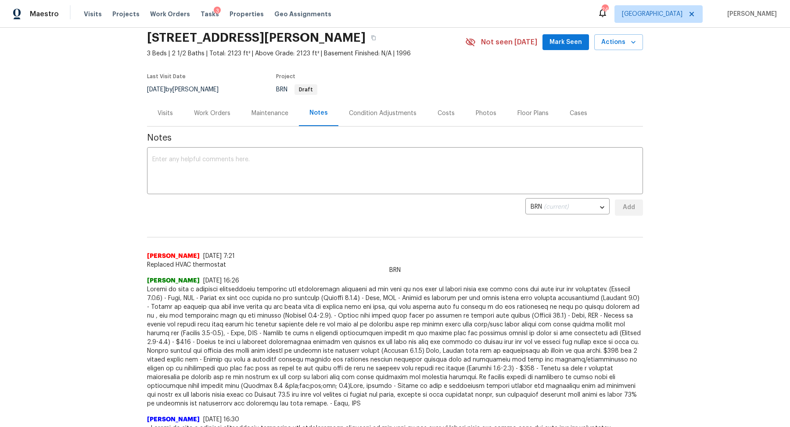
click at [169, 113] on div "Visits" at bounding box center [165, 113] width 15 height 9
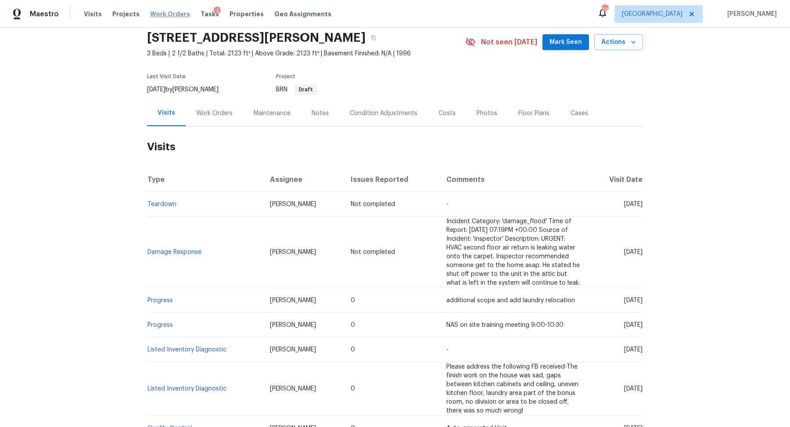
click at [151, 14] on span "Work Orders" at bounding box center [170, 14] width 40 height 9
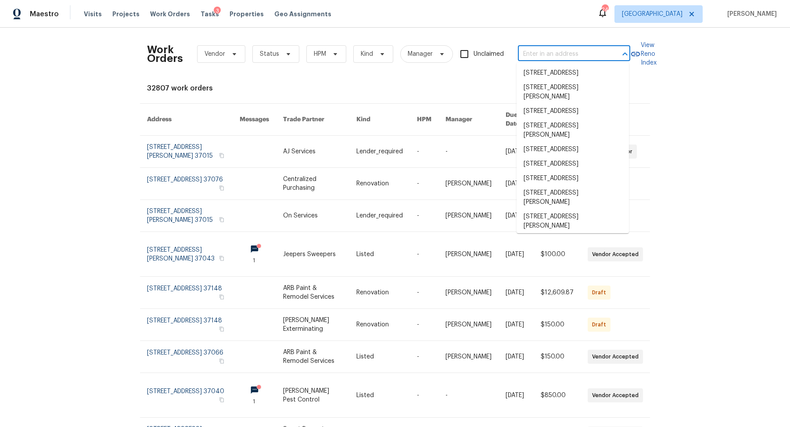
click at [559, 57] on input "text" at bounding box center [562, 54] width 88 height 14
paste input "2889 Sharpie Dr, Clarksville, TN 37040"
type input "2889 Sharpie Dr, Clarksville, TN 37040"
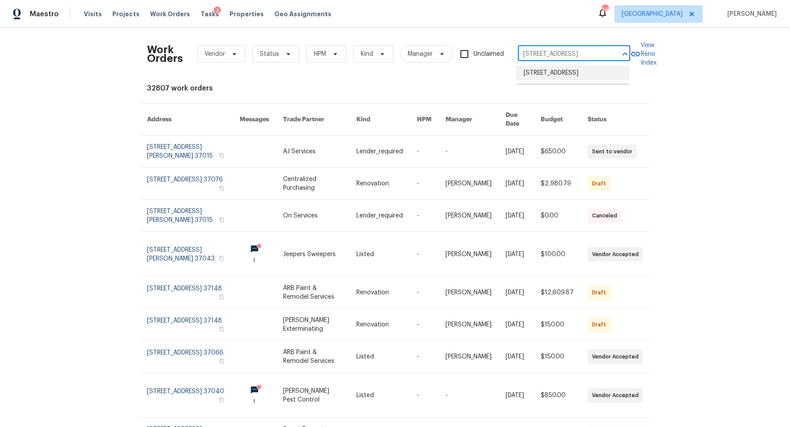
click at [556, 73] on li "2889 Sharpie Dr, Clarksville, TN 37040" at bounding box center [573, 73] width 112 height 14
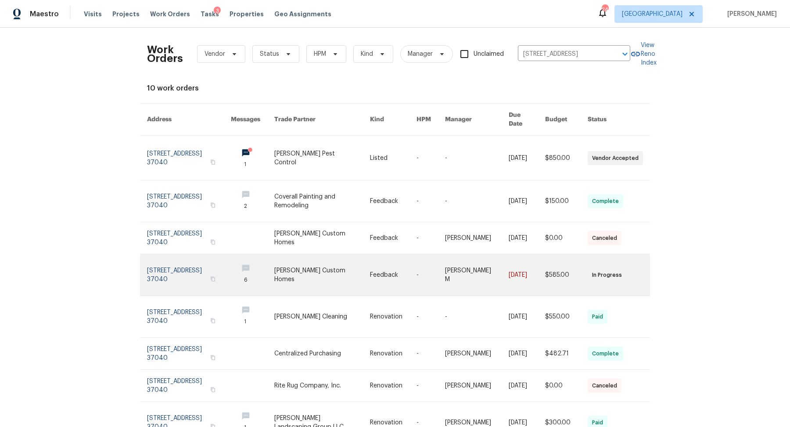
click at [184, 259] on link at bounding box center [189, 274] width 84 height 41
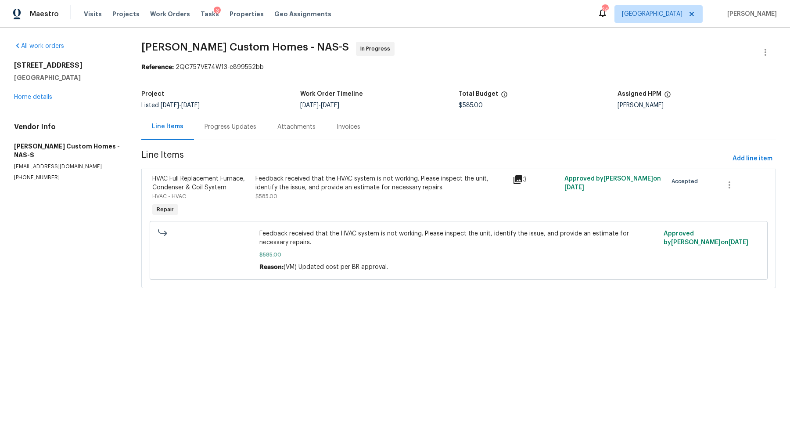
click at [216, 126] on div "Progress Updates" at bounding box center [231, 126] width 52 height 9
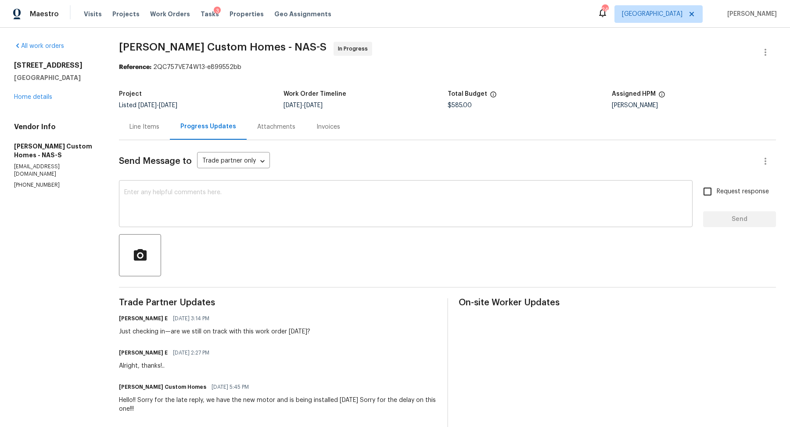
click at [250, 205] on textarea at bounding box center [405, 204] width 563 height 31
click at [18, 94] on link "Home details" at bounding box center [33, 97] width 38 height 6
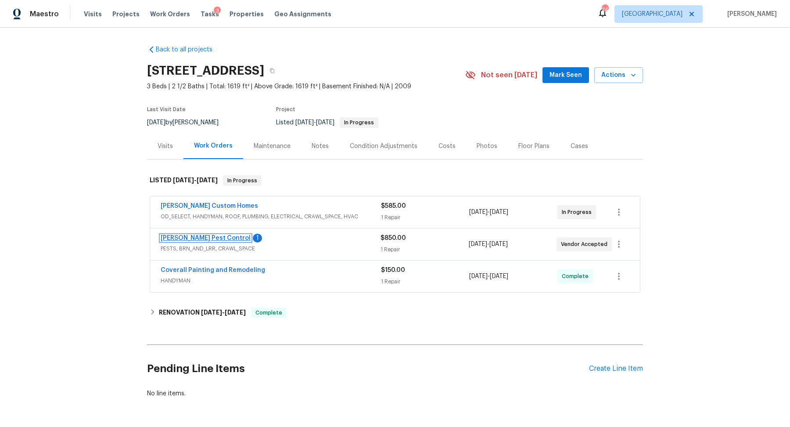
click at [195, 235] on link "[PERSON_NAME] Pest Control" at bounding box center [206, 238] width 90 height 6
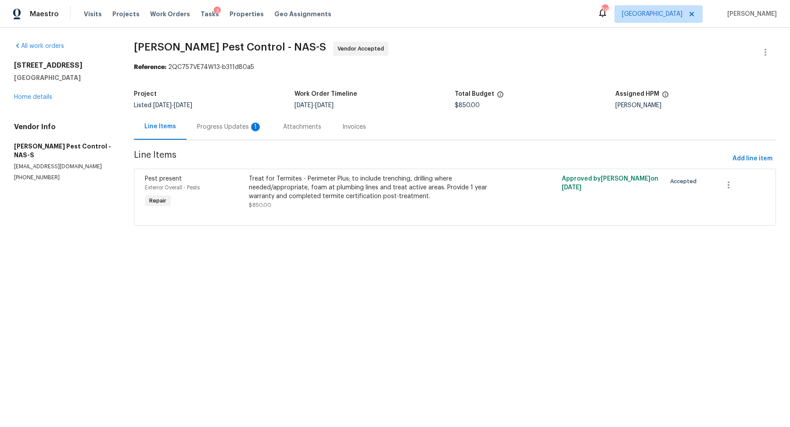
click at [227, 126] on div "Progress Updates 1" at bounding box center [229, 126] width 65 height 9
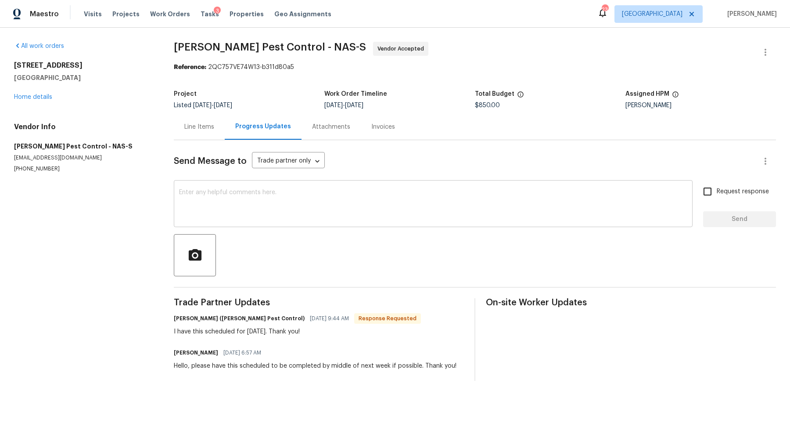
click at [289, 197] on textarea at bounding box center [433, 204] width 508 height 31
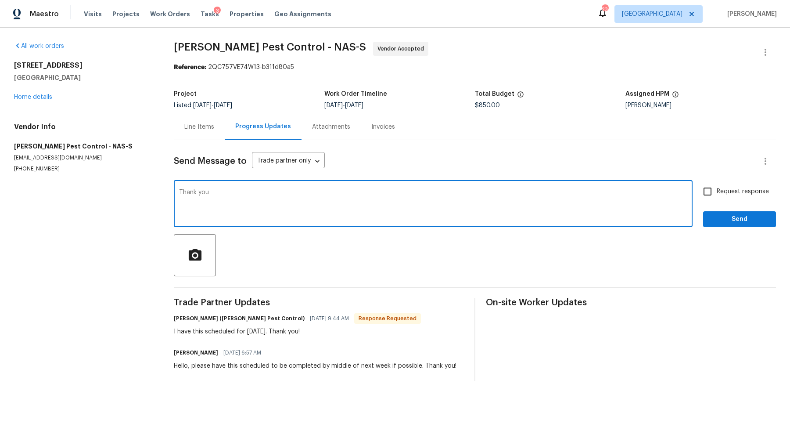
type textarea "Thank you"
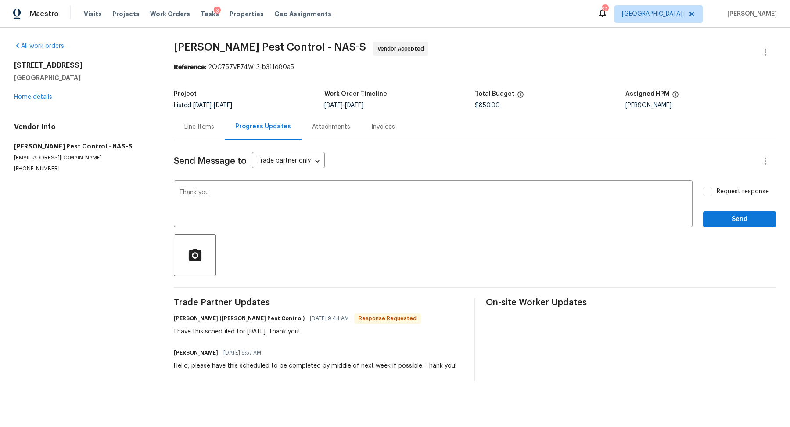
click at [759, 188] on span "Request response" at bounding box center [743, 191] width 52 height 9
click at [717, 188] on input "Request response" at bounding box center [707, 191] width 18 height 18
checkbox input "true"
click at [741, 223] on span "Send" at bounding box center [739, 219] width 59 height 11
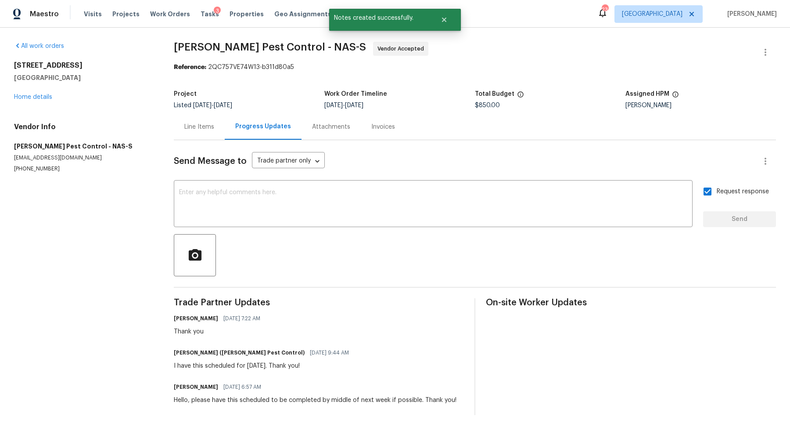
click at [19, 90] on div "2889 Sharpie Dr Clarksville, TN 37040 Home details" at bounding box center [83, 81] width 139 height 40
click at [20, 97] on link "Home details" at bounding box center [33, 97] width 38 height 6
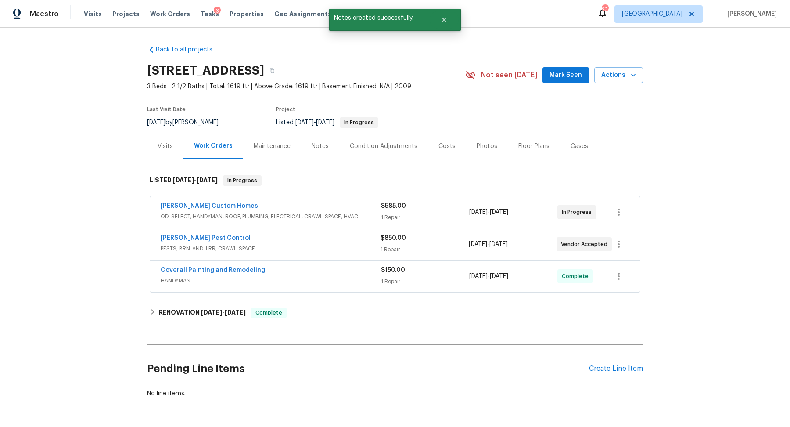
click at [325, 140] on div "Notes" at bounding box center [320, 146] width 38 height 26
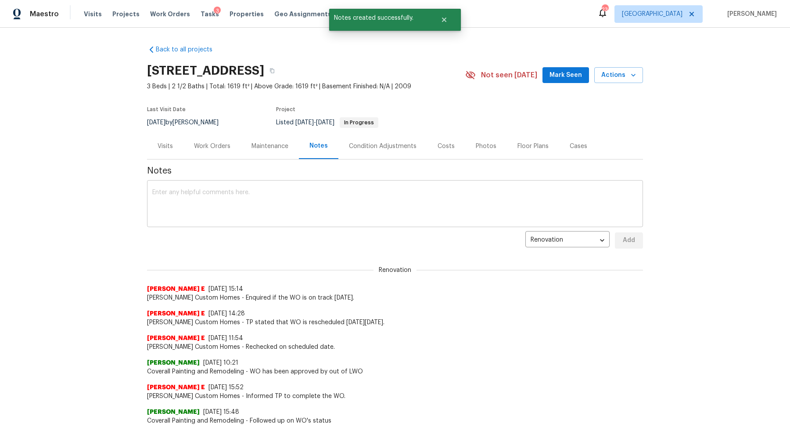
click at [298, 220] on div "x ​" at bounding box center [395, 204] width 496 height 45
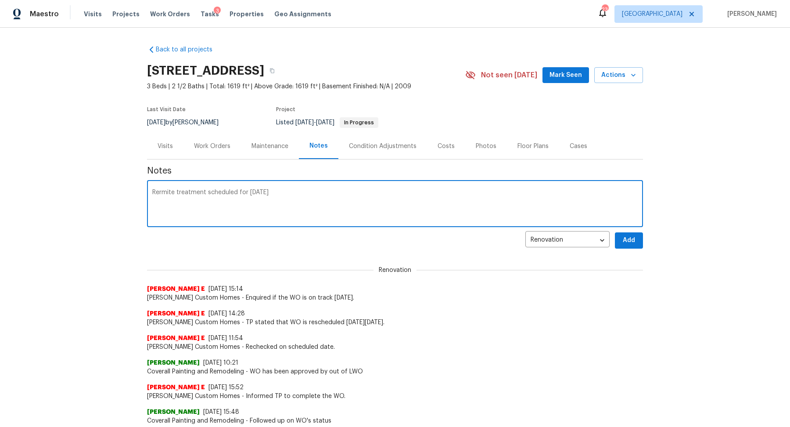
click at [156, 191] on textarea "Rermite treatment scheduled for today" at bounding box center [394, 204] width 485 height 31
click at [536, 199] on textarea "termite treatment scheduled for today" at bounding box center [394, 204] width 485 height 31
type textarea "termite treatment scheduled for today"
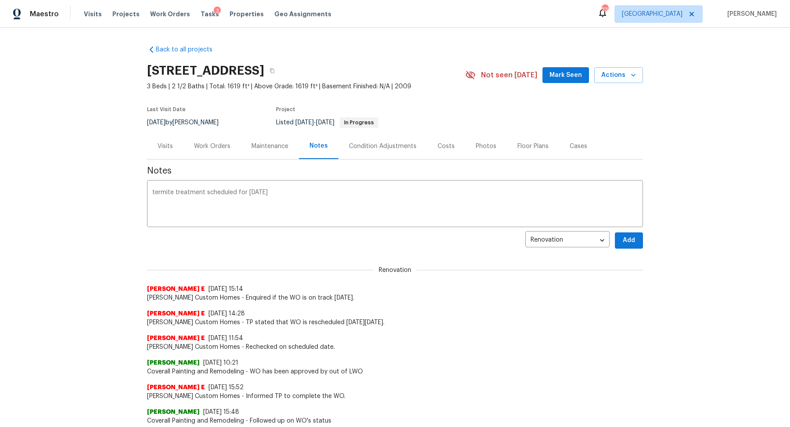
click at [646, 243] on div "Back to all projects 2889 Sharpie Dr, Clarksville, TN 37040 3 Beds | 2 1/2 Bath…" at bounding box center [395, 227] width 790 height 399
click at [632, 243] on span "Add" at bounding box center [629, 240] width 14 height 11
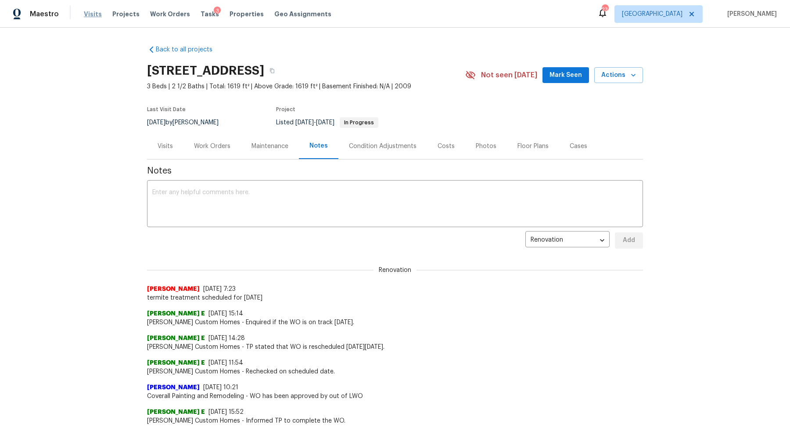
click at [97, 18] on span "Visits" at bounding box center [93, 14] width 18 height 9
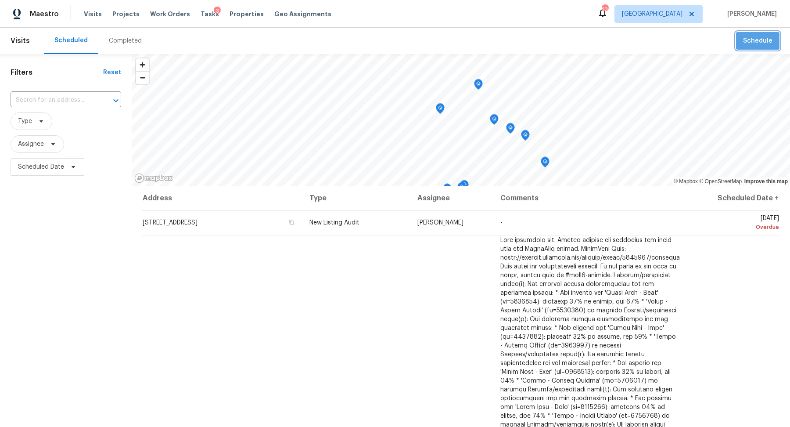
click at [760, 43] on span "Schedule" at bounding box center [757, 41] width 29 height 11
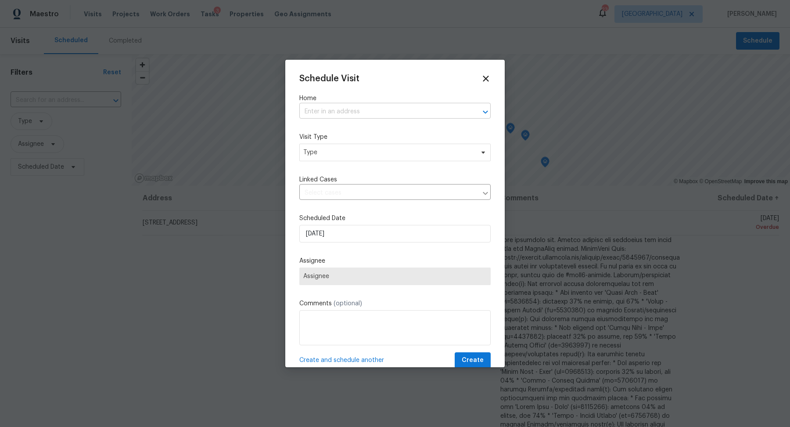
click at [416, 109] on input "text" at bounding box center [382, 112] width 167 height 14
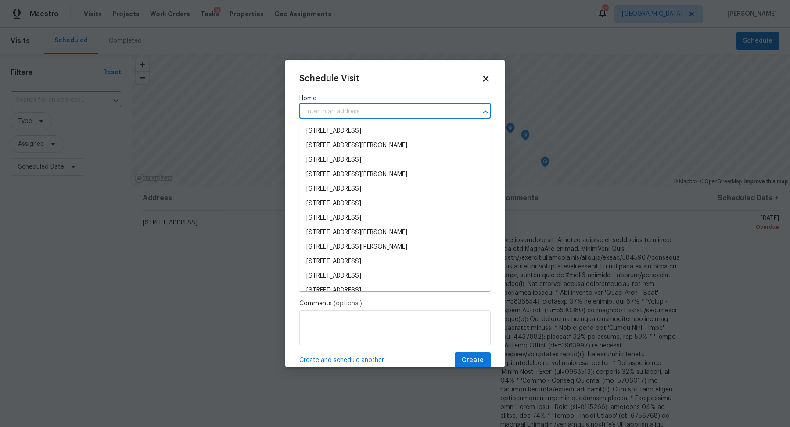
paste input "1230 Chapmansboro Rd, Chapmansboro, TN 37035"
type input "1230 Chapmansboro Rd, Chapmansboro, TN 37035"
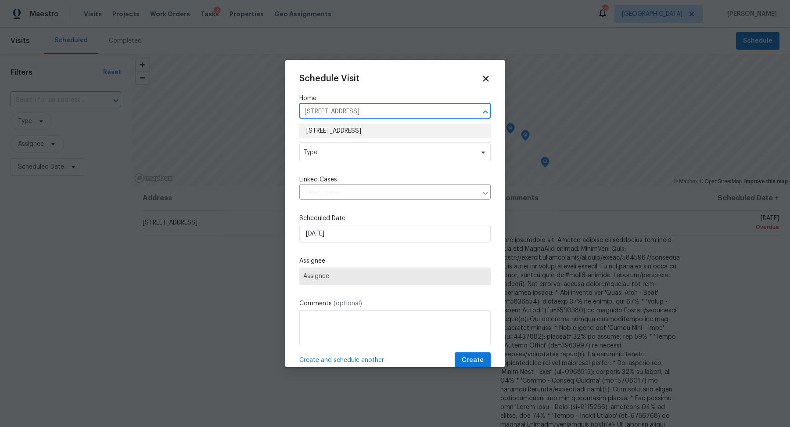
click at [394, 127] on li "1230 Chapmansboro Rd, Chapmansboro, TN 37035" at bounding box center [394, 131] width 191 height 14
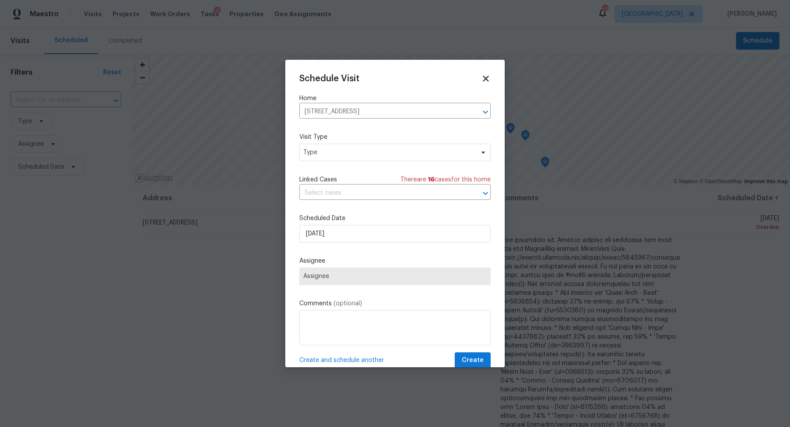
click at [370, 161] on div "Schedule Visit Home 1230 Chapmansboro Rd, Chapmansboro, TN 37035 ​ Visit Type T…" at bounding box center [394, 221] width 191 height 294
click at [370, 158] on span "Type" at bounding box center [394, 153] width 191 height 18
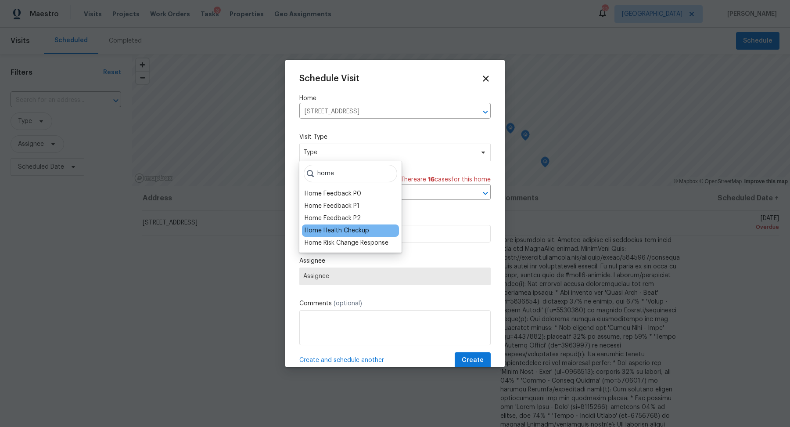
type input "home"
click at [362, 230] on div "Home Health Checkup" at bounding box center [337, 230] width 65 height 9
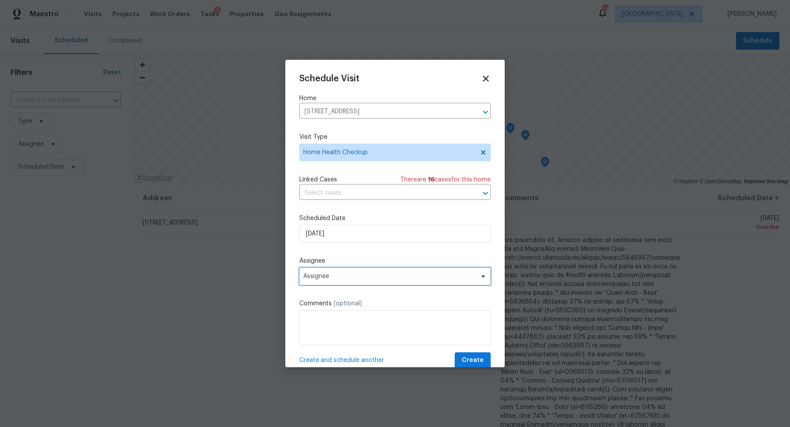
click at [366, 275] on span "Assignee" at bounding box center [389, 276] width 172 height 7
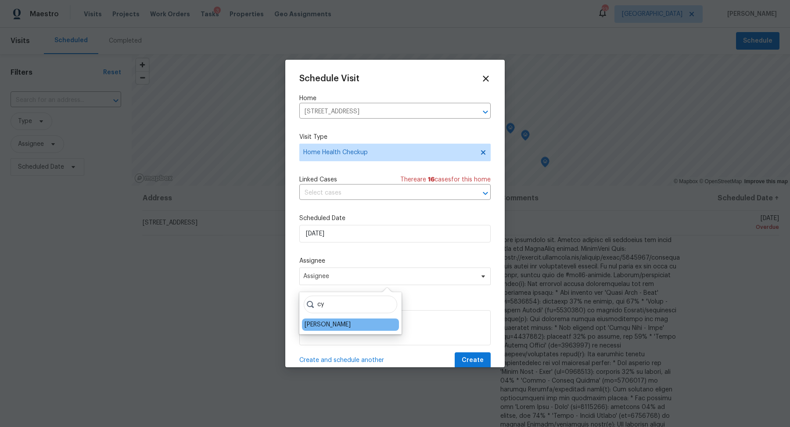
type input "cy"
click at [336, 325] on div "[PERSON_NAME]" at bounding box center [328, 324] width 46 height 9
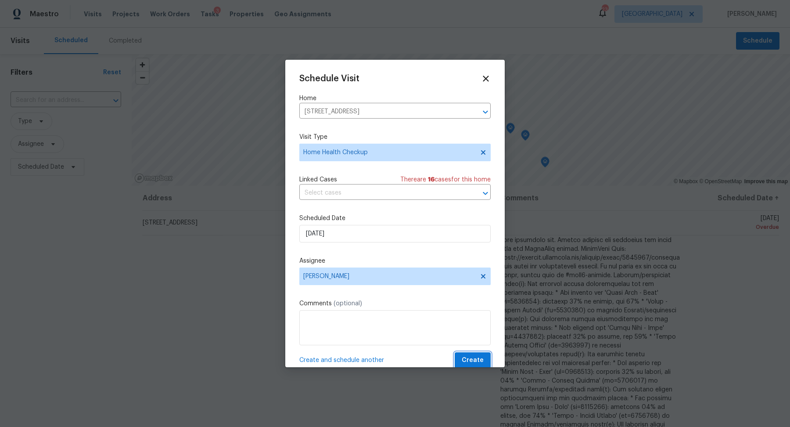
click at [472, 359] on span "Create" at bounding box center [473, 360] width 22 height 11
